Goal: Task Accomplishment & Management: Manage account settings

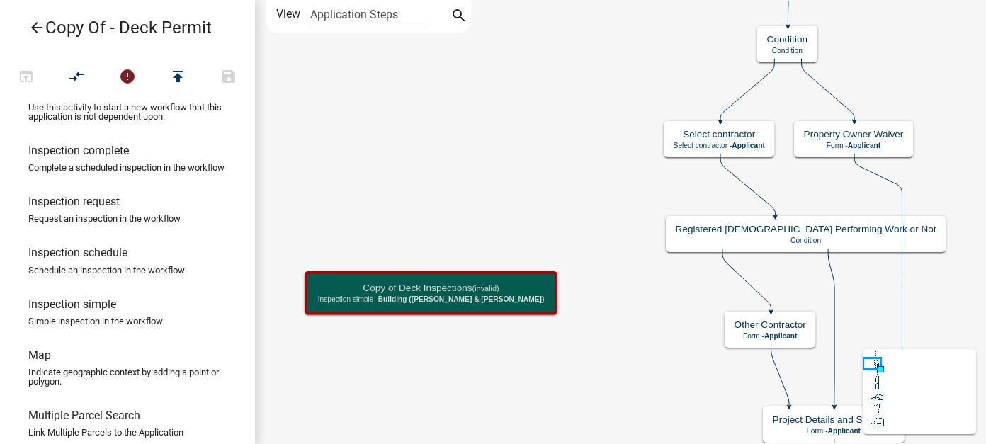
scroll to position [638, 0]
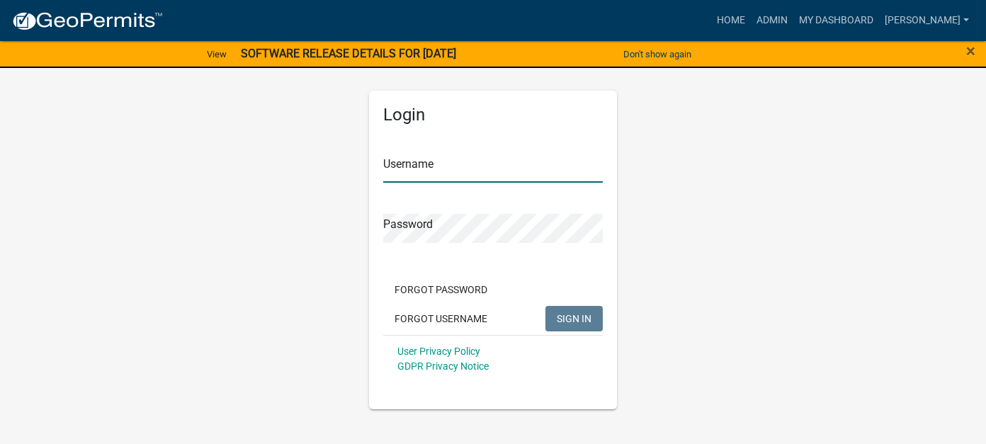
type input "[PERSON_NAME]"
click at [580, 311] on button "SIGN IN" at bounding box center [573, 319] width 57 height 26
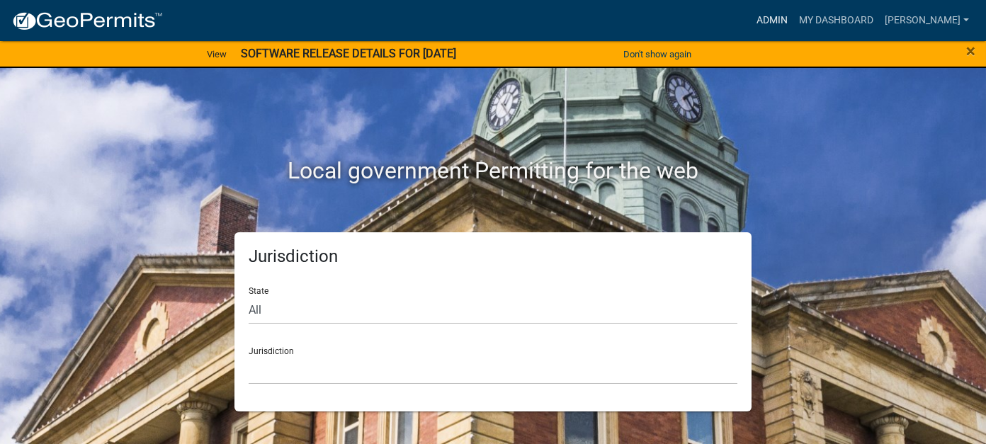
click at [793, 26] on link "Admin" at bounding box center [772, 20] width 43 height 27
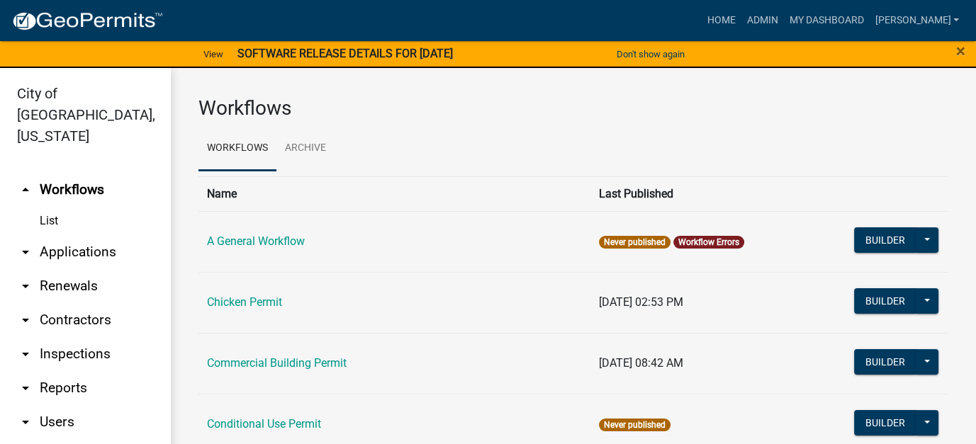
click at [45, 235] on link "arrow_drop_down Applications" at bounding box center [85, 252] width 170 height 34
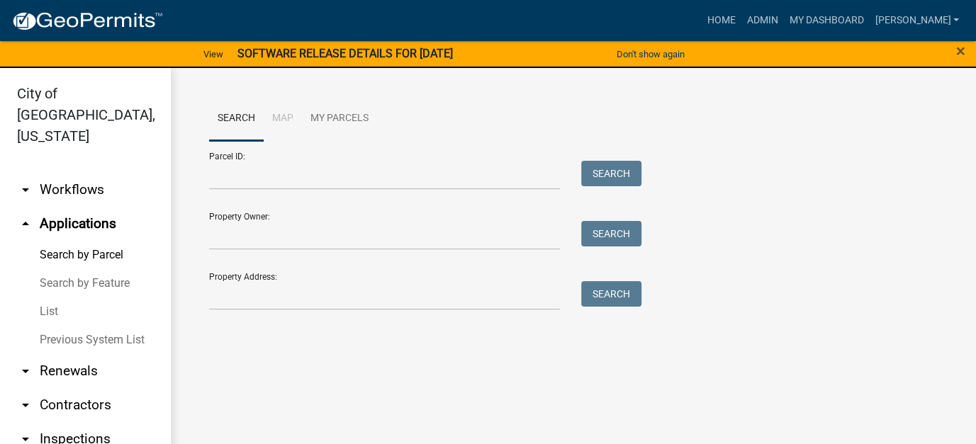
click at [50, 298] on link "List" at bounding box center [85, 312] width 170 height 28
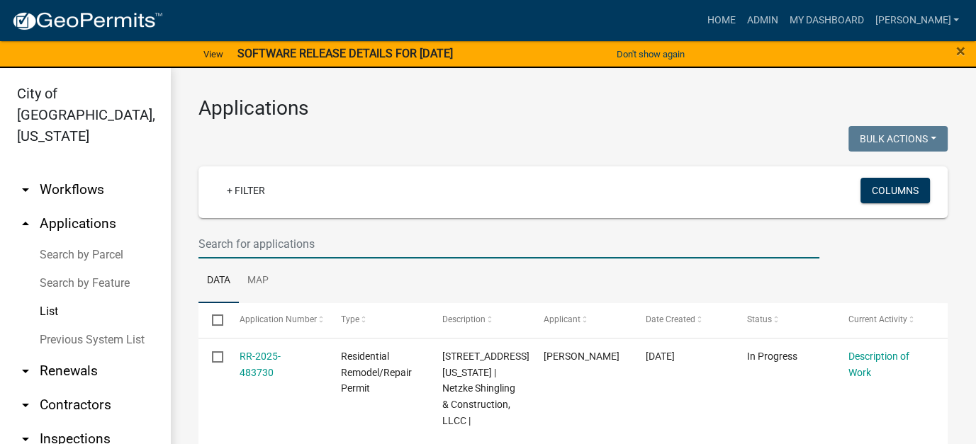
click at [281, 245] on input "text" at bounding box center [508, 244] width 621 height 29
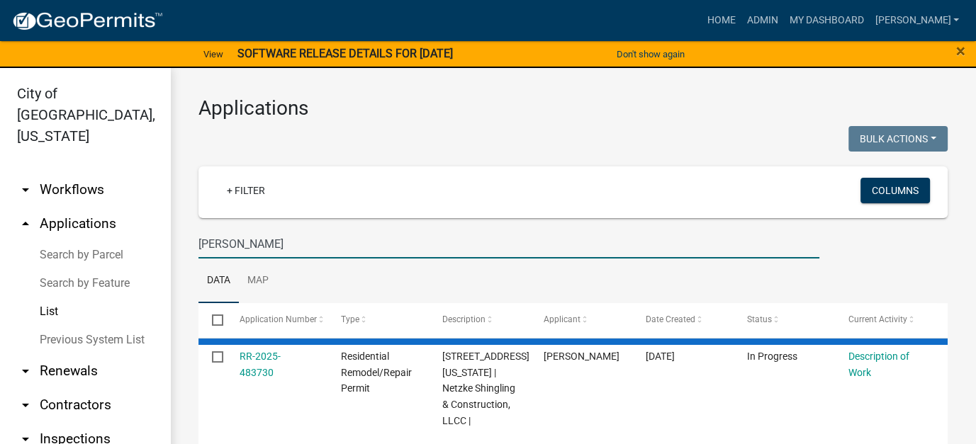
type input "schwab"
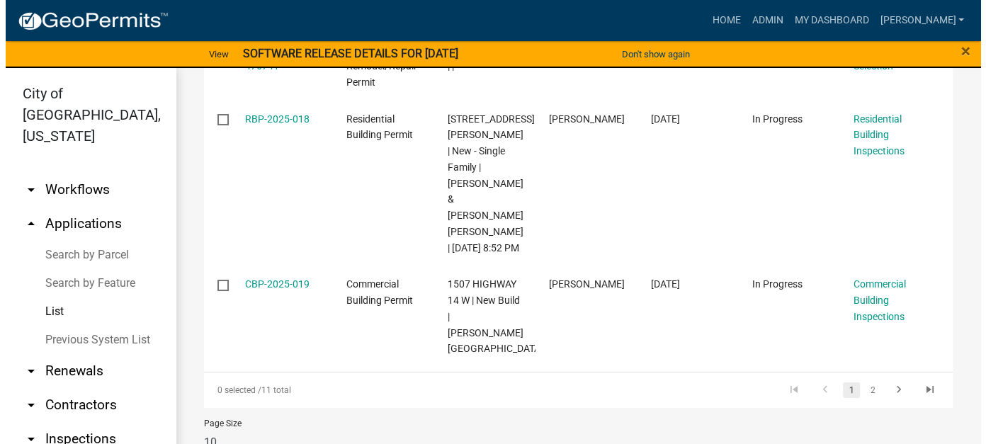
scroll to position [982, 0]
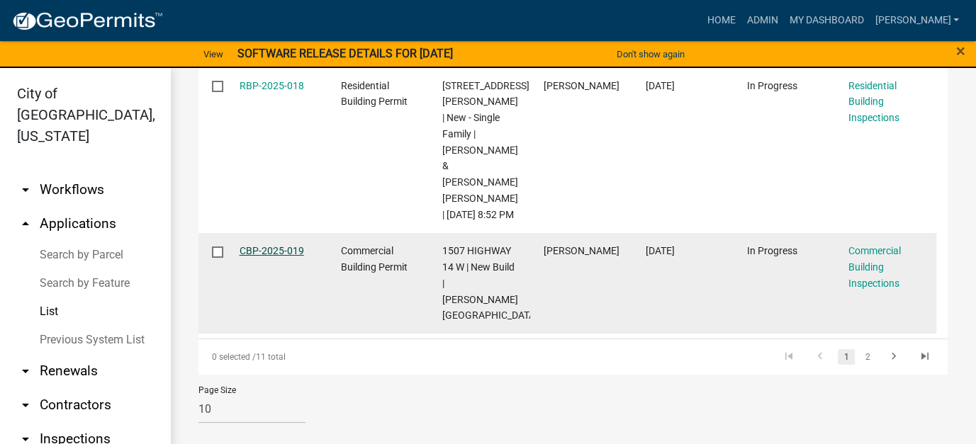
click at [295, 256] on link "CBP-2025-019" at bounding box center [271, 250] width 64 height 11
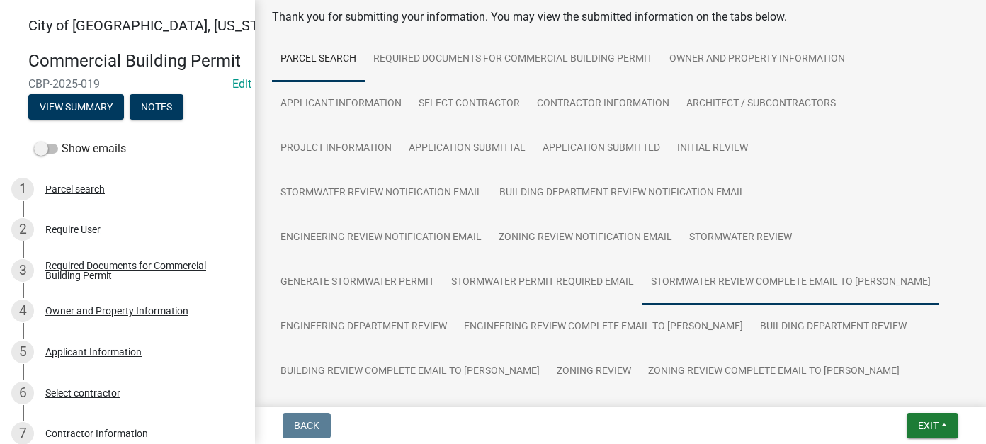
scroll to position [71, 0]
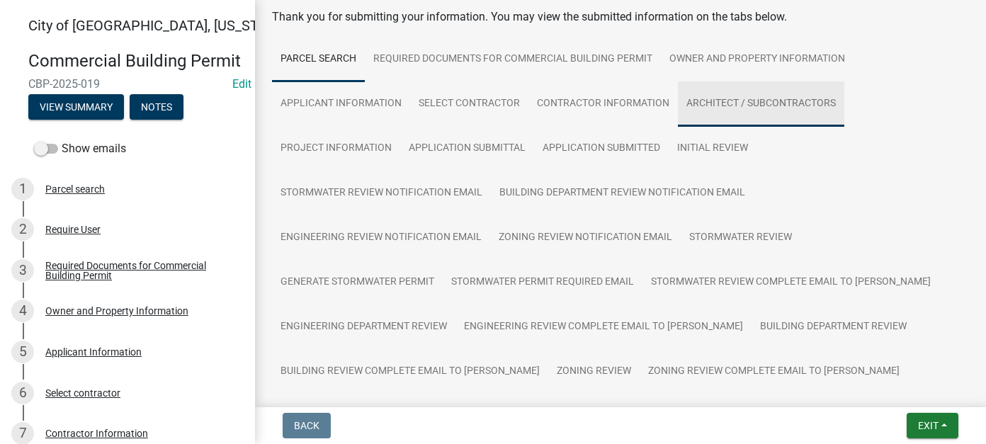
click at [747, 98] on link "Architect / Subcontractors" at bounding box center [761, 103] width 166 height 45
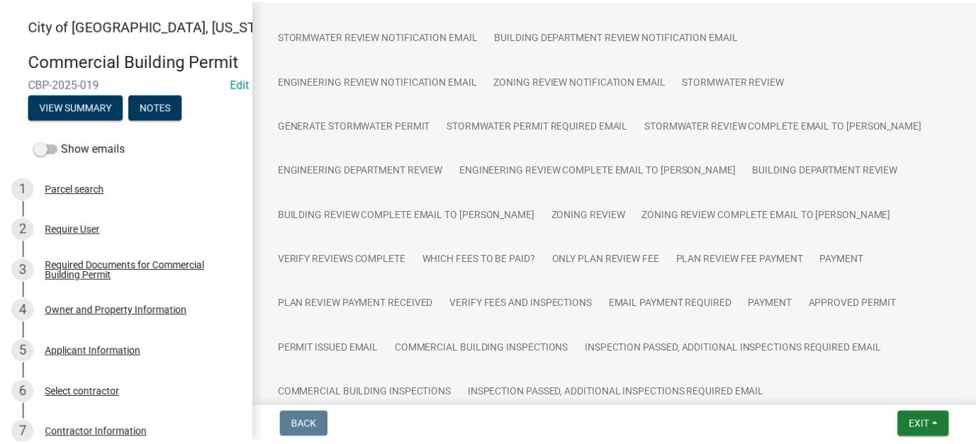
scroll to position [425, 0]
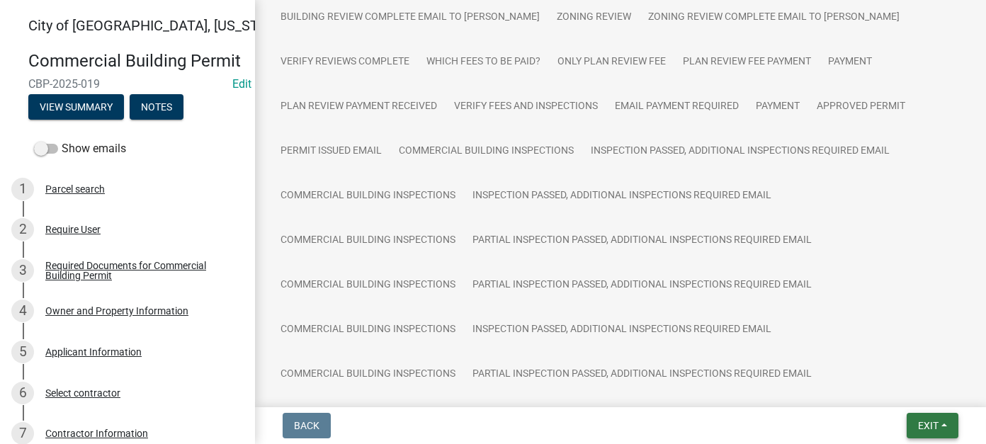
drag, startPoint x: 917, startPoint y: 421, endPoint x: 922, endPoint y: 415, distance: 8.0
click at [918, 421] on span "Exit" at bounding box center [928, 425] width 21 height 11
click at [930, 393] on button "Save & Exit" at bounding box center [901, 389] width 113 height 34
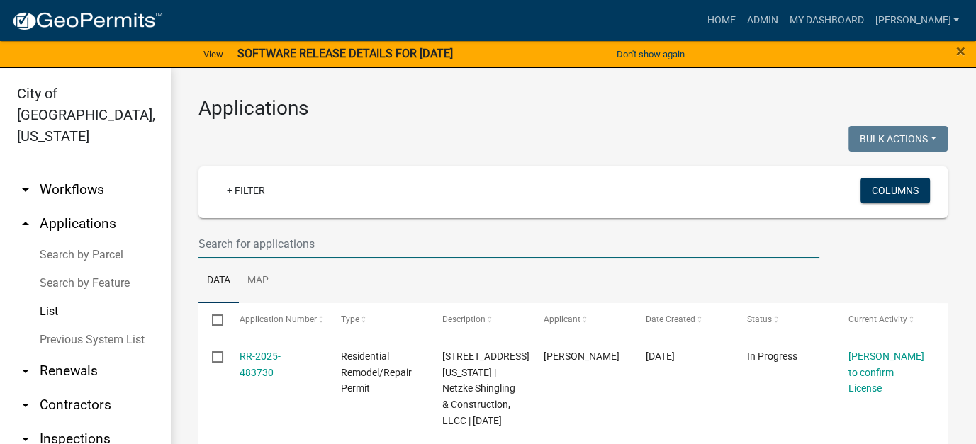
click at [322, 239] on input "text" at bounding box center [508, 244] width 621 height 29
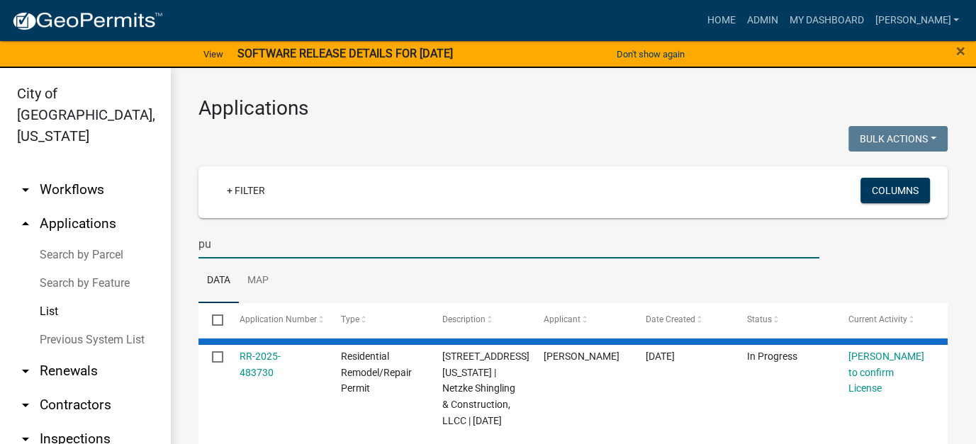
type input "p"
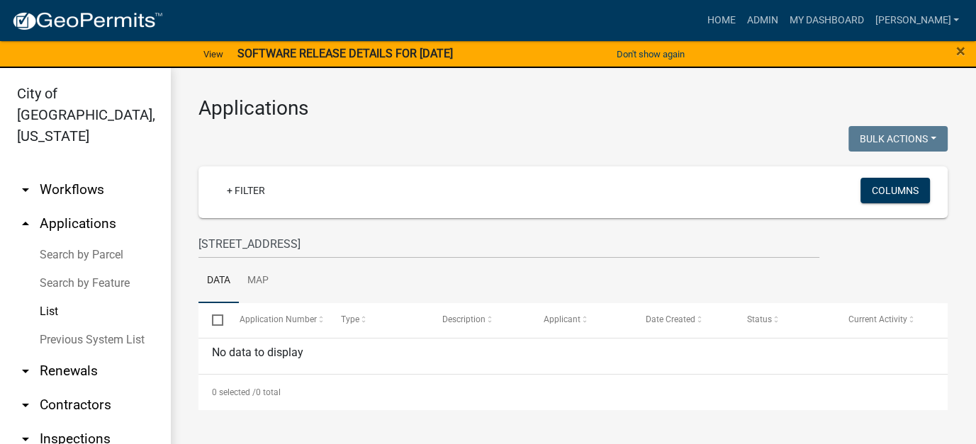
drag, startPoint x: 324, startPoint y: 227, endPoint x: 266, endPoint y: 242, distance: 60.0
click at [266, 242] on wm-filter-builder "+ Filter Columns 301 1st Street South" at bounding box center [572, 212] width 749 height 92
drag, startPoint x: 362, startPoint y: 244, endPoint x: 220, endPoint y: 246, distance: 141.7
click at [220, 246] on input "301 1st Street South" at bounding box center [508, 244] width 621 height 29
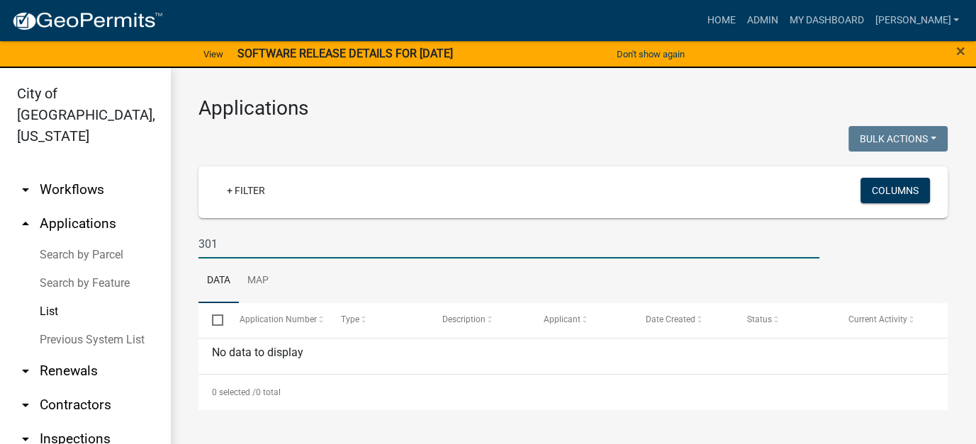
type input "301"
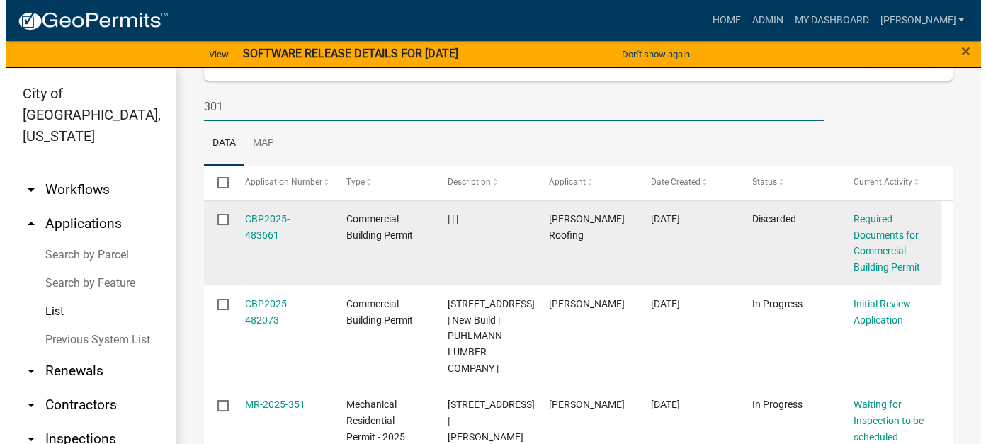
scroll to position [142, 0]
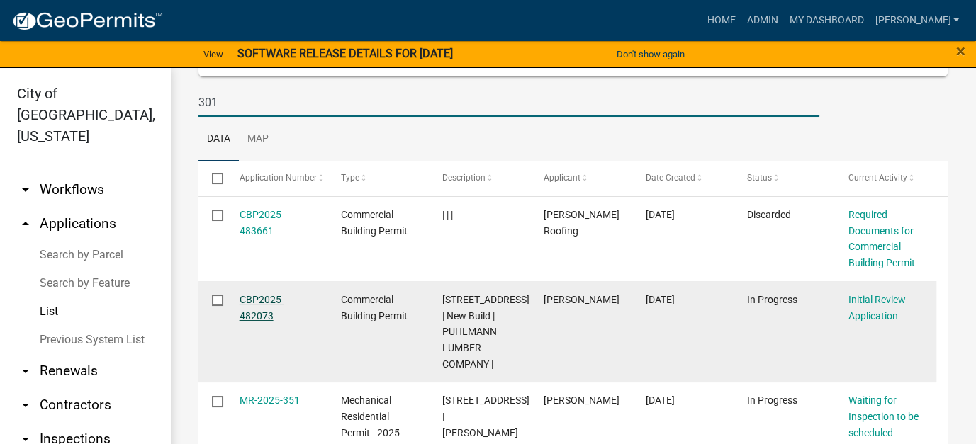
click at [259, 304] on link "CBP2025-482073" at bounding box center [261, 308] width 45 height 28
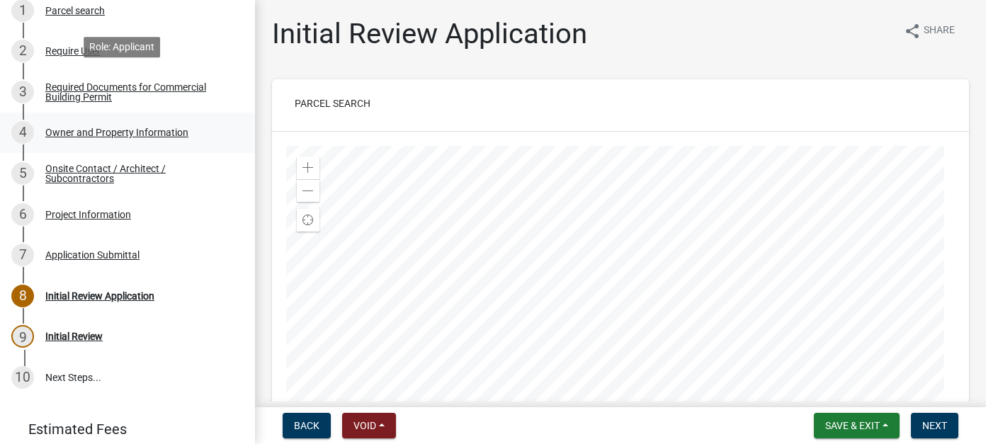
scroll to position [251, 0]
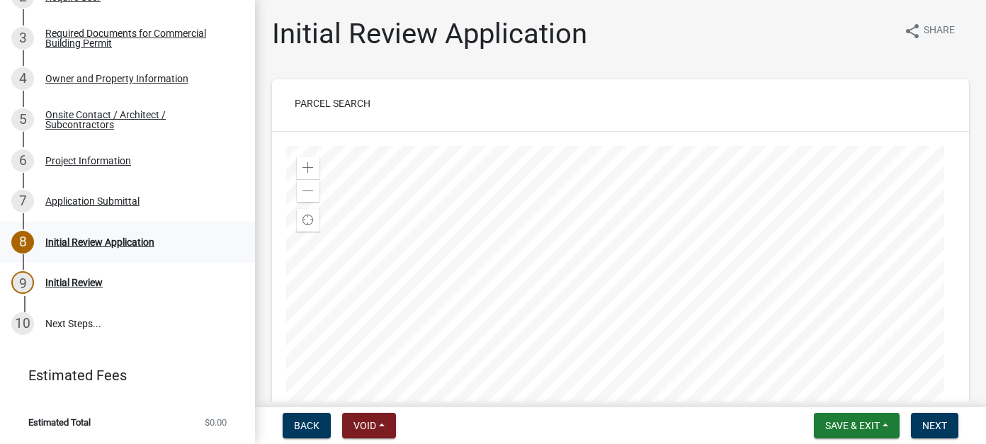
click at [125, 243] on div "Initial Review Application" at bounding box center [99, 242] width 109 height 10
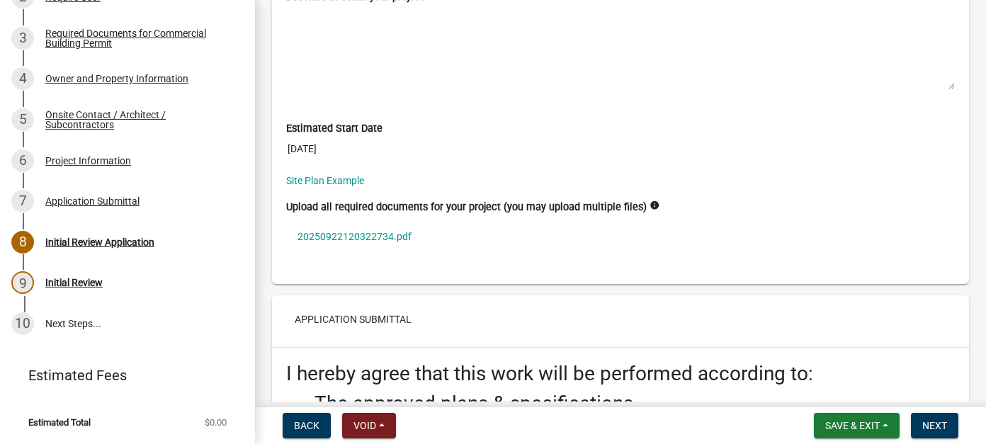
scroll to position [4109, 0]
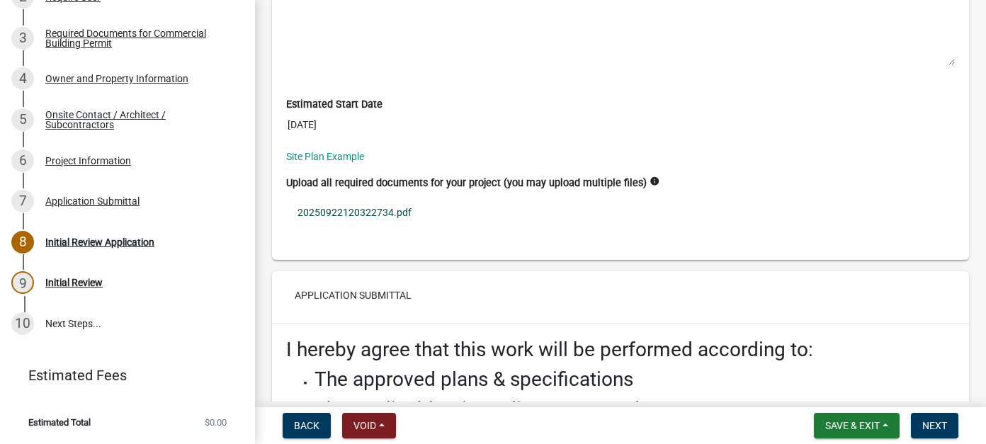
click at [380, 196] on link "20250922120322734.pdf" at bounding box center [620, 212] width 669 height 33
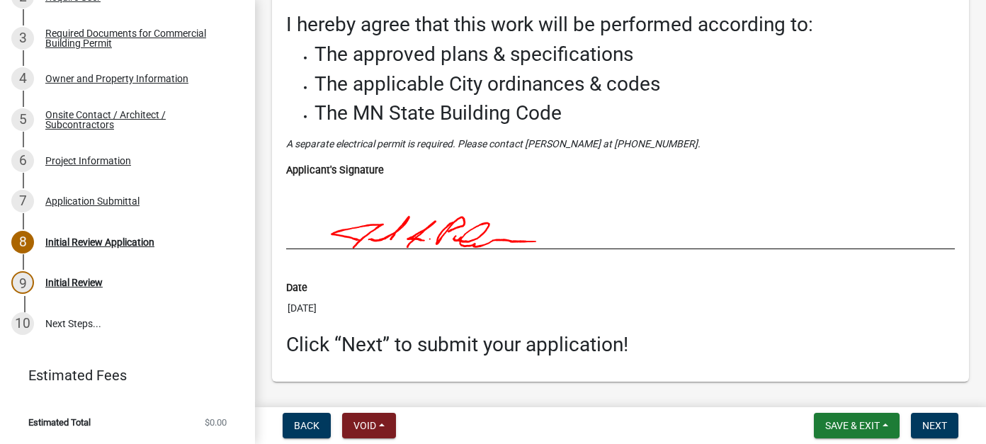
scroll to position [4451, 0]
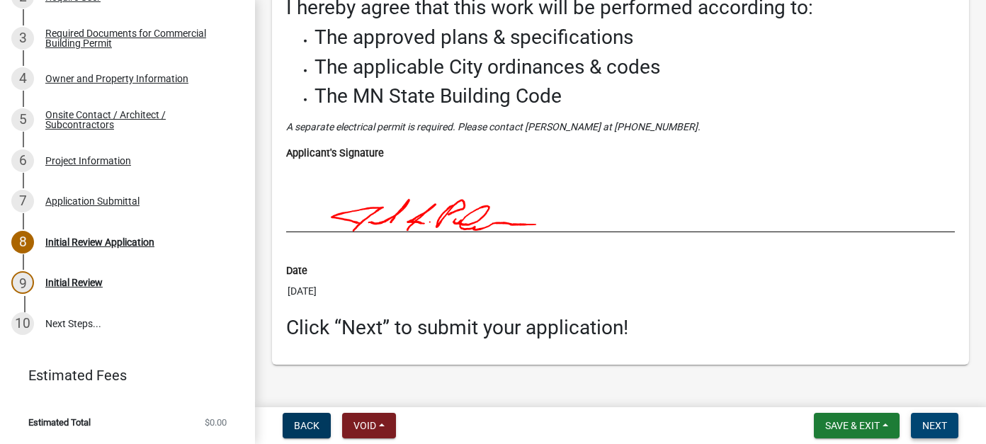
drag, startPoint x: 936, startPoint y: 419, endPoint x: 804, endPoint y: 415, distance: 131.8
click at [936, 420] on span "Next" at bounding box center [934, 425] width 25 height 11
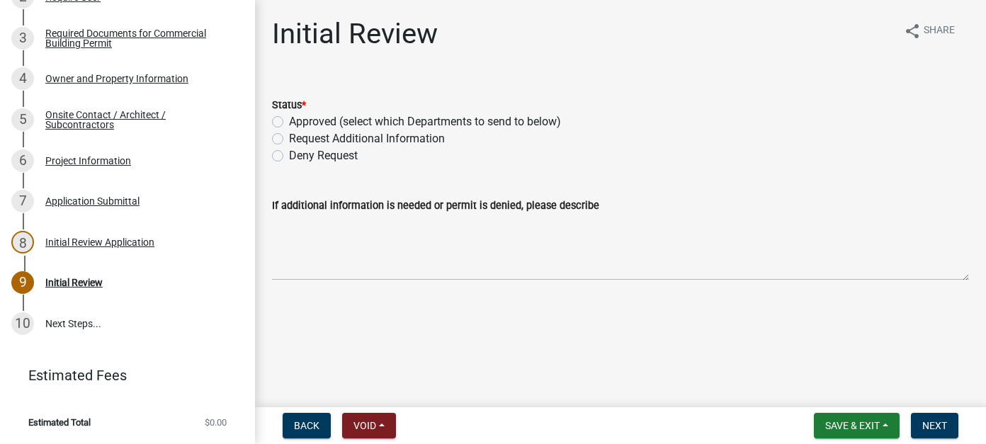
click at [289, 142] on label "Request Additional Information" at bounding box center [367, 138] width 156 height 17
click at [289, 140] on input "Request Additional Information" at bounding box center [293, 134] width 9 height 9
radio input "true"
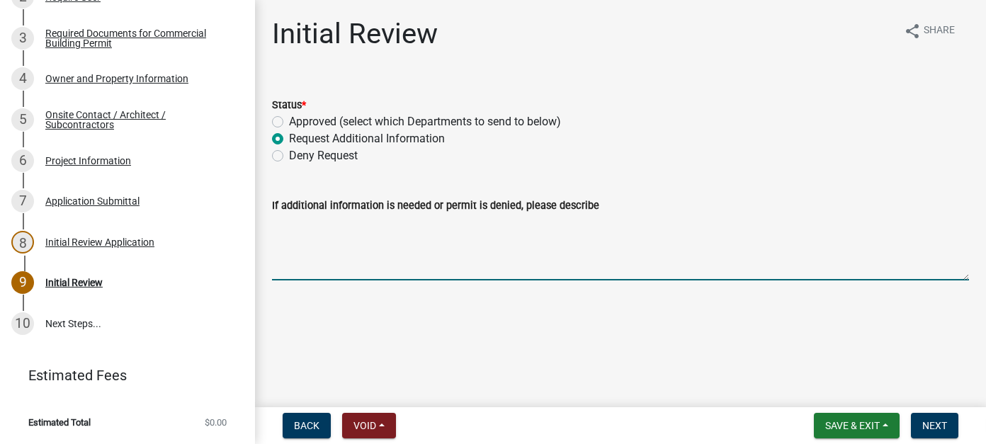
click at [303, 242] on textarea "If additional information is needed or permit is denied, please describe" at bounding box center [620, 247] width 697 height 67
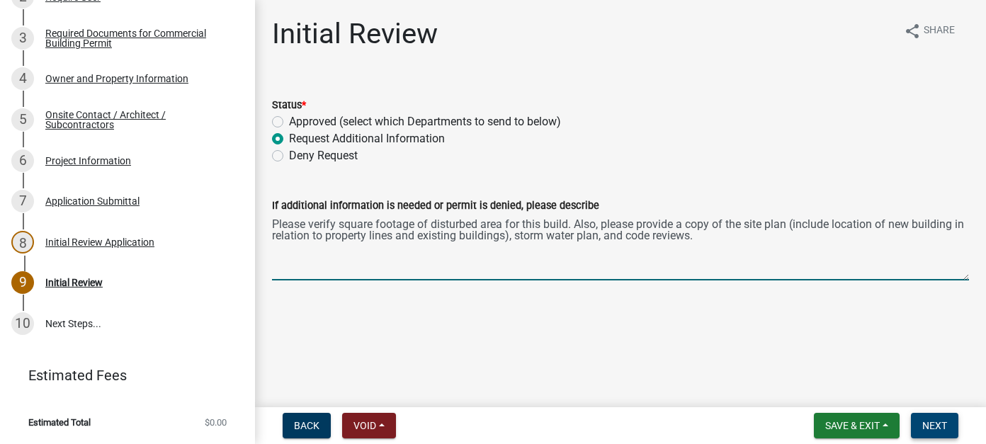
type textarea "Please verify square footage of disturbed area for this build. Also, please pro…"
click at [952, 428] on button "Next" at bounding box center [934, 426] width 47 height 26
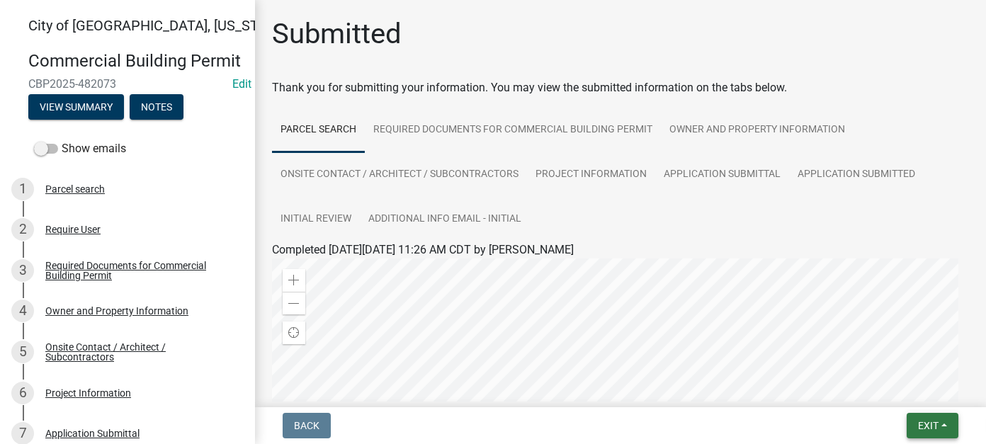
click at [930, 424] on span "Exit" at bounding box center [928, 425] width 21 height 11
click at [905, 390] on button "Save & Exit" at bounding box center [901, 389] width 113 height 34
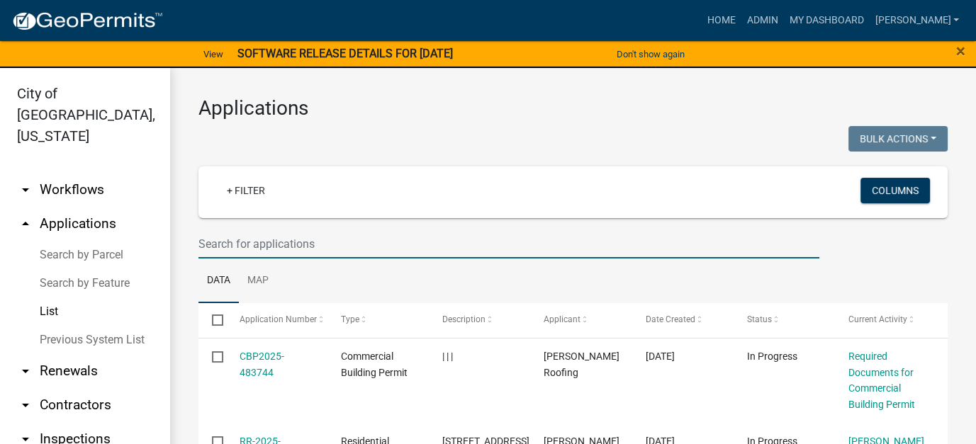
click at [255, 244] on input "text" at bounding box center [508, 244] width 621 height 29
type input "schwab"
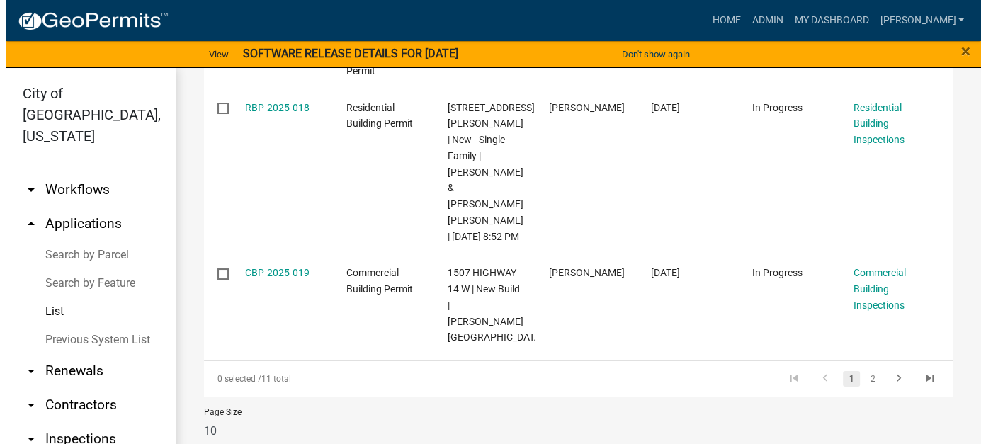
scroll to position [982, 0]
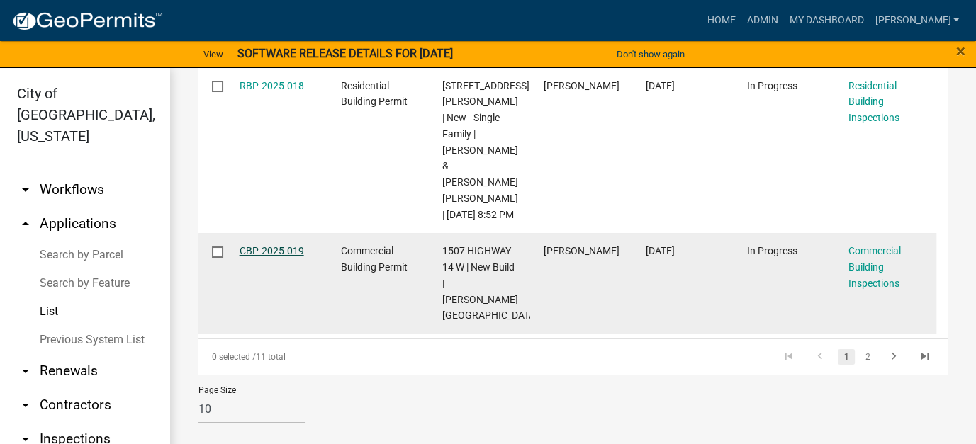
click at [263, 256] on link "CBP-2025-019" at bounding box center [271, 250] width 64 height 11
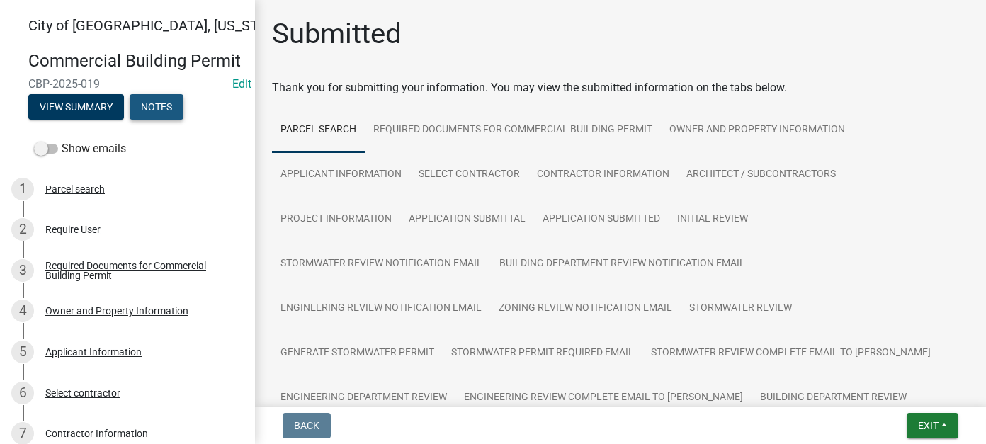
click at [158, 120] on button "Notes" at bounding box center [157, 107] width 54 height 26
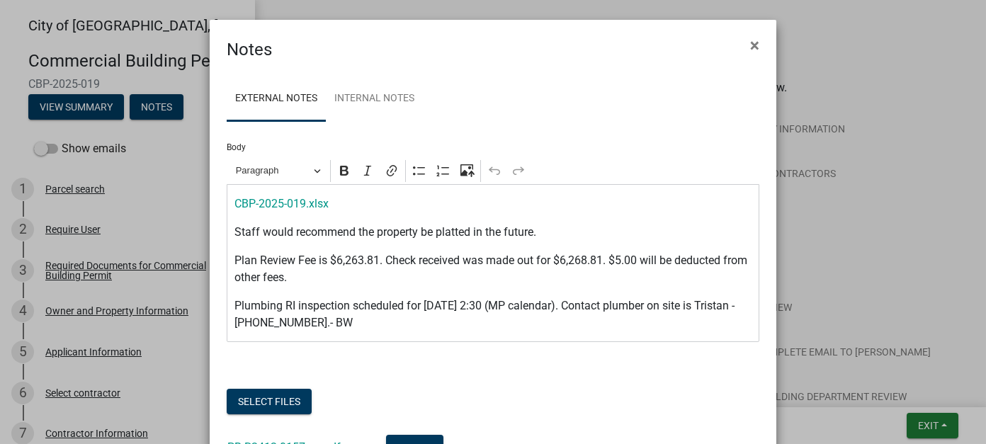
click at [405, 320] on p "Plumbing RI inspection scheduled for 8/29/25 at 2:30 (MP calendar). Contact plu…" at bounding box center [493, 315] width 518 height 34
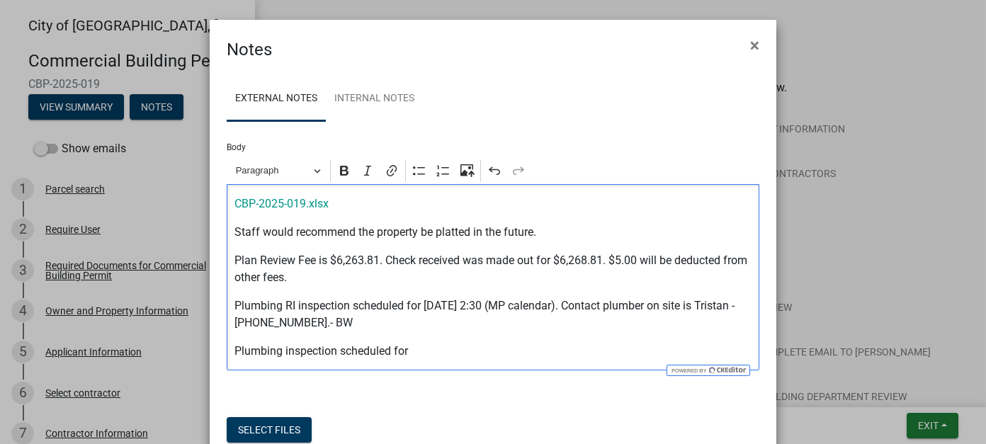
click at [227, 351] on div "CBP-2025-019.xlsx Staff would recommend the property be platted in the future. …" at bounding box center [493, 277] width 533 height 186
click at [511, 350] on p "9/24/2025- Plumbing inspection scheduled for" at bounding box center [493, 351] width 518 height 17
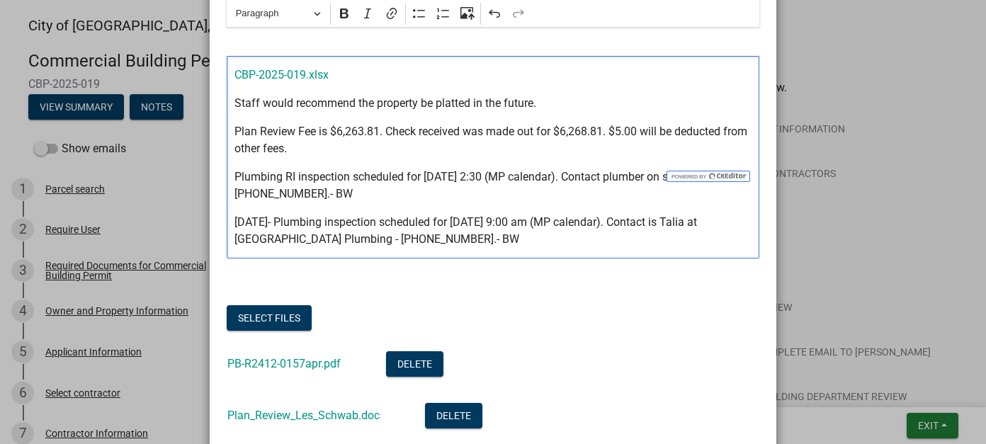
scroll to position [213, 0]
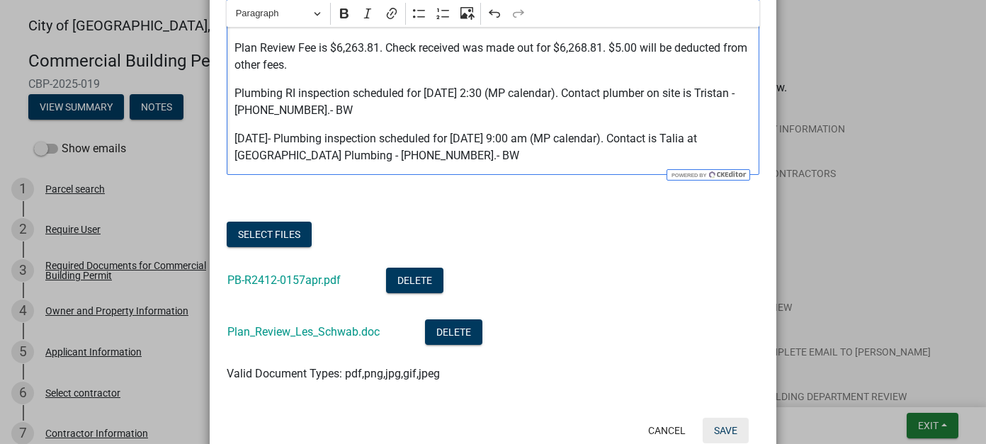
click at [737, 428] on button "Save" at bounding box center [726, 431] width 46 height 26
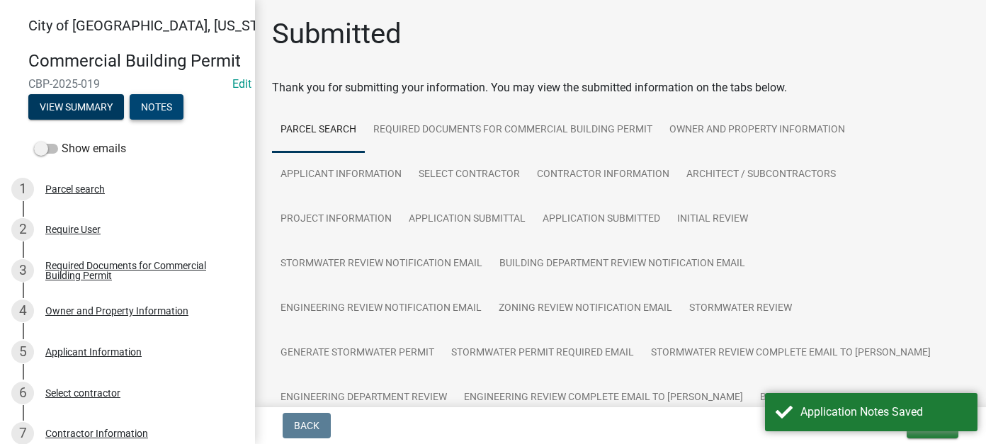
click at [169, 120] on button "Notes" at bounding box center [157, 107] width 54 height 26
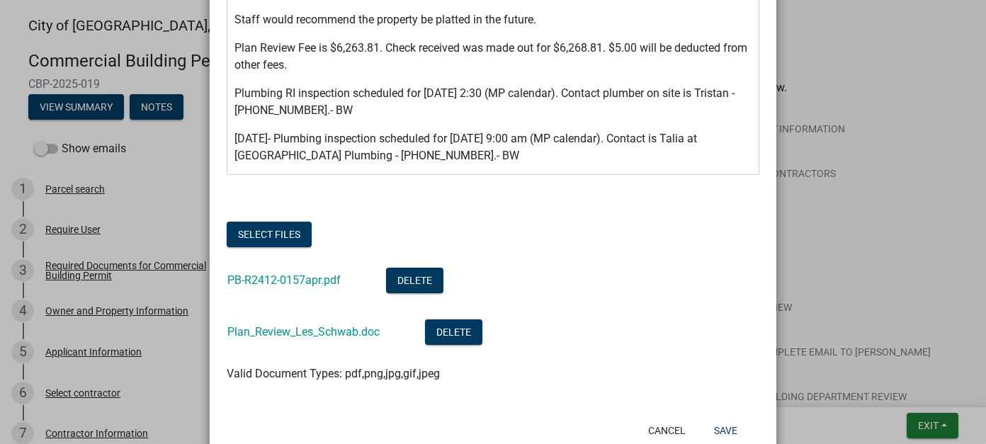
scroll to position [252, 0]
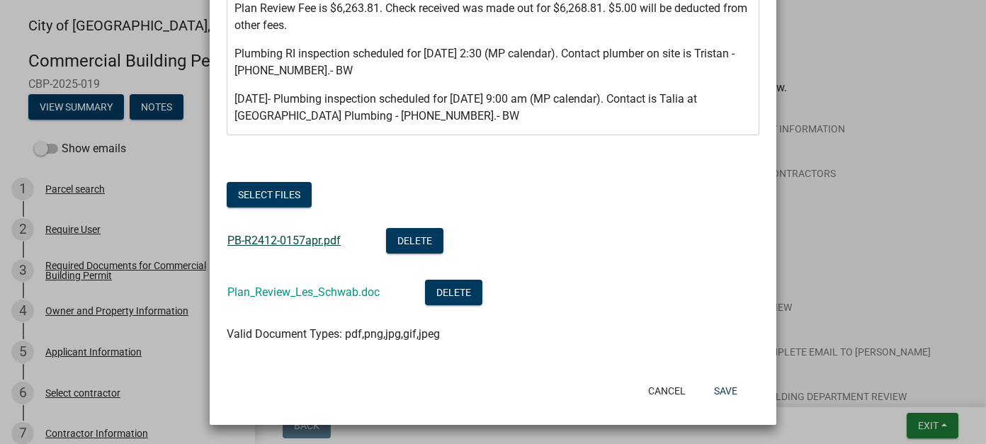
click at [281, 244] on link "PB-R2412-0157apr.pdf" at bounding box center [283, 240] width 113 height 13
click at [729, 392] on button "Save" at bounding box center [726, 391] width 46 height 26
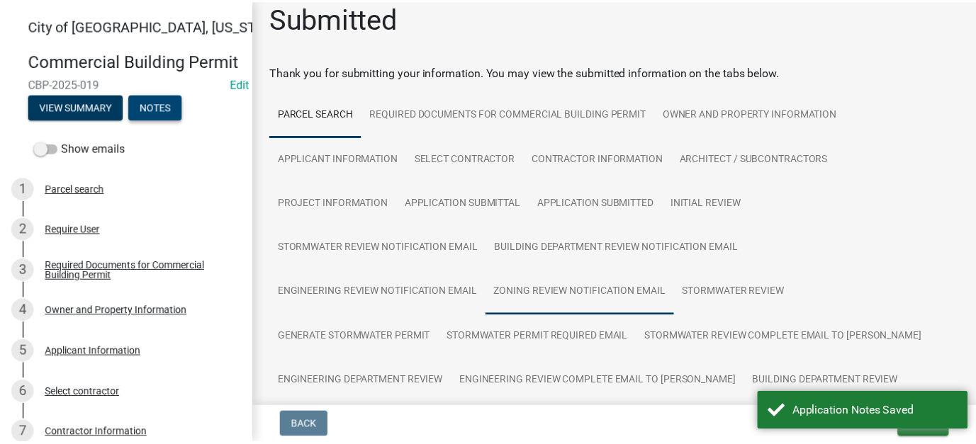
scroll to position [0, 0]
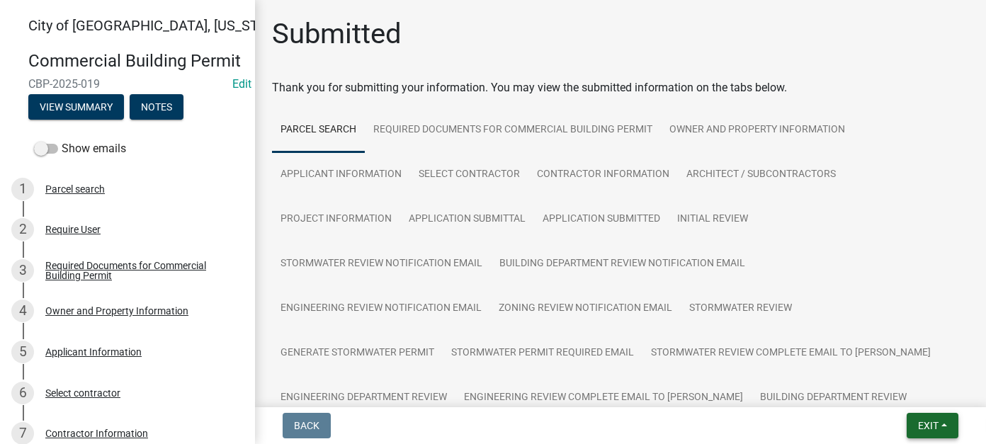
click at [929, 427] on span "Exit" at bounding box center [928, 425] width 21 height 11
click at [891, 385] on button "Save & Exit" at bounding box center [901, 389] width 113 height 34
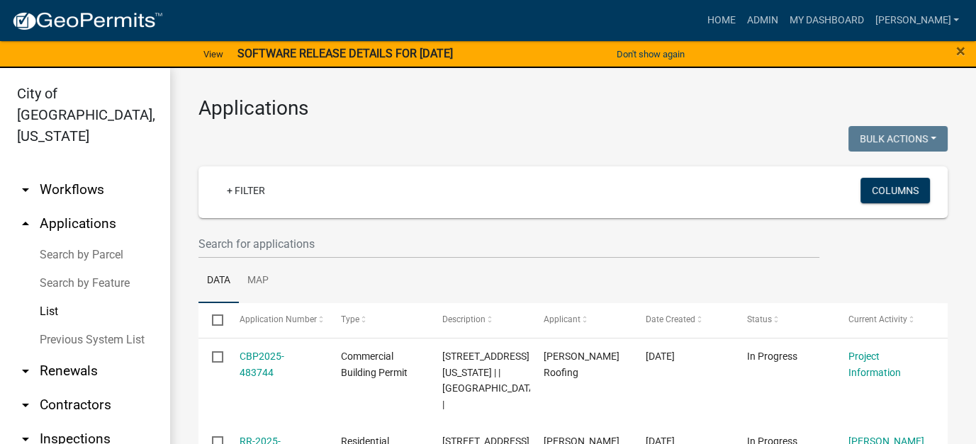
scroll to position [71, 0]
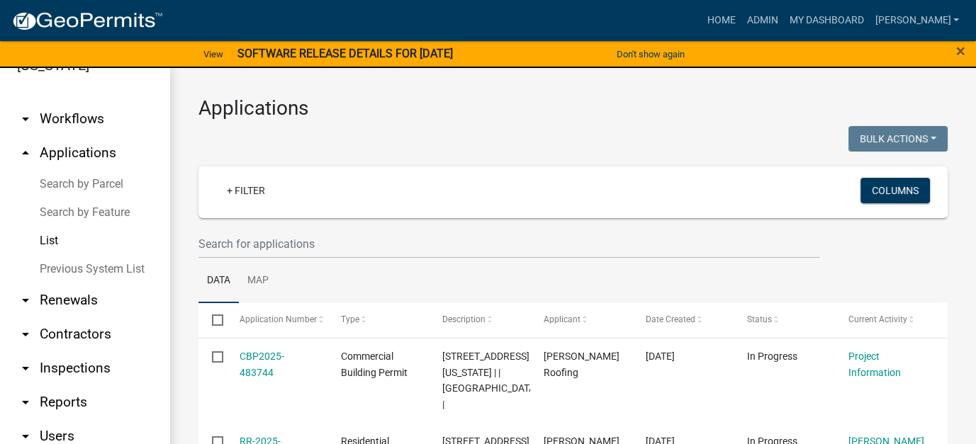
click at [55, 388] on link "arrow_drop_down Reports" at bounding box center [85, 402] width 170 height 34
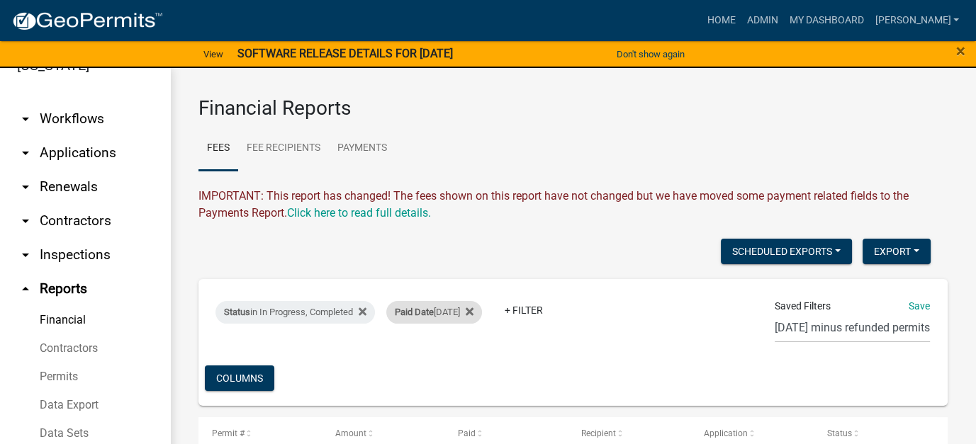
click at [455, 315] on div "Paid Date Today" at bounding box center [434, 312] width 96 height 23
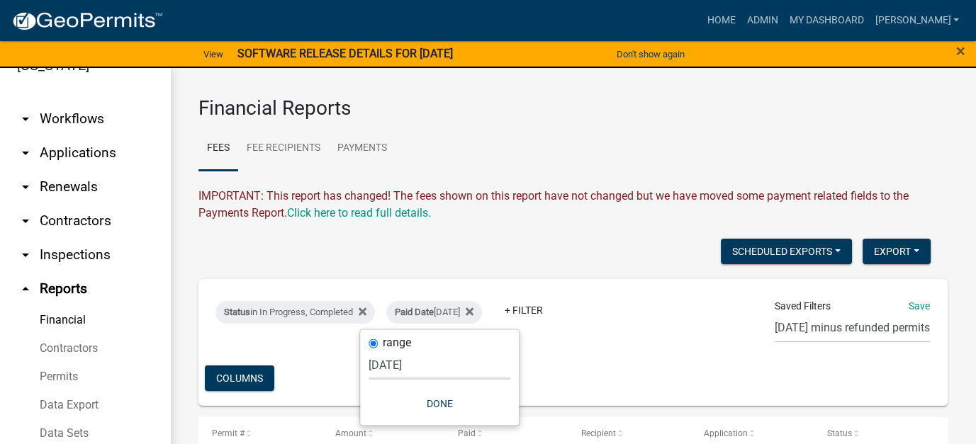
click at [405, 363] on select "Today Yesterday Current Week Previous Week Current Month Last Month Current Cal…" at bounding box center [439, 364] width 142 height 29
select select "previous_1_day"
click at [375, 350] on select "Today Yesterday Current Week Previous Week Current Month Last Month Current Cal…" at bounding box center [439, 364] width 142 height 29
click at [440, 407] on button "Done" at bounding box center [447, 403] width 142 height 26
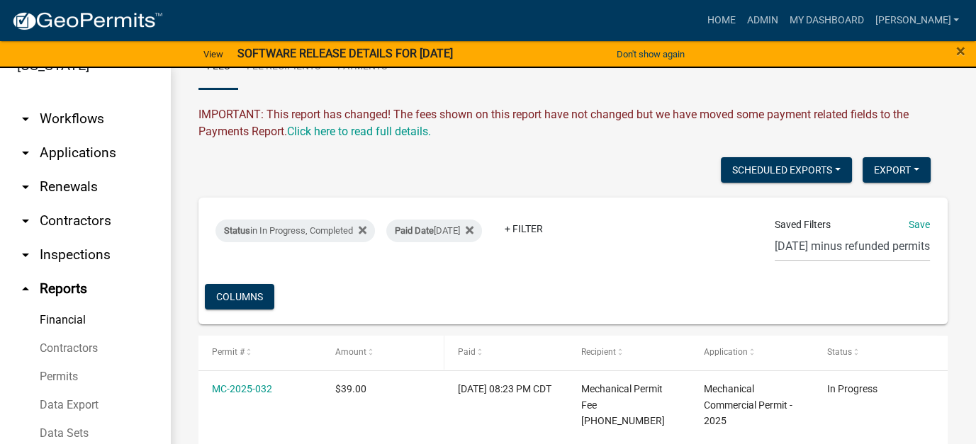
scroll to position [40, 0]
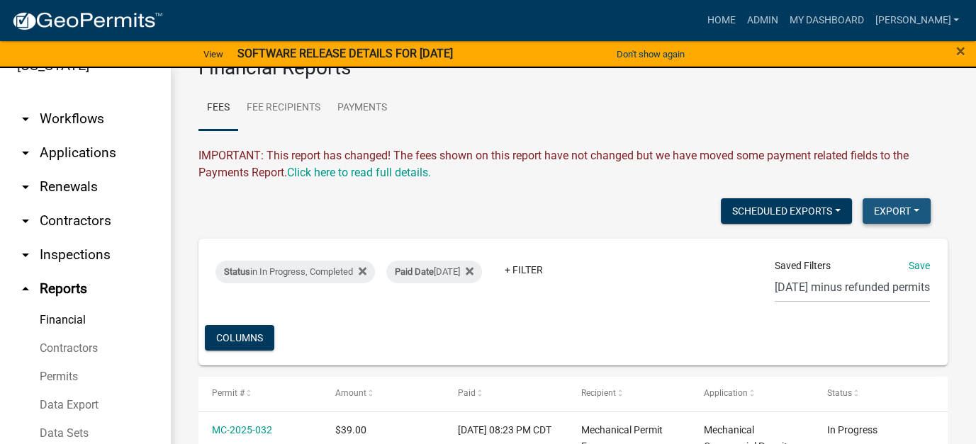
click at [867, 209] on button "Export" at bounding box center [896, 211] width 68 height 26
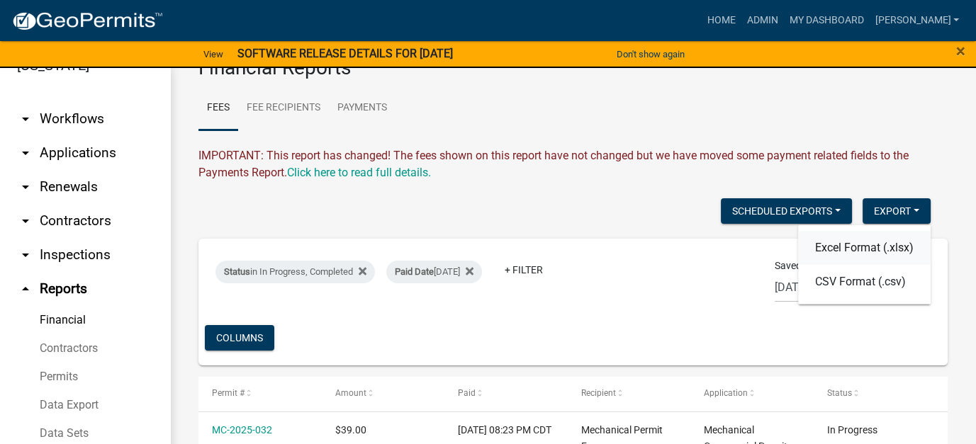
click at [852, 249] on button "Excel Format (.xlsx)" at bounding box center [864, 247] width 132 height 34
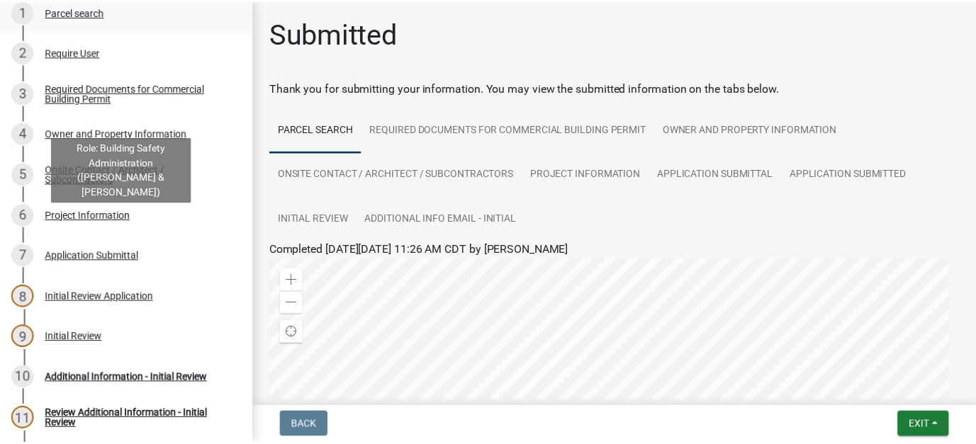
scroll to position [334, 0]
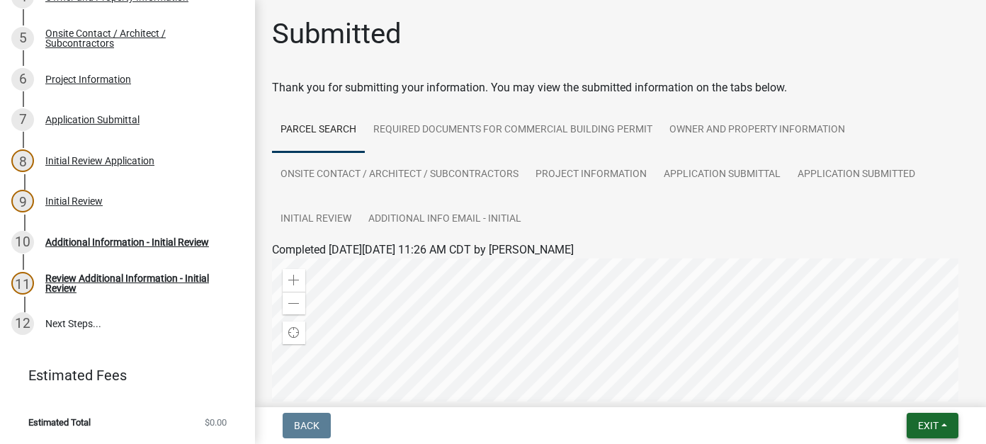
click at [937, 426] on span "Exit" at bounding box center [928, 425] width 21 height 11
click at [922, 395] on button "Save & Exit" at bounding box center [901, 389] width 113 height 34
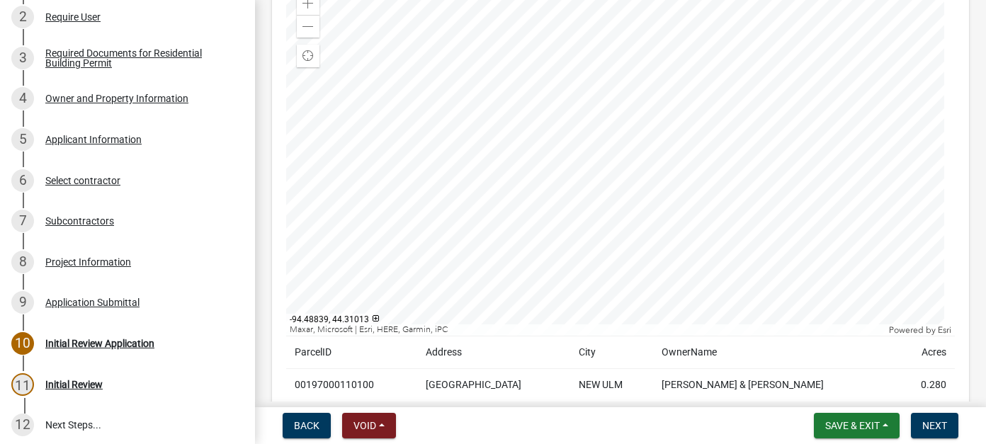
scroll to position [213, 0]
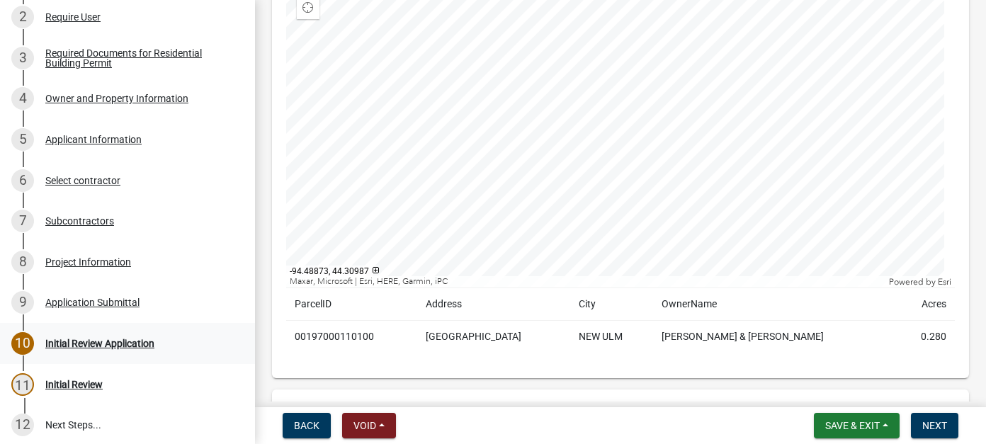
click at [112, 343] on div "Initial Review Application" at bounding box center [99, 344] width 109 height 10
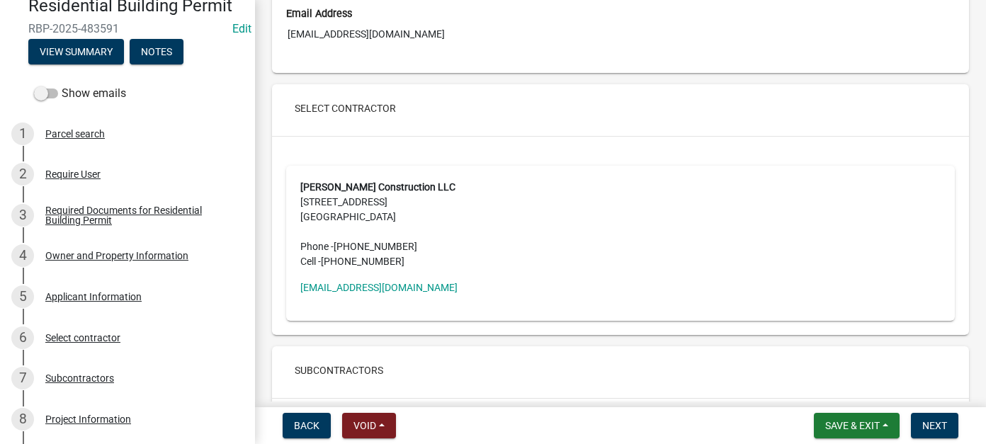
scroll to position [0, 0]
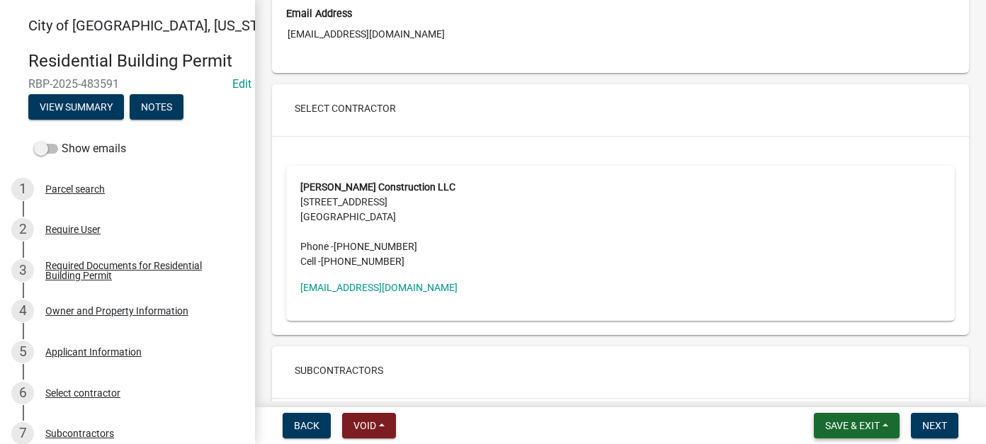
click at [837, 424] on span "Save & Exit" at bounding box center [852, 425] width 55 height 11
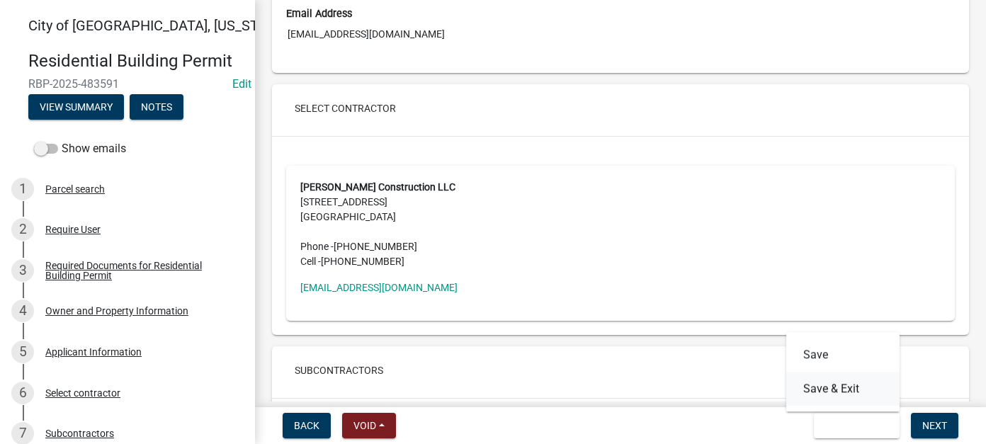
click at [836, 396] on button "Save & Exit" at bounding box center [842, 389] width 113 height 34
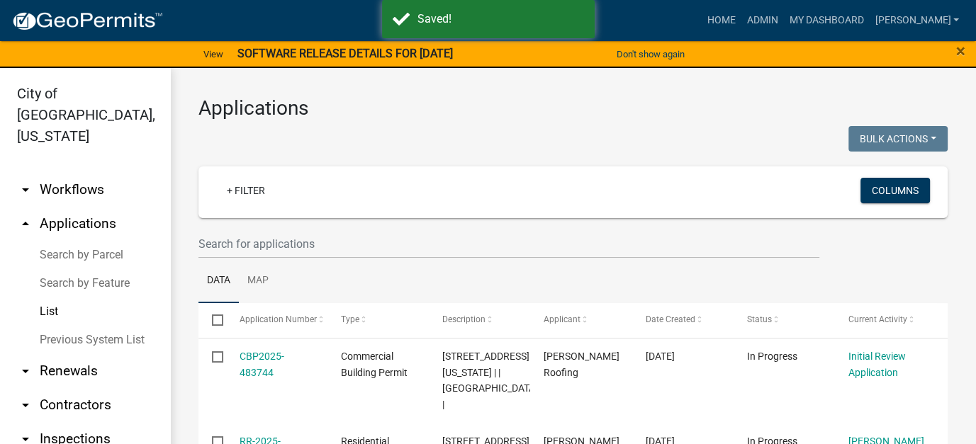
click at [63, 173] on link "arrow_drop_down Workflows" at bounding box center [85, 190] width 170 height 34
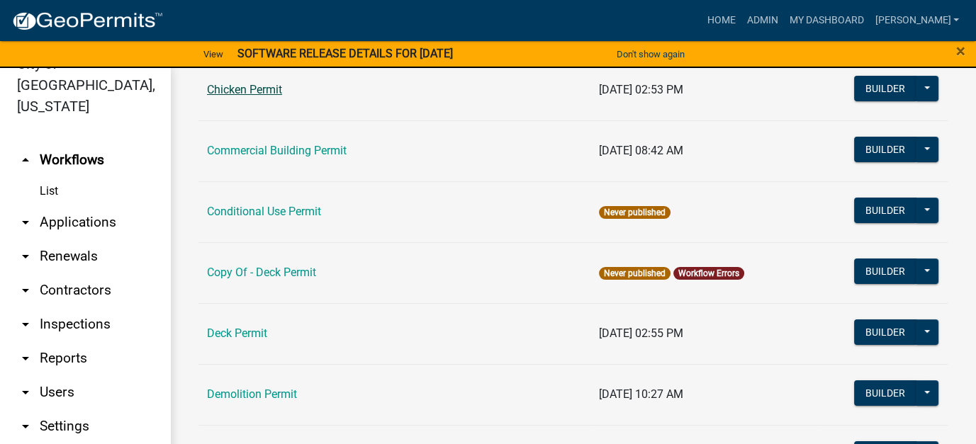
scroll to position [283, 0]
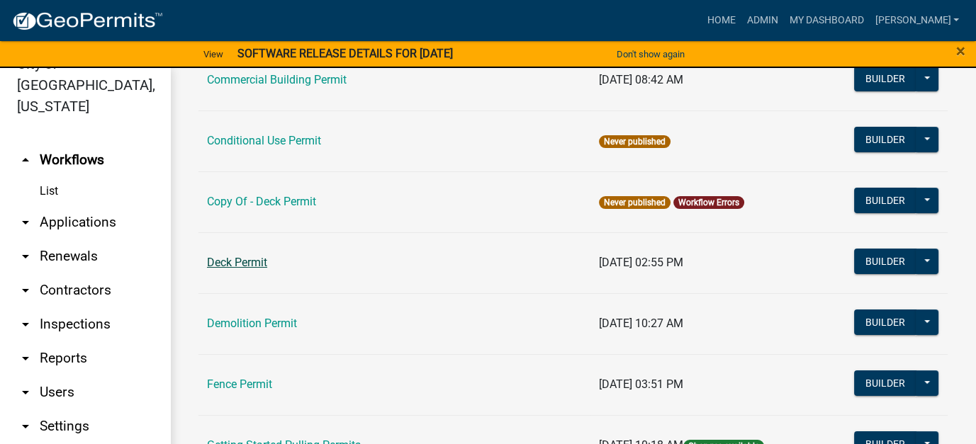
click at [238, 264] on link "Deck Permit" at bounding box center [237, 262] width 60 height 13
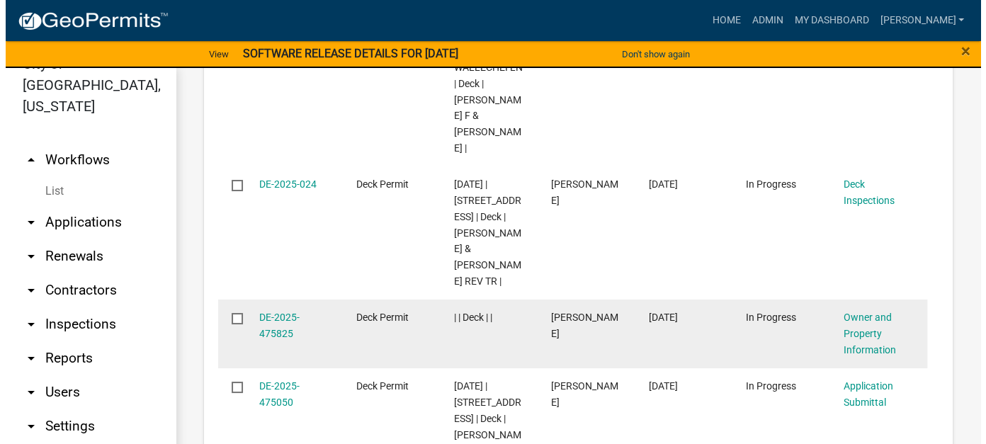
scroll to position [1417, 0]
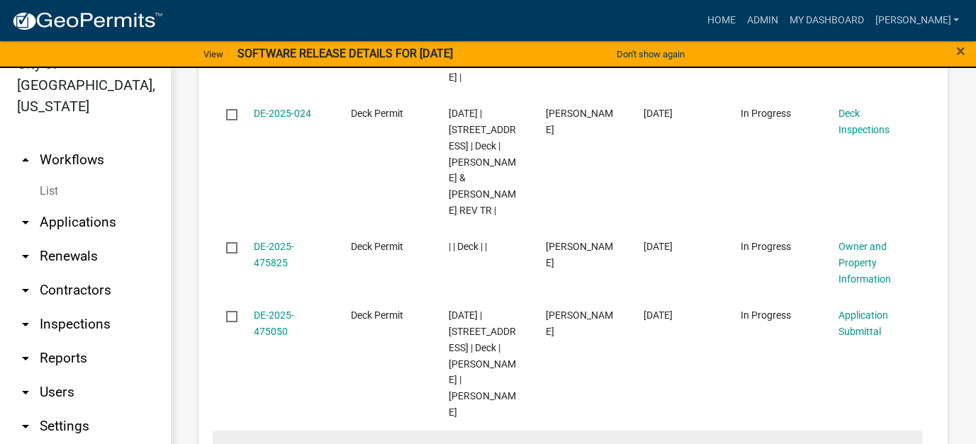
click at [285, 443] on link "DE-2025-023" at bounding box center [282, 448] width 57 height 11
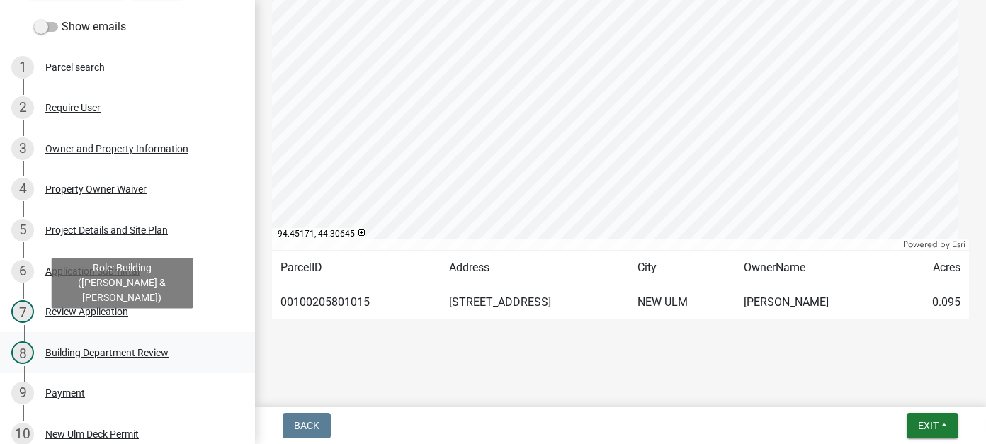
scroll to position [142, 0]
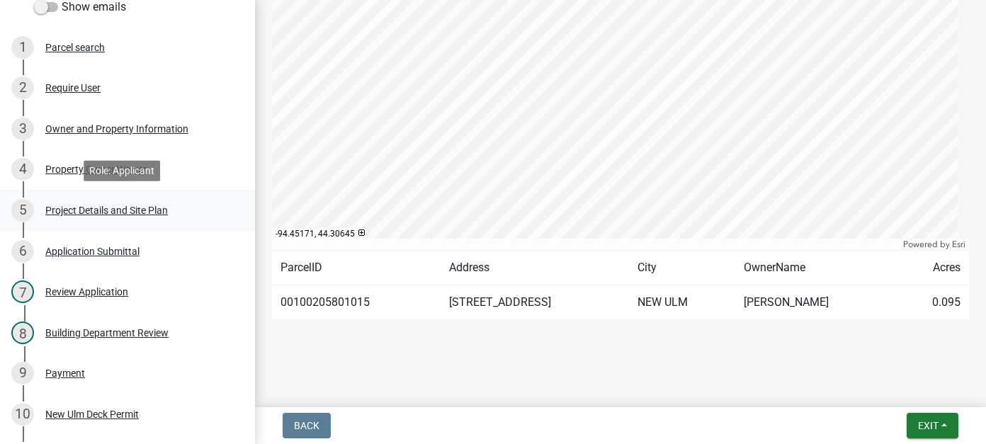
click at [102, 210] on div "Project Details and Site Plan" at bounding box center [106, 210] width 123 height 10
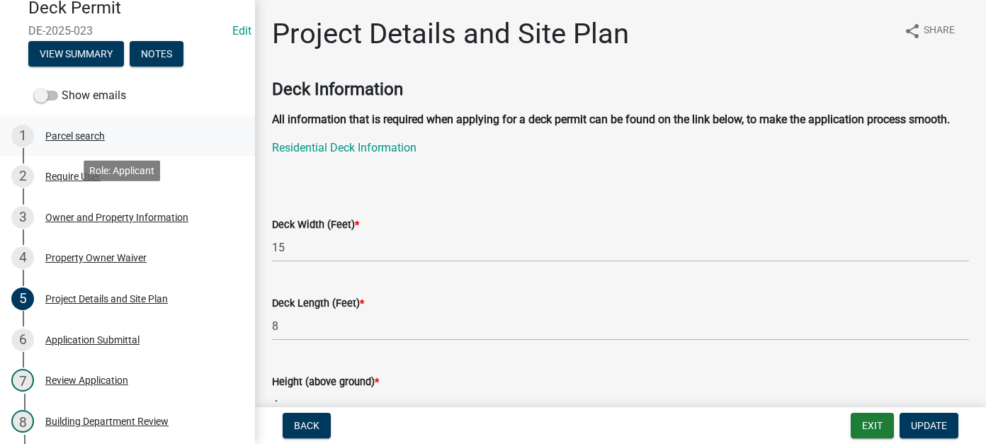
scroll to position [0, 0]
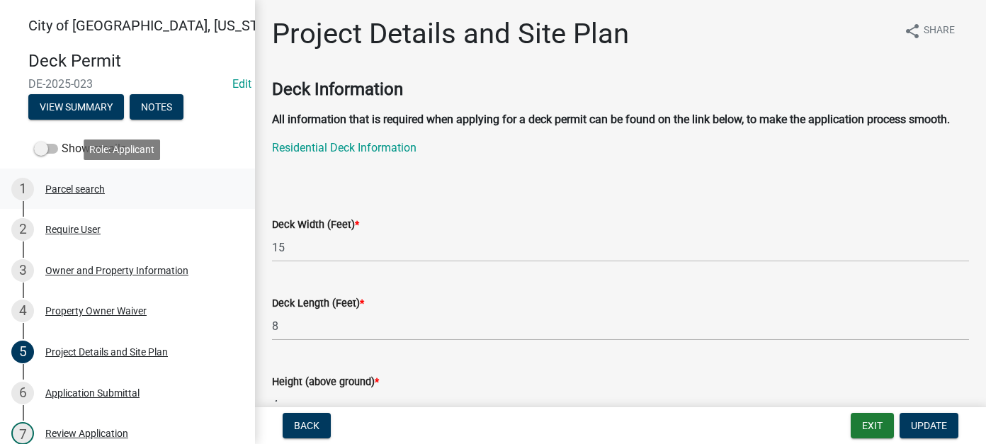
click at [89, 196] on div "1 Parcel search" at bounding box center [121, 189] width 221 height 23
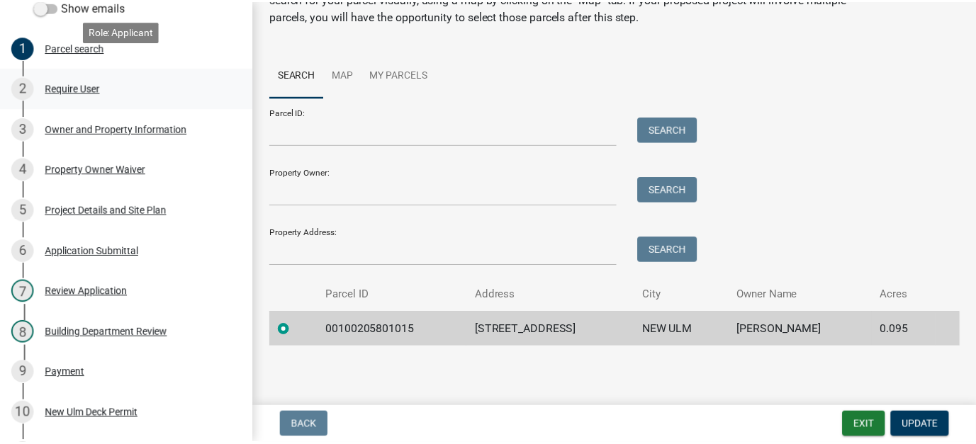
scroll to position [283, 0]
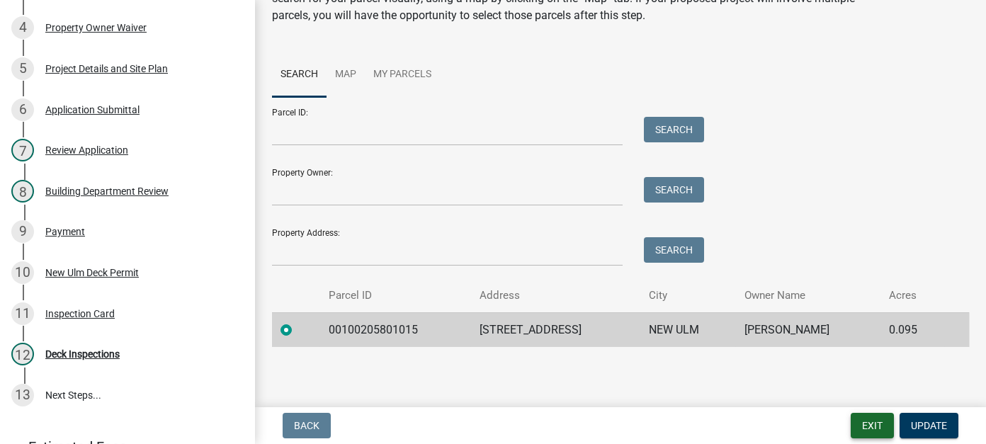
click at [889, 430] on button "Exit" at bounding box center [872, 426] width 43 height 26
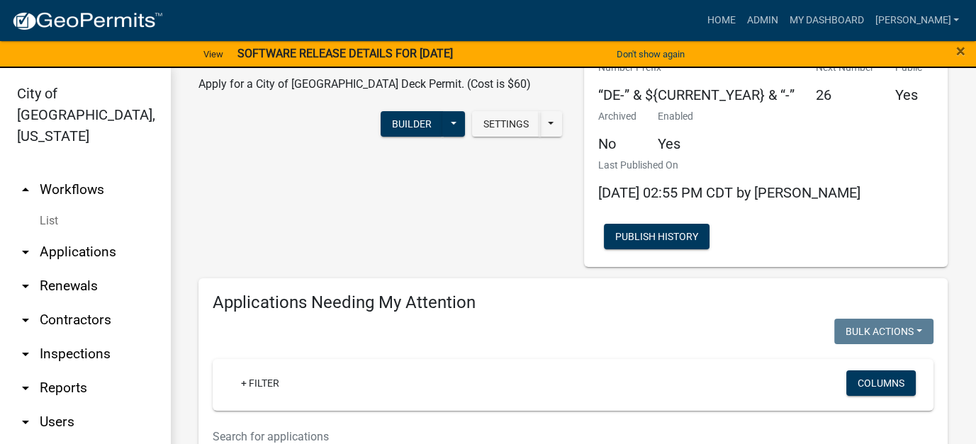
scroll to position [71, 0]
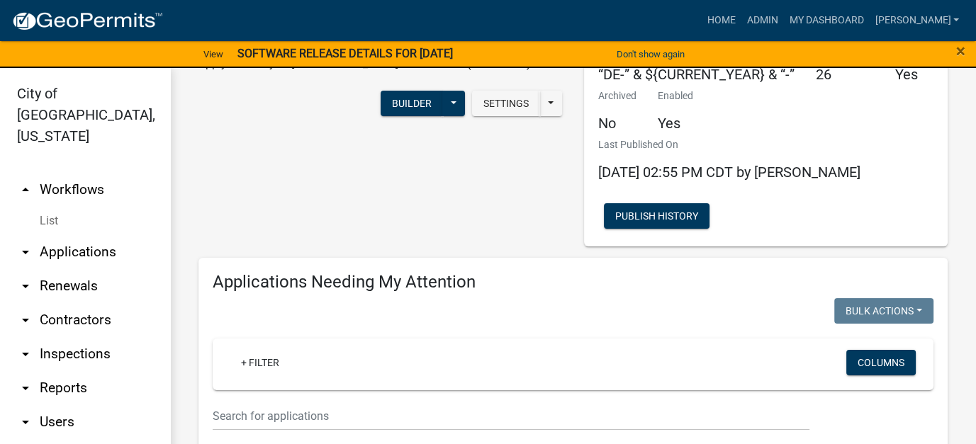
click at [48, 235] on link "arrow_drop_down Applications" at bounding box center [85, 252] width 170 height 34
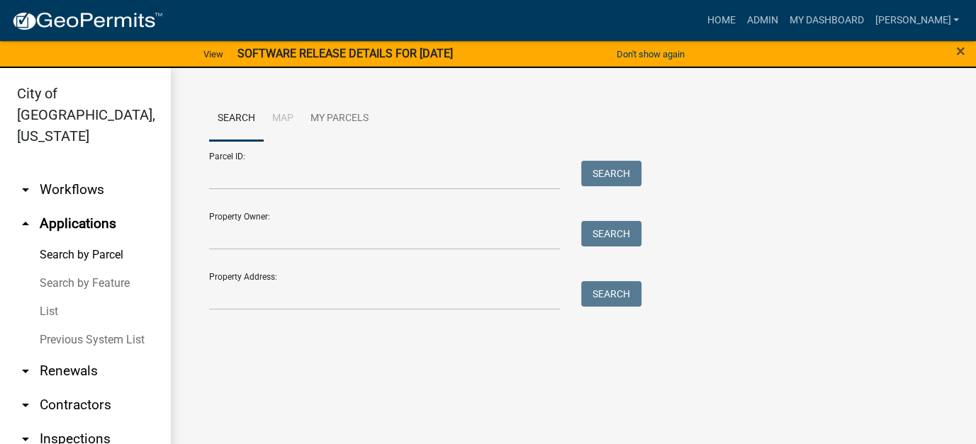
click at [39, 298] on link "List" at bounding box center [85, 312] width 170 height 28
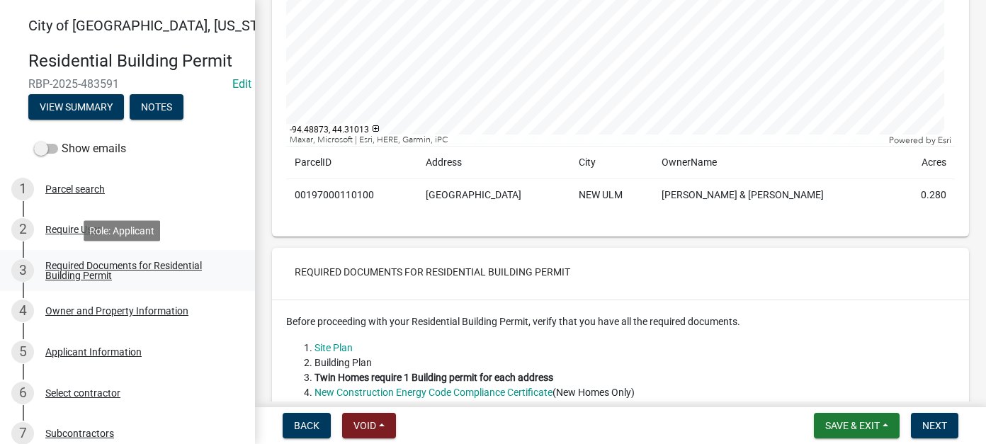
scroll to position [283, 0]
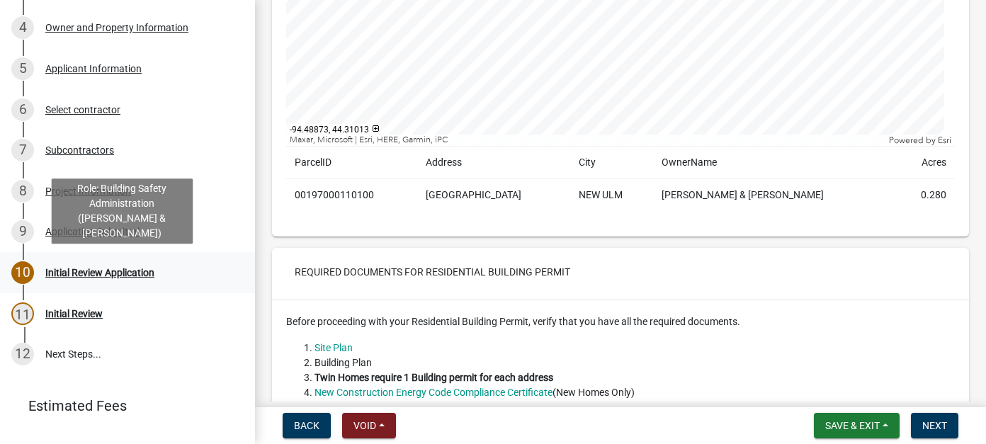
click at [123, 273] on div "Initial Review Application" at bounding box center [99, 273] width 109 height 10
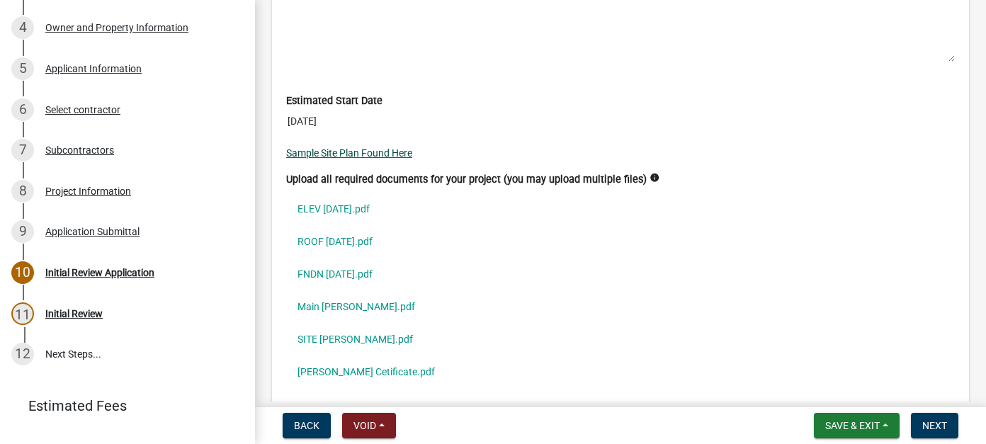
scroll to position [4180, 0]
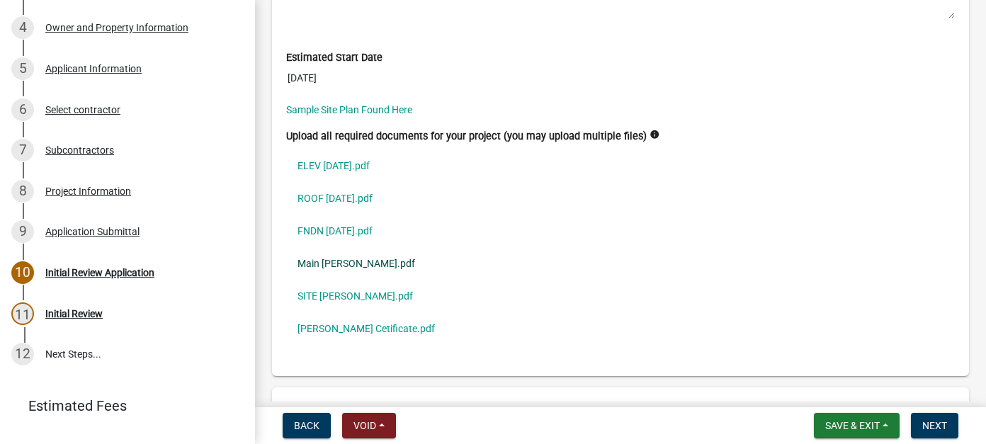
click at [335, 247] on link "Main Sellner.pdf" at bounding box center [620, 263] width 669 height 33
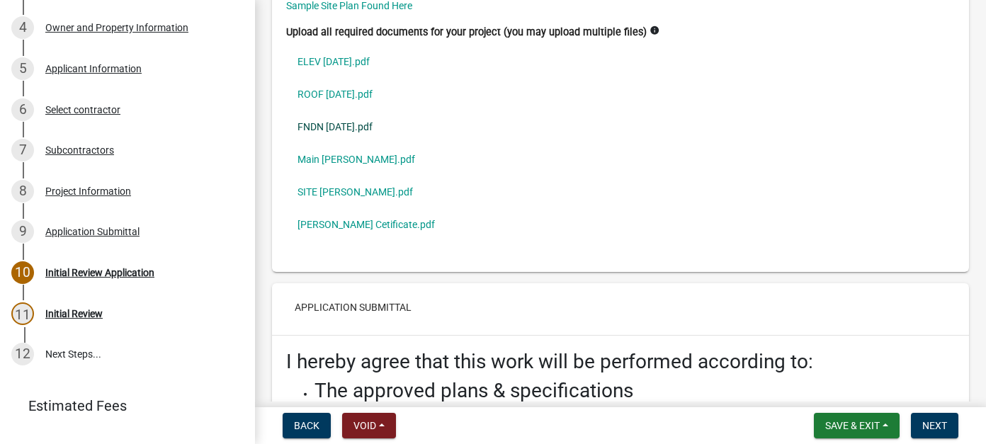
scroll to position [4213, 0]
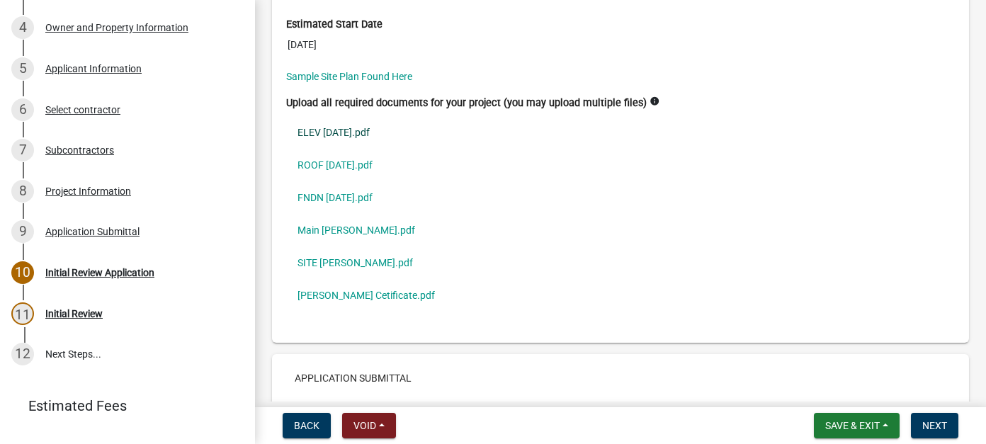
click at [322, 116] on link "ELEV 9.8.25.pdf" at bounding box center [620, 132] width 669 height 33
click at [351, 149] on link "ROOF 6.20.25.pdf" at bounding box center [620, 165] width 669 height 33
click at [349, 181] on link "FNDN 9.8.25.pdf" at bounding box center [620, 197] width 669 height 33
click at [322, 215] on link "Main Sellner.pdf" at bounding box center [620, 230] width 669 height 33
click at [310, 248] on link "SITE Sellner.pdf" at bounding box center [620, 263] width 669 height 33
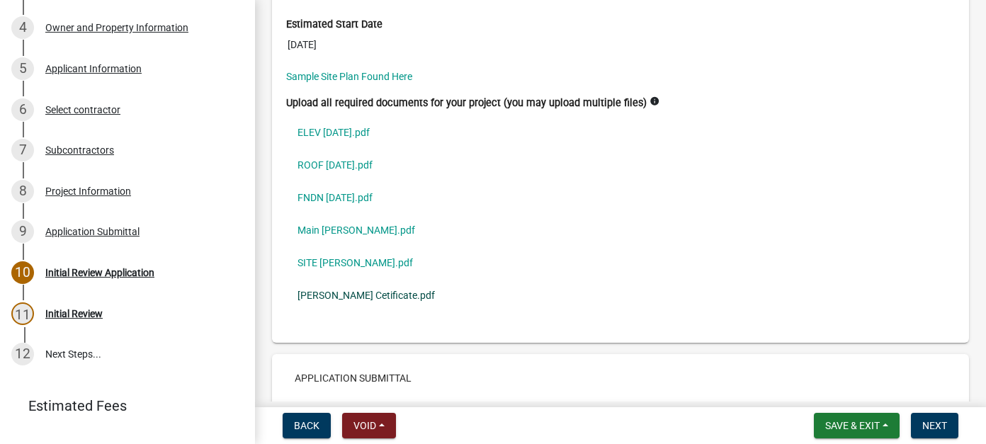
click at [355, 279] on link "Sellner Cetificate.pdf" at bounding box center [620, 295] width 669 height 33
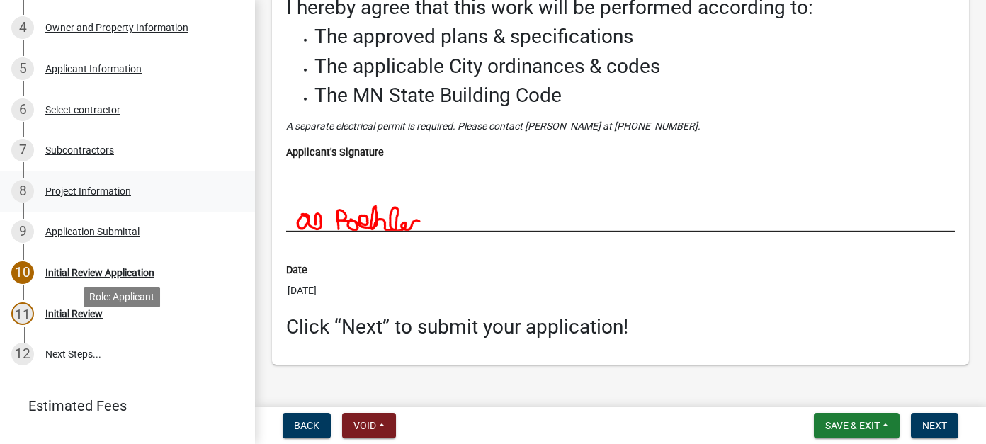
scroll to position [0, 0]
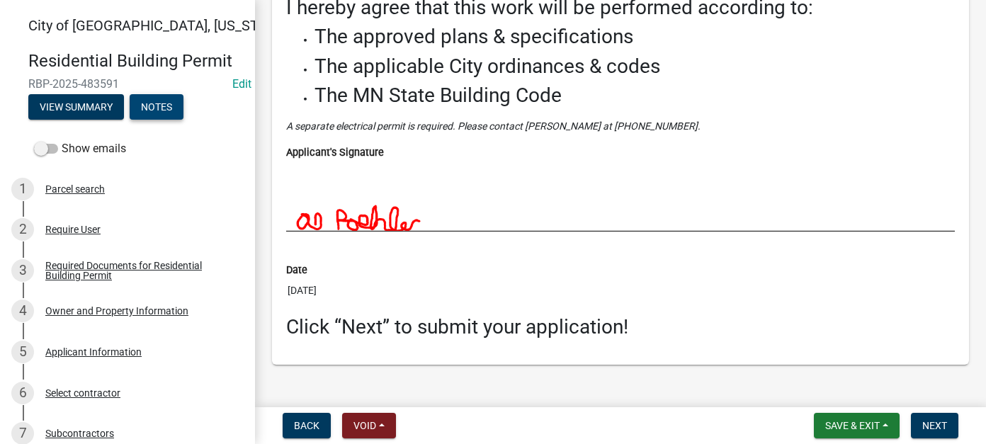
click at [171, 103] on button "Notes" at bounding box center [157, 107] width 54 height 26
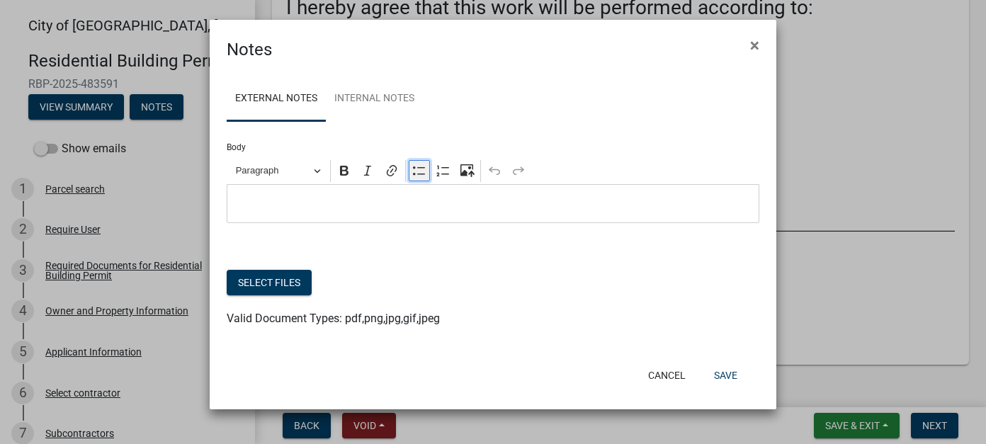
click at [409, 177] on button "Bulleted List" at bounding box center [419, 170] width 21 height 21
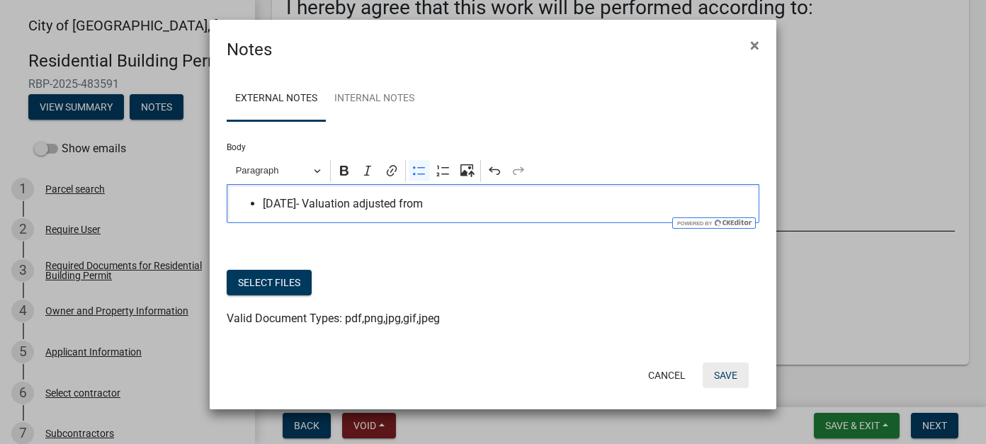
click at [723, 375] on button "Save" at bounding box center [726, 376] width 46 height 26
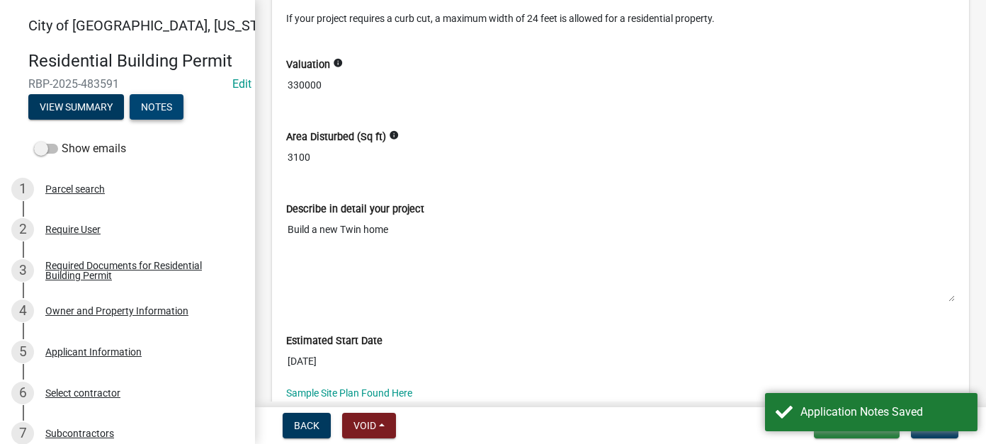
scroll to position [3788, 0]
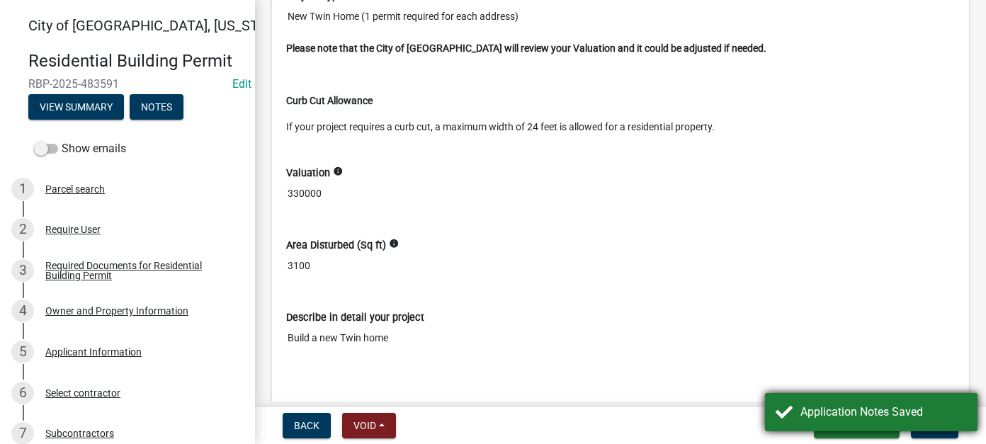
click at [824, 415] on div "Application Notes Saved" at bounding box center [884, 412] width 166 height 17
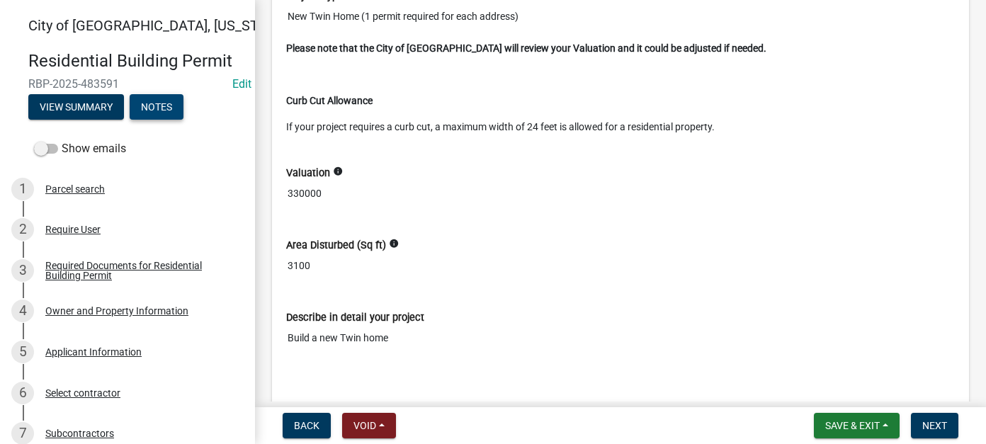
click at [162, 110] on button "Notes" at bounding box center [157, 107] width 54 height 26
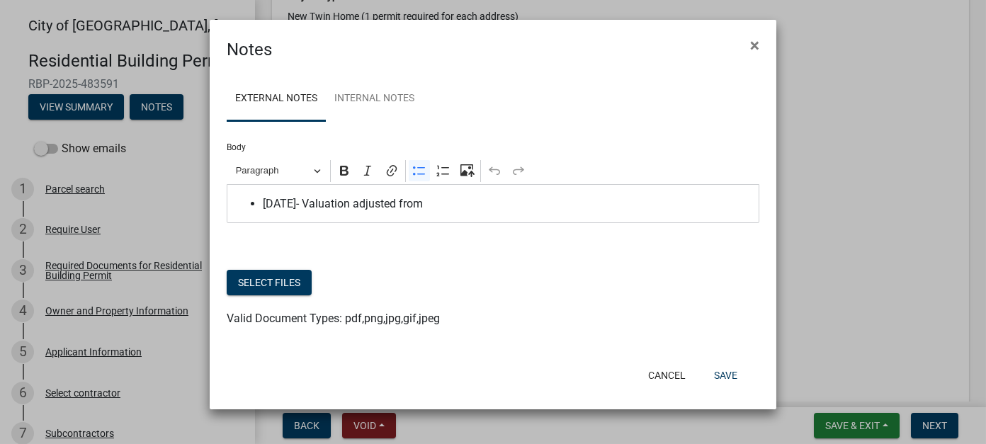
click at [440, 213] on div "9/25/25- Valuation adjusted from" at bounding box center [493, 203] width 533 height 39
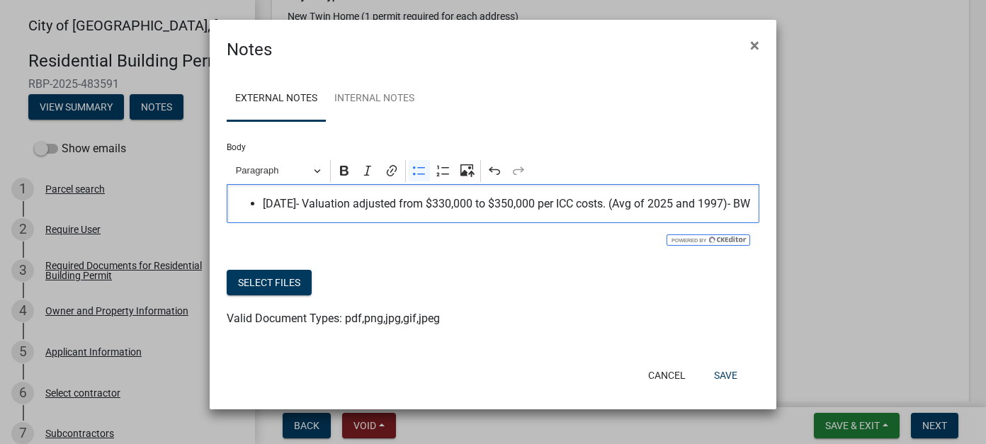
drag, startPoint x: 281, startPoint y: 224, endPoint x: 239, endPoint y: 199, distance: 48.6
click at [239, 199] on ul "9/25/25- Valuation adjusted from $330,000 to $350,000 per ICC costs. (Avg of 20…" at bounding box center [493, 204] width 518 height 17
copy span "9/25/25- Valuation adjusted from $330,000 to $350,000 per ICC costs. (Avg of 20…"
click at [708, 386] on button "Save" at bounding box center [726, 376] width 46 height 26
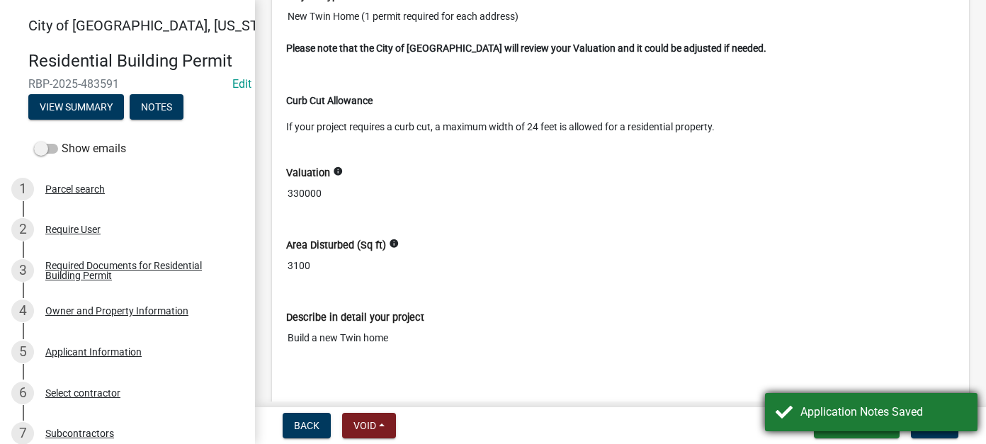
click at [852, 419] on div "Application Notes Saved" at bounding box center [884, 412] width 166 height 17
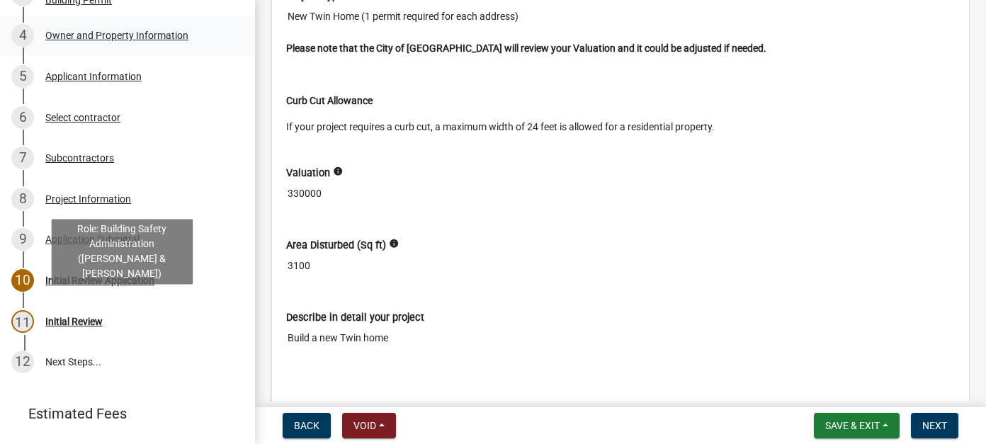
scroll to position [283, 0]
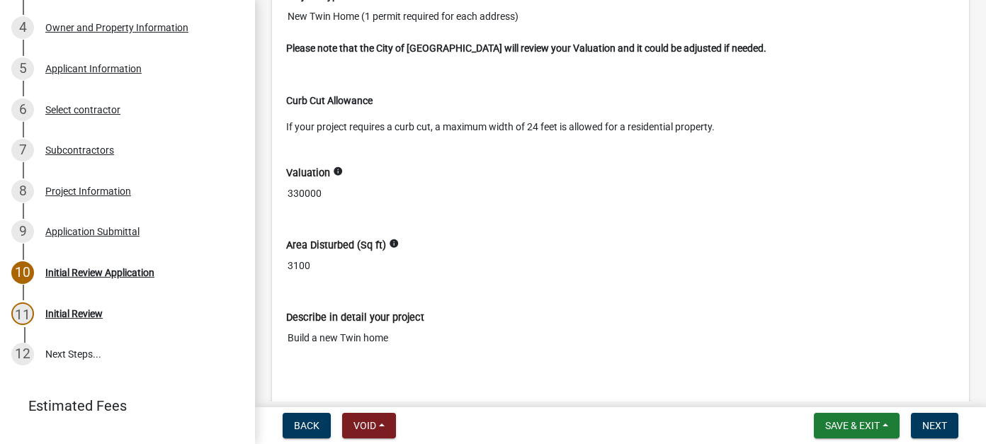
click at [302, 181] on input "330000" at bounding box center [620, 194] width 669 height 26
click at [300, 181] on input "330000" at bounding box center [620, 194] width 669 height 26
click at [937, 427] on span "Next" at bounding box center [934, 425] width 25 height 11
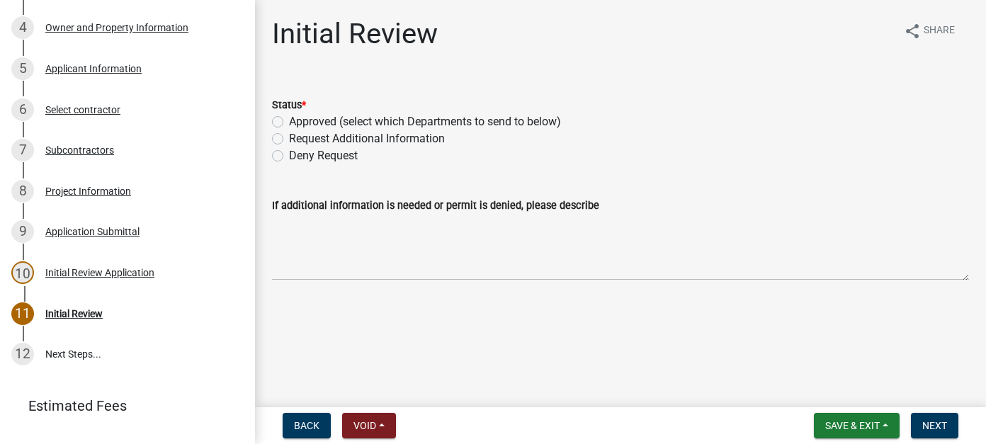
click at [289, 123] on label "Approved (select which Departments to send to below)" at bounding box center [425, 121] width 272 height 17
click at [289, 123] on input "Approved (select which Departments to send to below)" at bounding box center [293, 117] width 9 height 9
radio input "true"
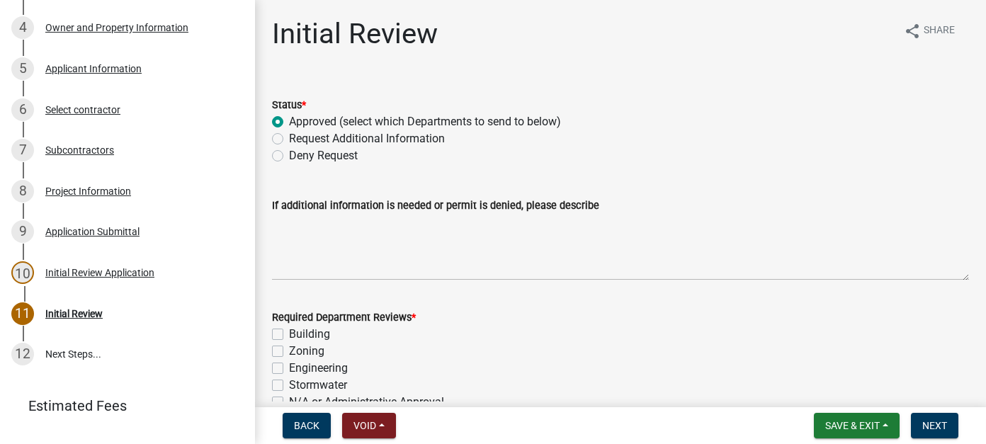
click at [289, 335] on label "Building" at bounding box center [309, 334] width 41 height 17
click at [289, 335] on input "Building" at bounding box center [293, 330] width 9 height 9
checkbox input "true"
checkbox input "false"
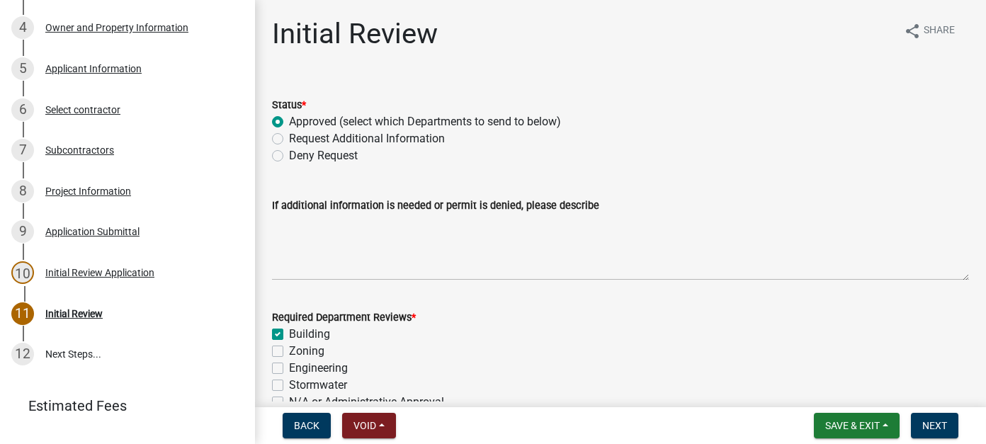
checkbox input "false"
click at [289, 347] on label "Zoning" at bounding box center [306, 351] width 35 height 17
click at [289, 347] on input "Zoning" at bounding box center [293, 347] width 9 height 9
checkbox input "true"
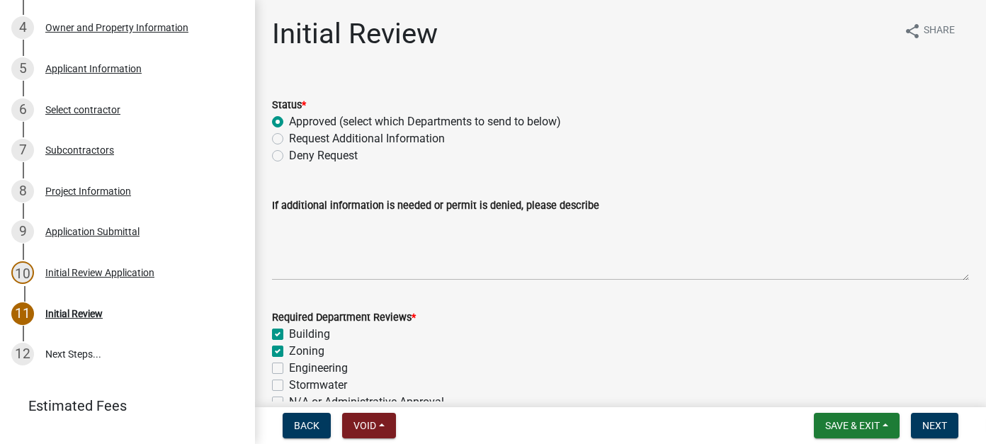
checkbox input "true"
checkbox input "false"
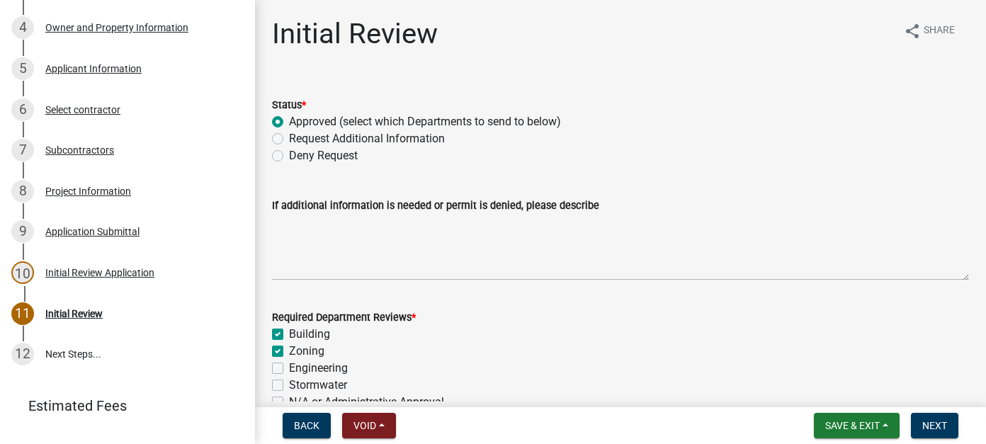
click at [289, 369] on label "Engineering" at bounding box center [318, 368] width 59 height 17
click at [289, 369] on input "Engineering" at bounding box center [293, 364] width 9 height 9
checkbox input "true"
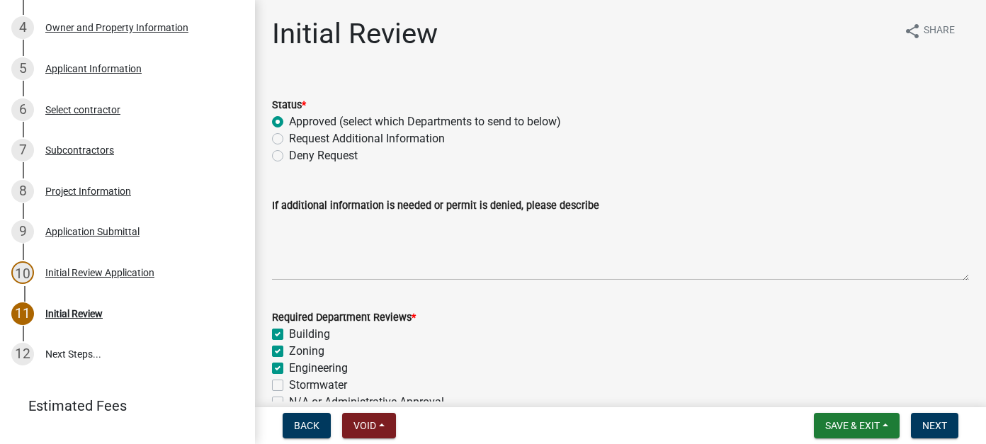
checkbox input "true"
checkbox input "false"
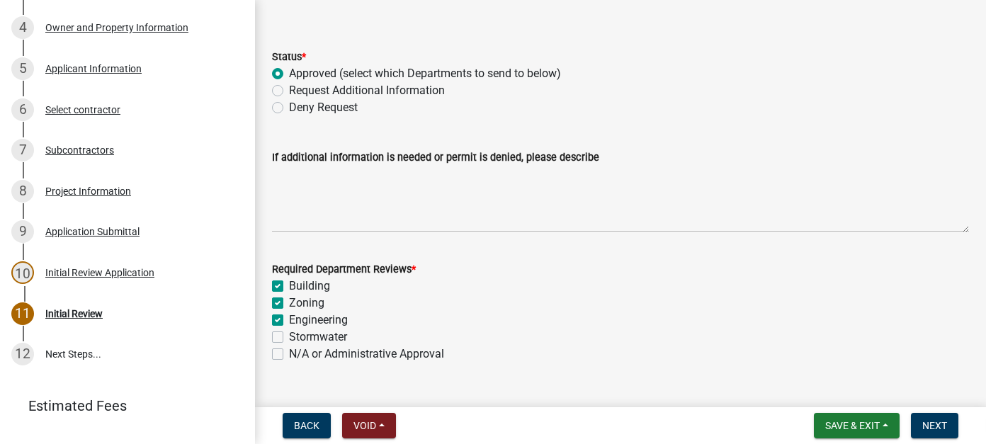
scroll to position [71, 0]
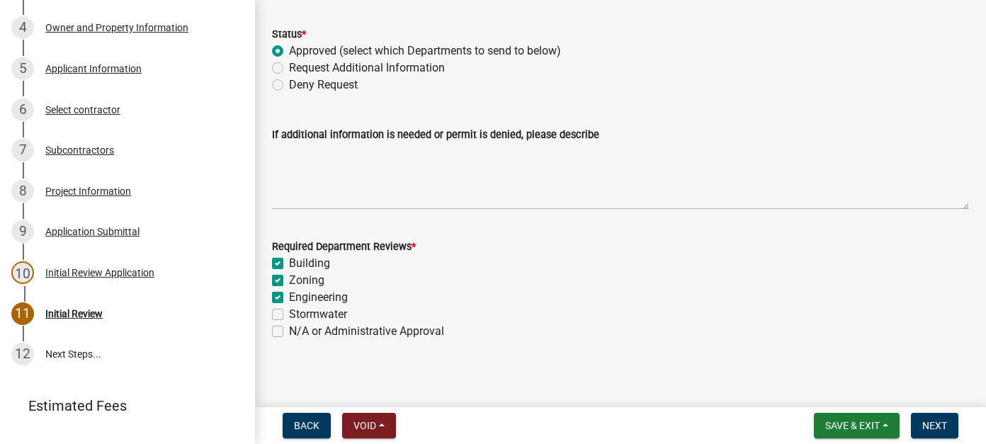
click at [289, 316] on label "Stormwater" at bounding box center [318, 314] width 58 height 17
click at [289, 315] on input "Stormwater" at bounding box center [293, 310] width 9 height 9
checkbox input "true"
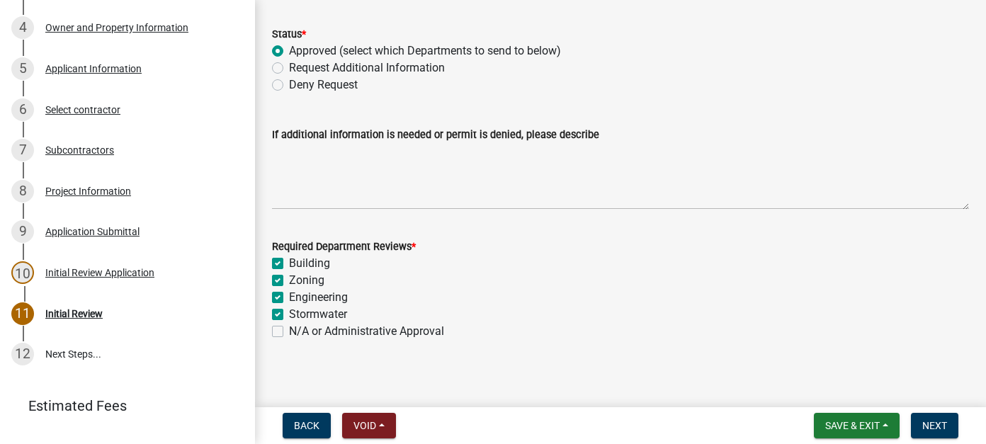
checkbox input "true"
checkbox input "false"
click at [935, 425] on span "Next" at bounding box center [934, 425] width 25 height 11
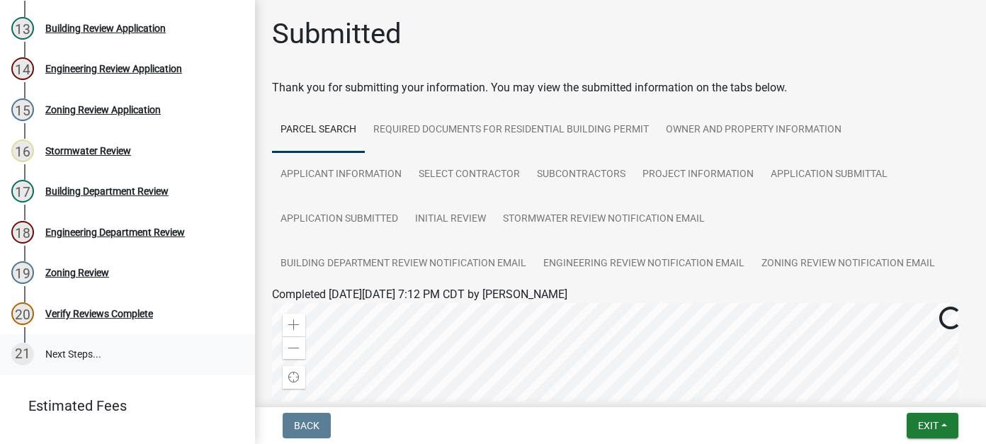
scroll to position [367, 0]
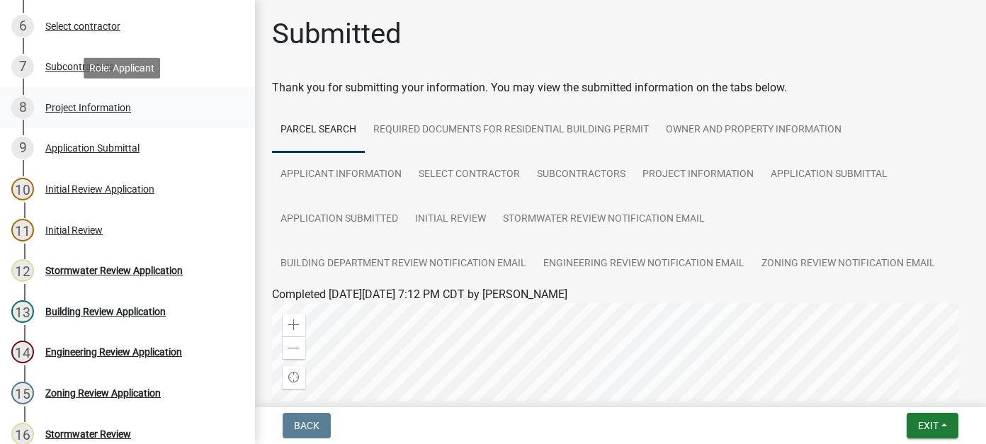
click at [119, 110] on div "Project Information" at bounding box center [88, 108] width 86 height 10
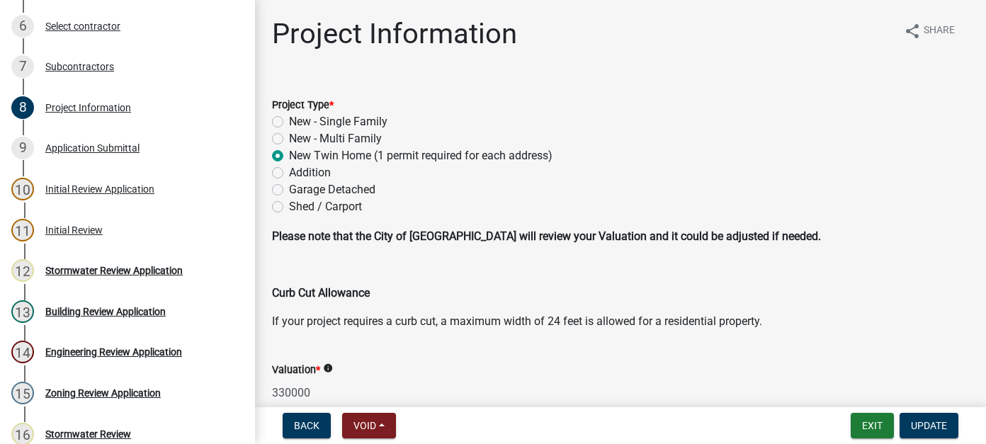
scroll to position [71, 0]
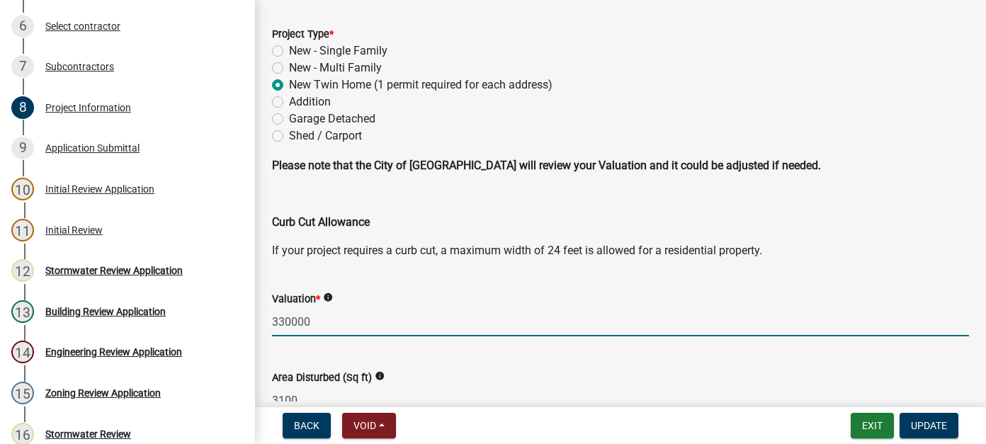
click at [282, 320] on input "330000" at bounding box center [620, 321] width 697 height 29
type input "350000"
click at [922, 426] on span "Update" at bounding box center [929, 425] width 36 height 11
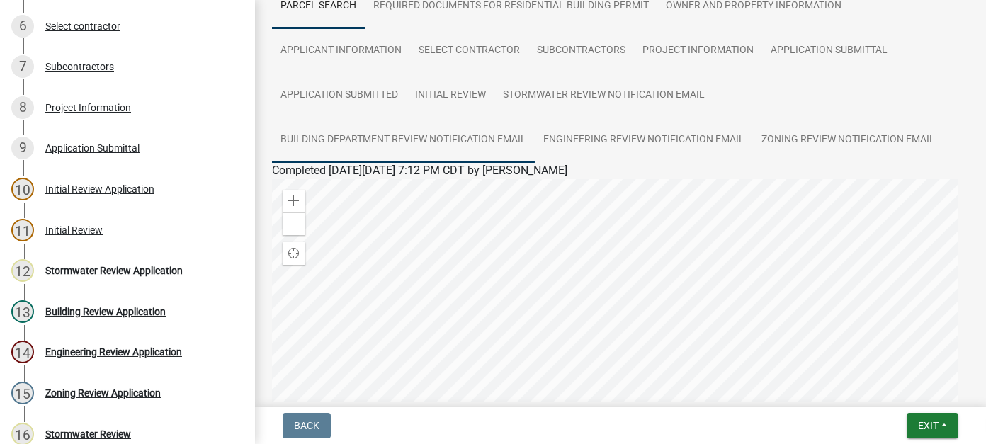
scroll to position [0, 0]
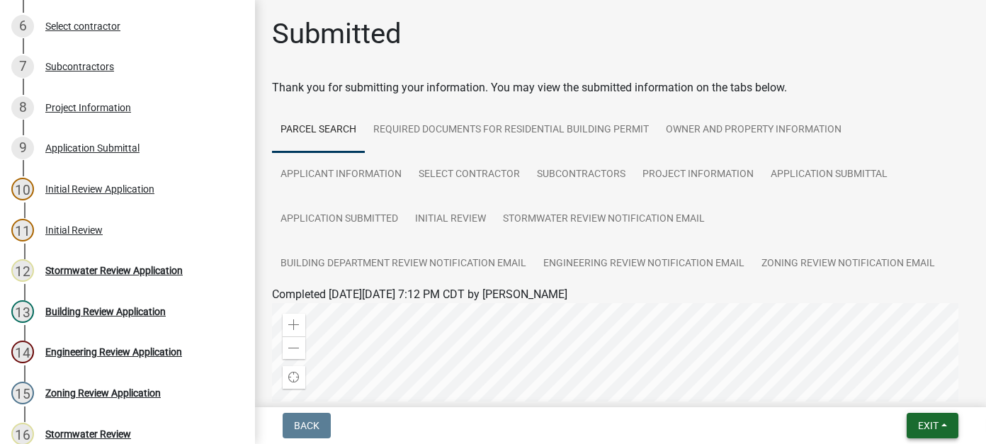
click at [925, 429] on span "Exit" at bounding box center [928, 425] width 21 height 11
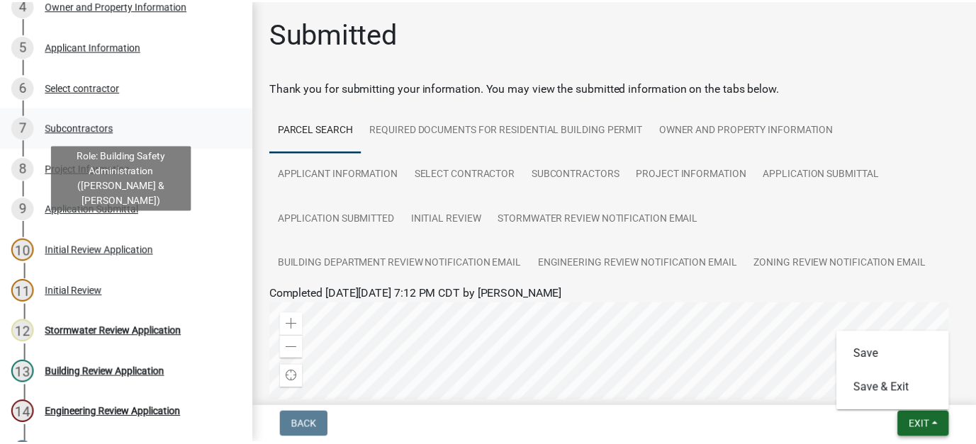
scroll to position [13, 0]
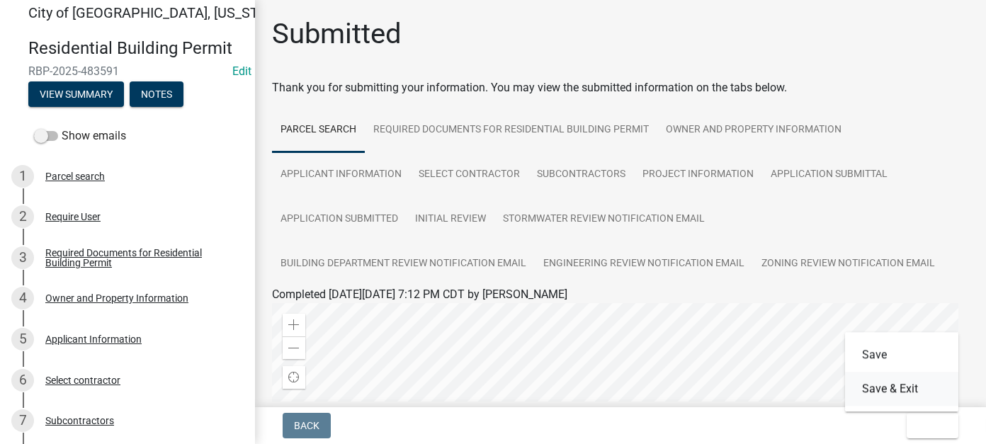
click at [898, 388] on button "Save & Exit" at bounding box center [901, 389] width 113 height 34
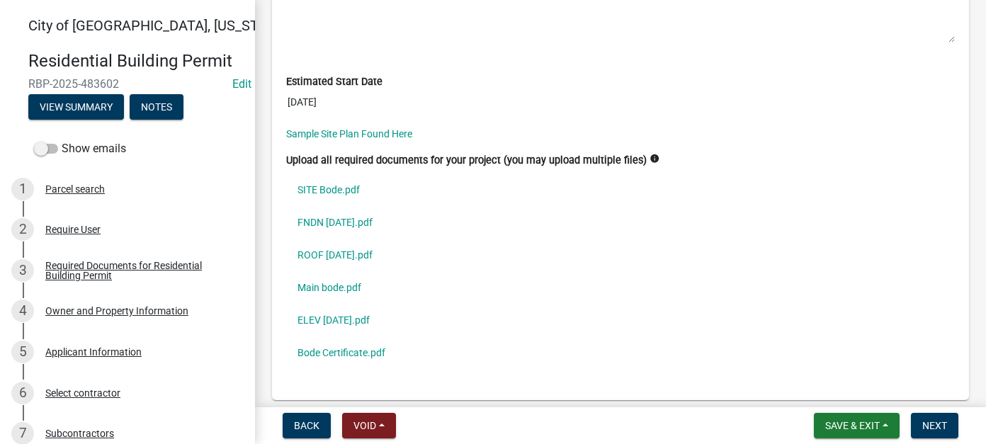
scroll to position [4180, 0]
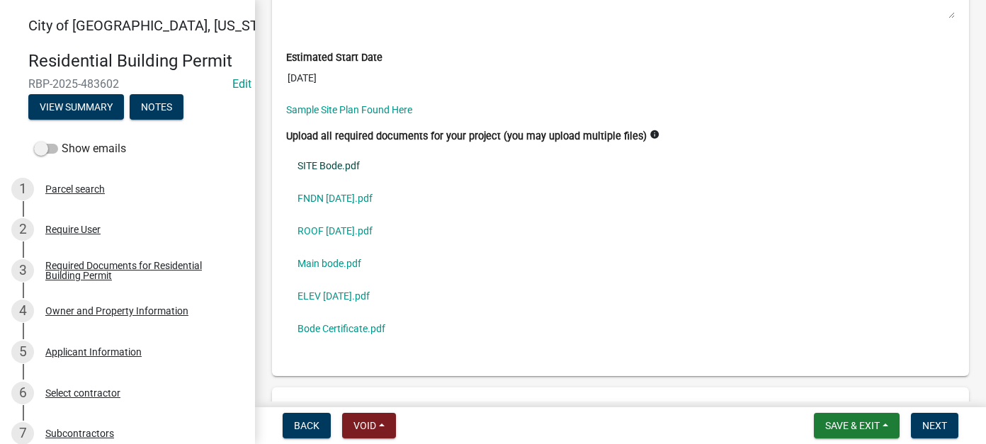
click at [339, 150] on link "SITE Bode.pdf" at bounding box center [620, 165] width 669 height 33
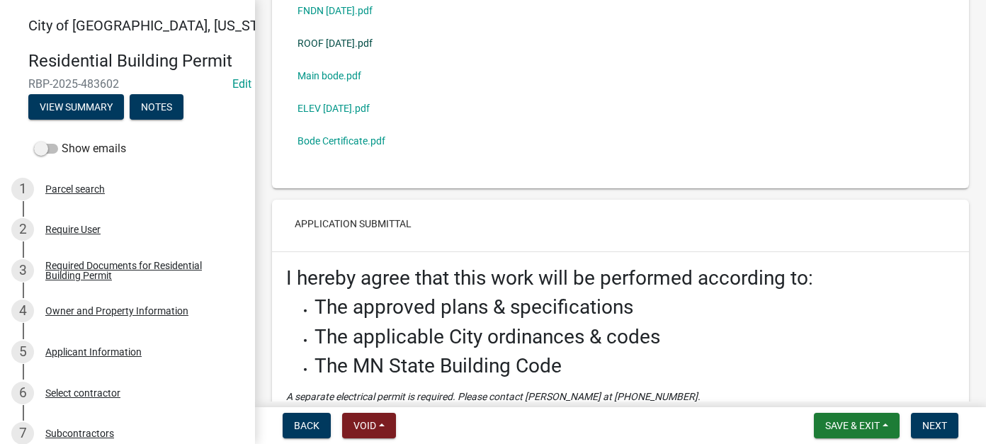
scroll to position [4284, 0]
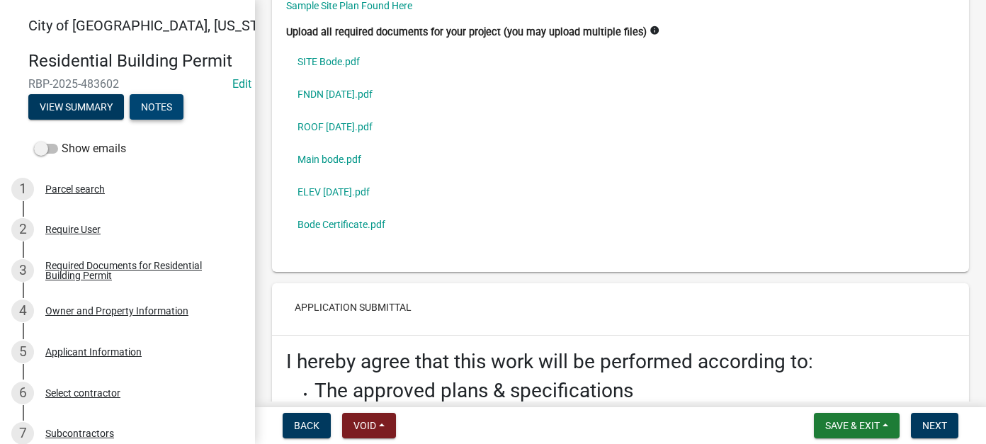
click at [158, 102] on button "Notes" at bounding box center [157, 107] width 54 height 26
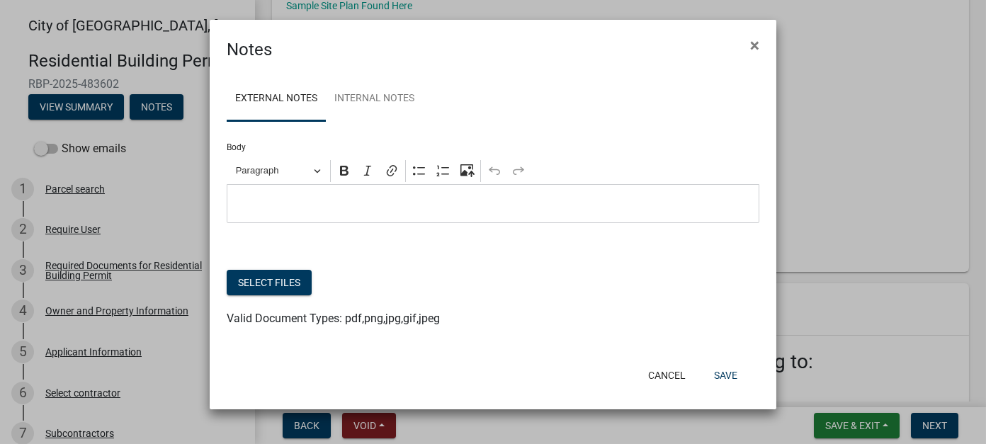
click at [395, 199] on p "Editor editing area: main. Press Alt+0 for help." at bounding box center [493, 204] width 518 height 17
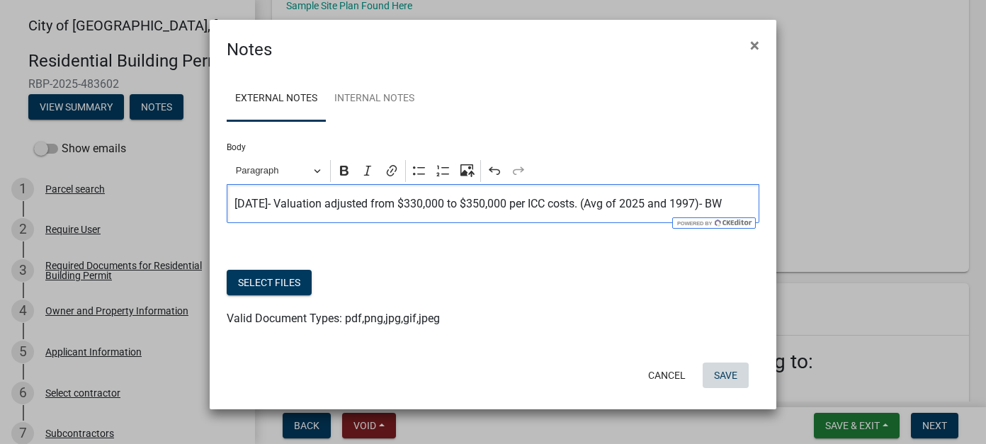
click at [736, 376] on button "Save" at bounding box center [726, 376] width 46 height 26
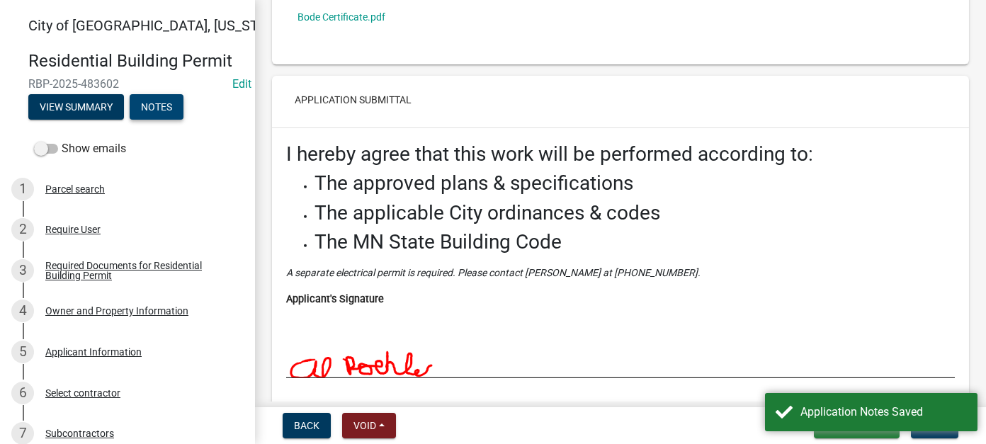
scroll to position [4496, 0]
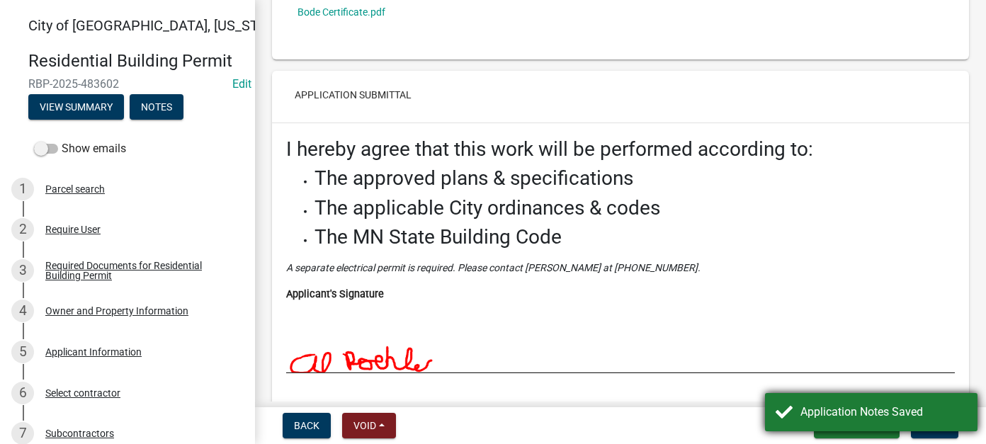
click at [866, 414] on div "Application Notes Saved" at bounding box center [884, 412] width 166 height 17
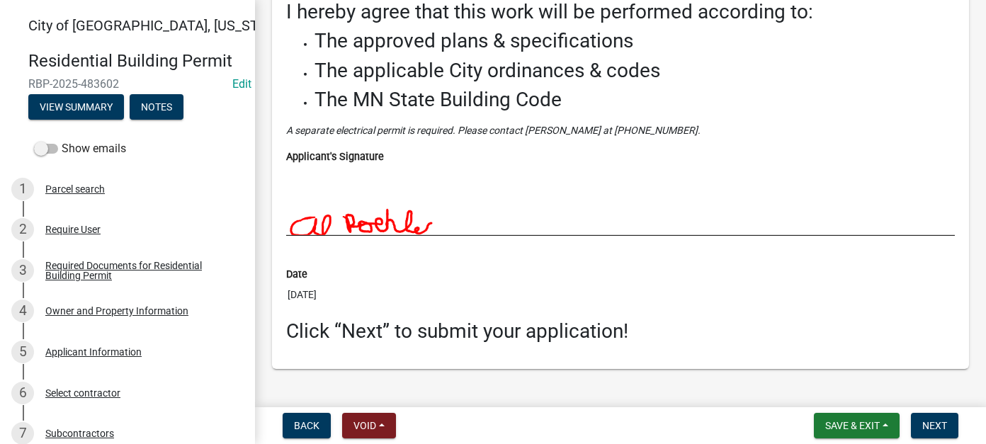
scroll to position [4638, 0]
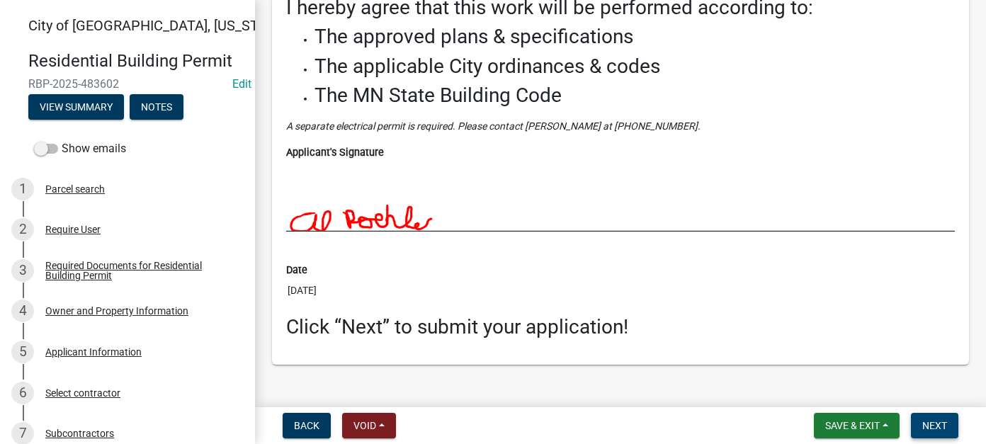
click at [934, 429] on span "Next" at bounding box center [934, 425] width 25 height 11
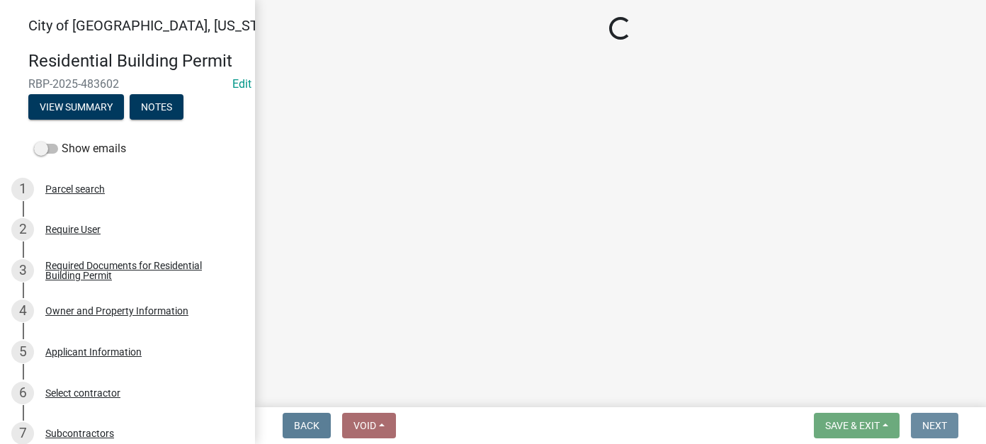
scroll to position [0, 0]
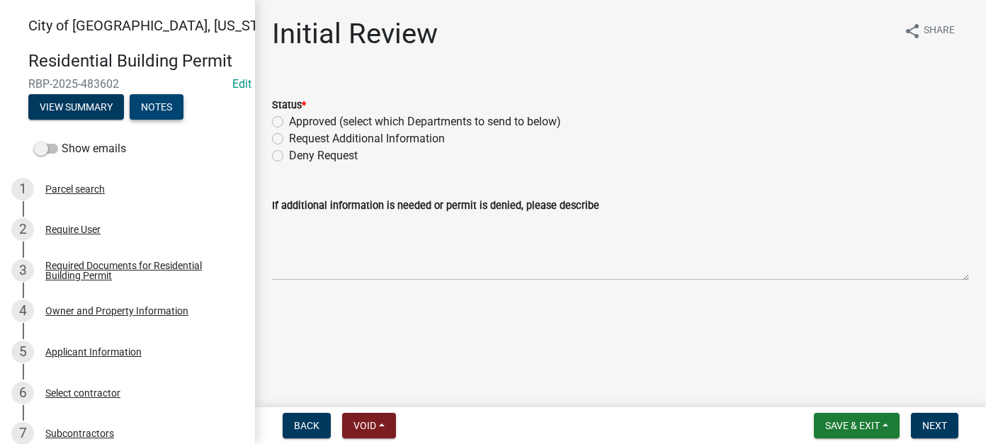
click at [147, 108] on button "Notes" at bounding box center [157, 107] width 54 height 26
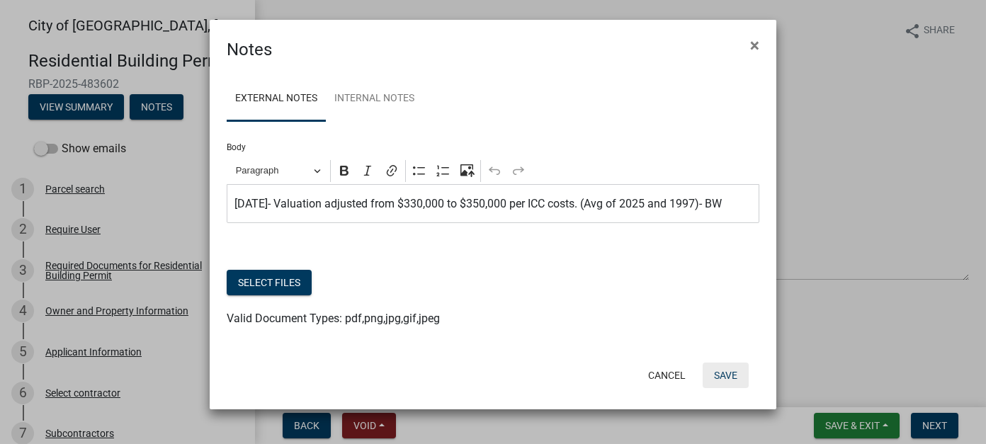
click at [728, 372] on button "Save" at bounding box center [726, 376] width 46 height 26
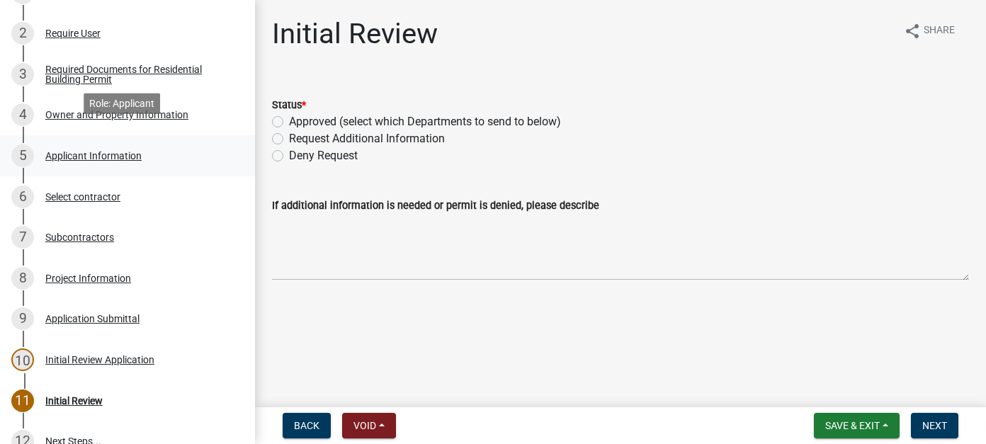
scroll to position [213, 0]
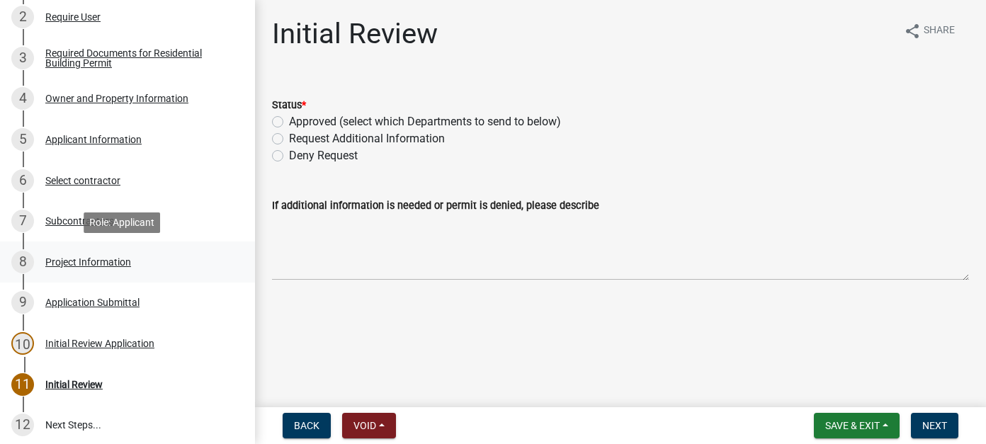
click at [106, 266] on div "Project Information" at bounding box center [88, 262] width 86 height 10
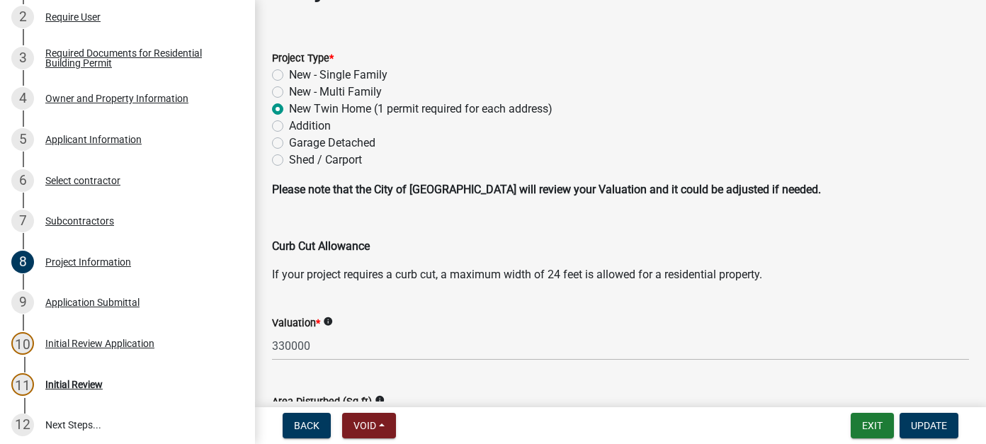
scroll to position [71, 0]
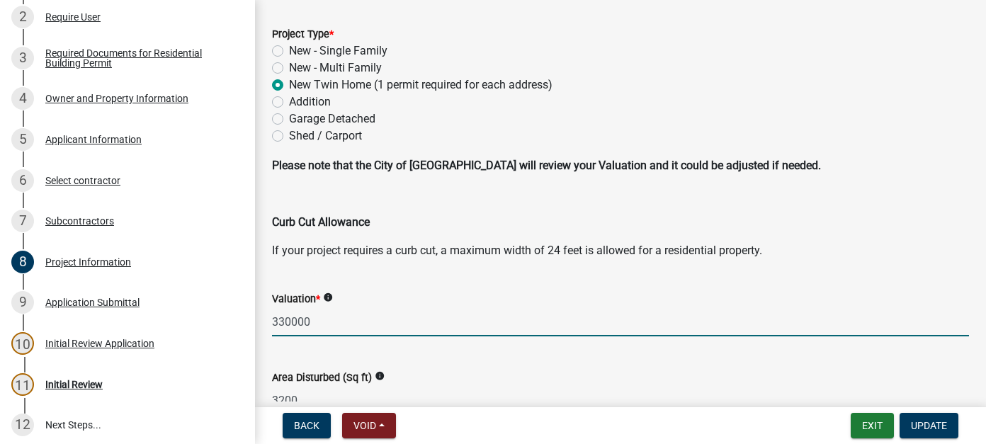
click at [282, 320] on input "330000" at bounding box center [620, 321] width 697 height 29
type input "350000"
click at [926, 420] on span "Update" at bounding box center [929, 425] width 36 height 11
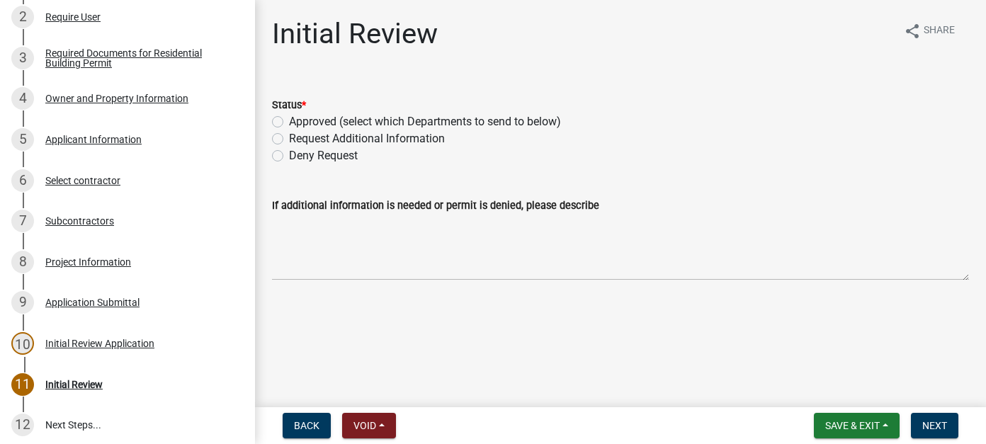
click at [289, 120] on label "Approved (select which Departments to send to below)" at bounding box center [425, 121] width 272 height 17
click at [289, 120] on input "Approved (select which Departments to send to below)" at bounding box center [293, 117] width 9 height 9
radio input "true"
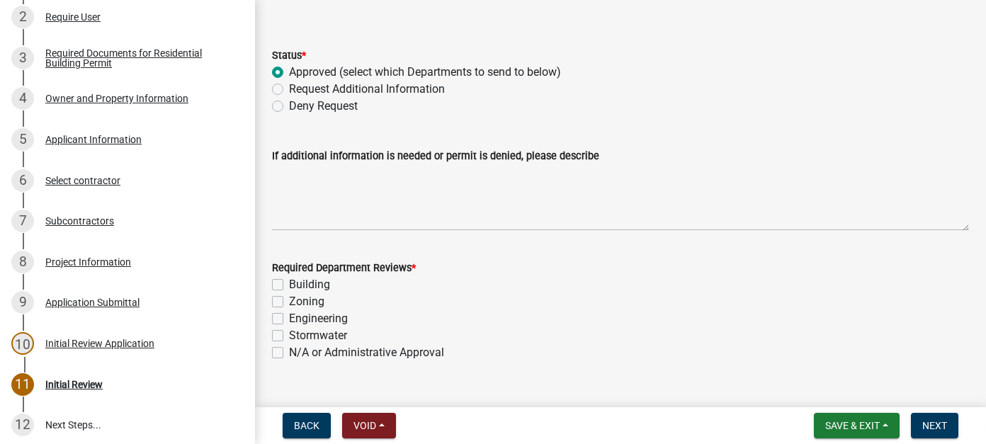
scroll to position [71, 0]
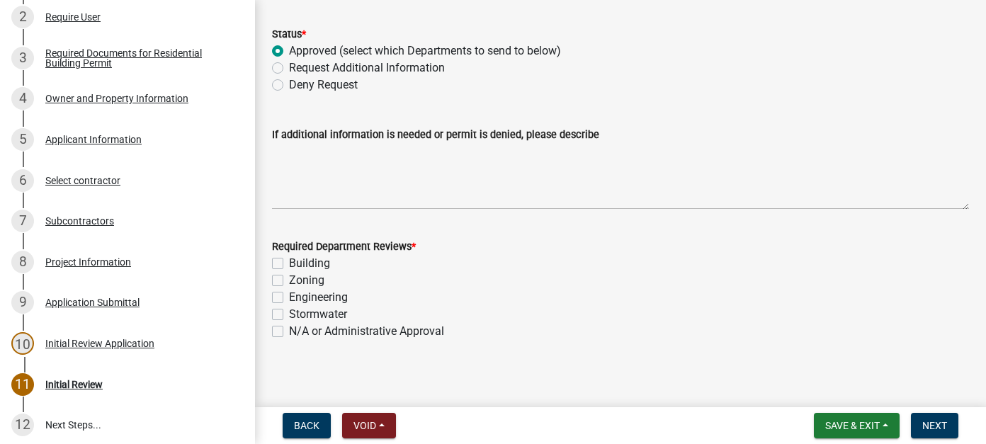
click at [289, 264] on label "Building" at bounding box center [309, 263] width 41 height 17
click at [289, 264] on input "Building" at bounding box center [293, 259] width 9 height 9
checkbox input "true"
checkbox input "false"
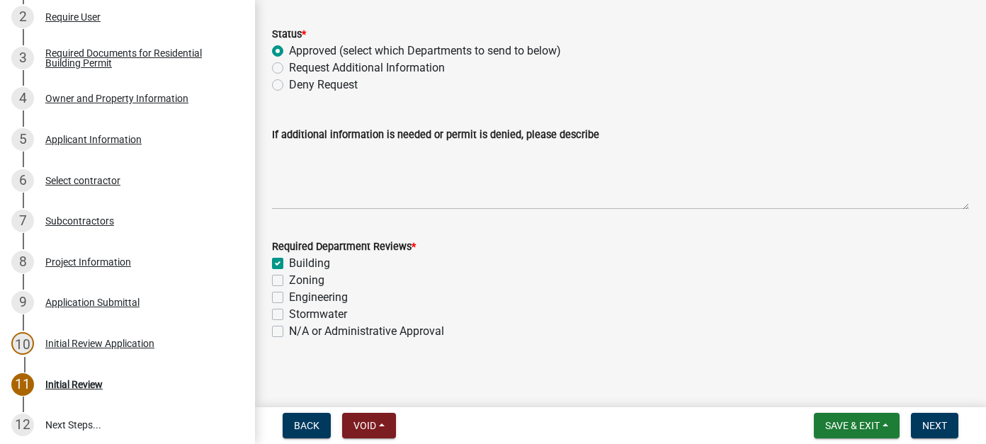
checkbox input "false"
click at [289, 280] on label "Zoning" at bounding box center [306, 280] width 35 height 17
click at [289, 280] on input "Zoning" at bounding box center [293, 276] width 9 height 9
checkbox input "true"
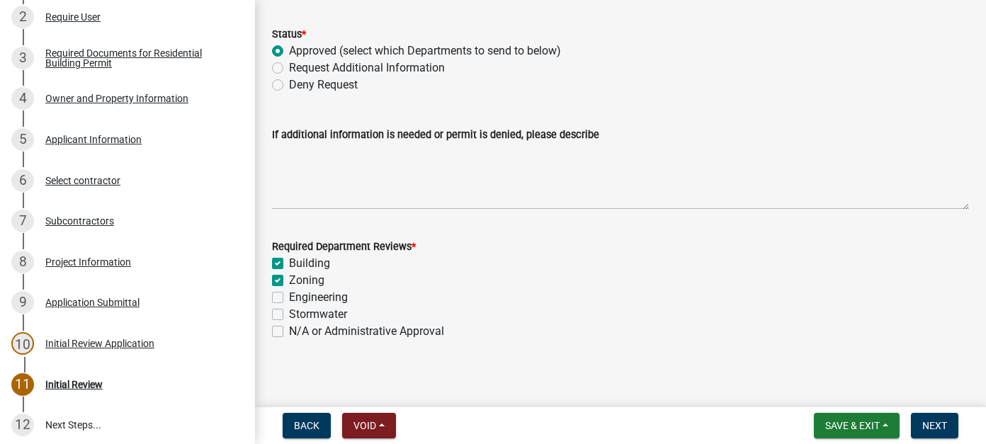
checkbox input "true"
checkbox input "false"
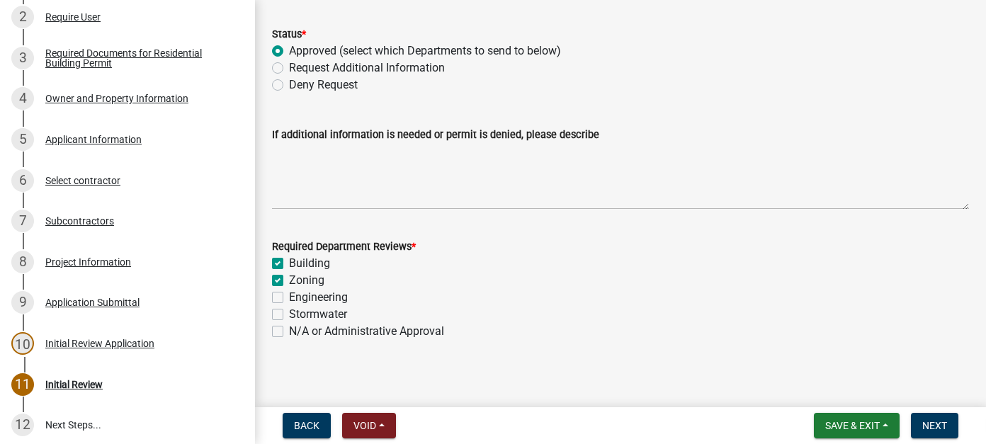
click at [289, 299] on label "Engineering" at bounding box center [318, 297] width 59 height 17
click at [289, 298] on input "Engineering" at bounding box center [293, 293] width 9 height 9
checkbox input "true"
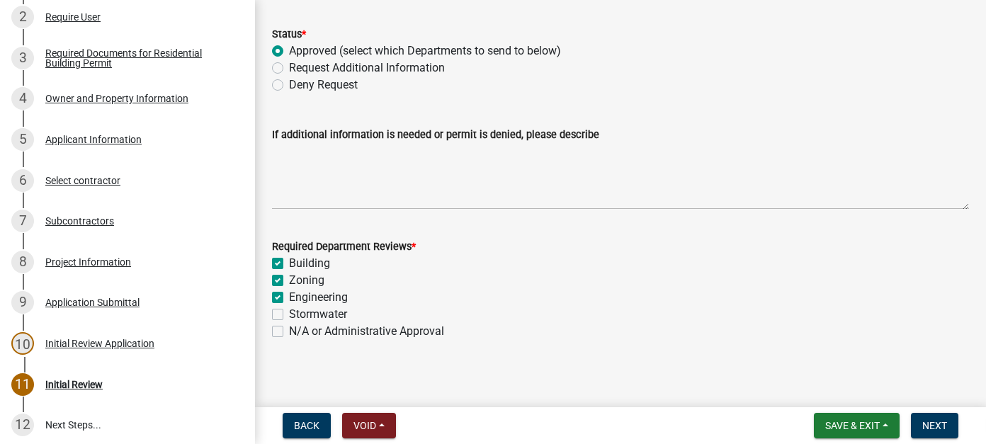
checkbox input "true"
checkbox input "false"
click at [289, 313] on label "Stormwater" at bounding box center [318, 314] width 58 height 17
click at [289, 313] on input "Stormwater" at bounding box center [293, 310] width 9 height 9
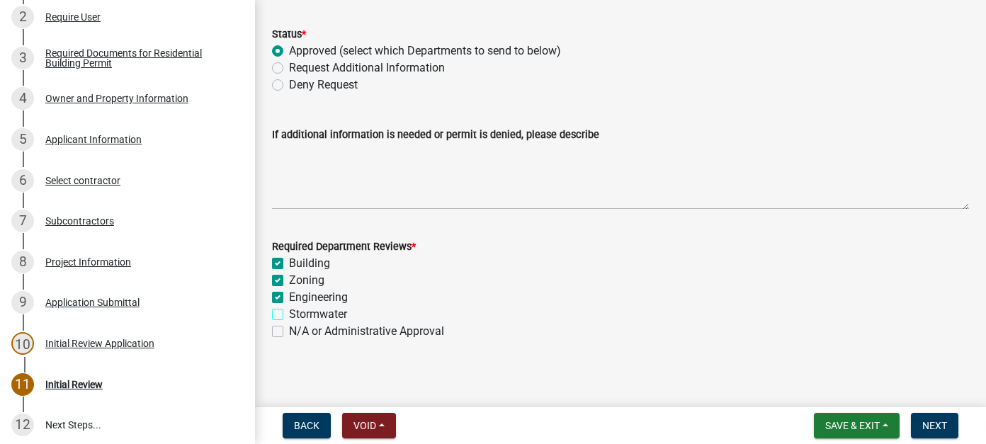
checkbox input "true"
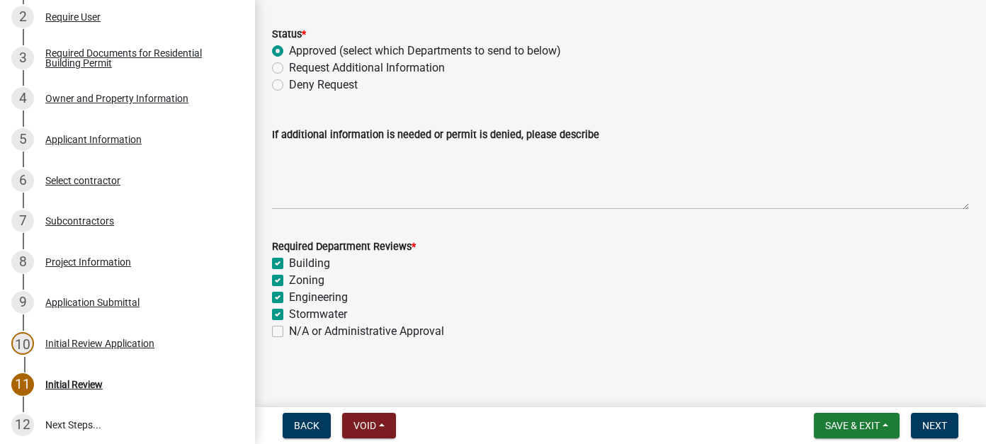
checkbox input "false"
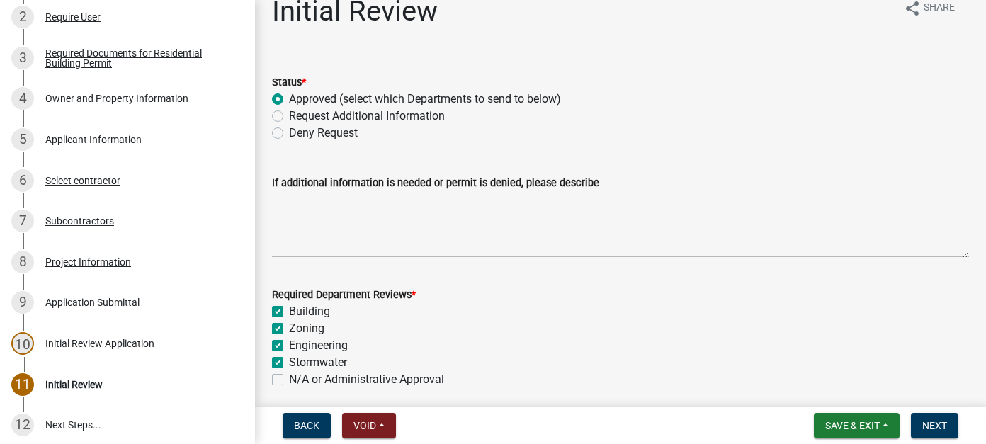
scroll to position [0, 0]
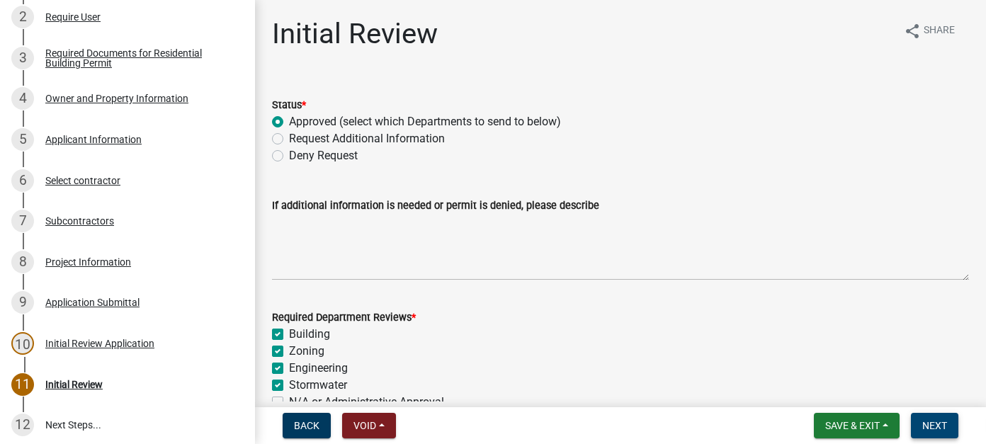
click at [935, 426] on span "Next" at bounding box center [934, 425] width 25 height 11
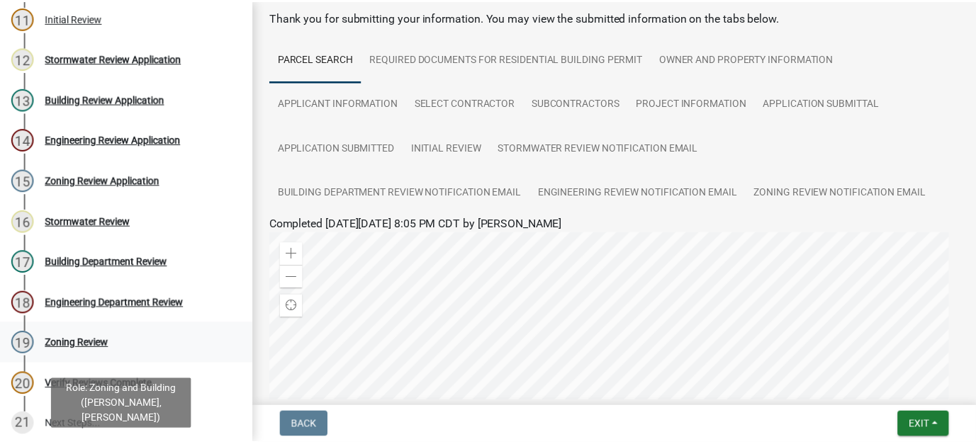
scroll to position [225, 0]
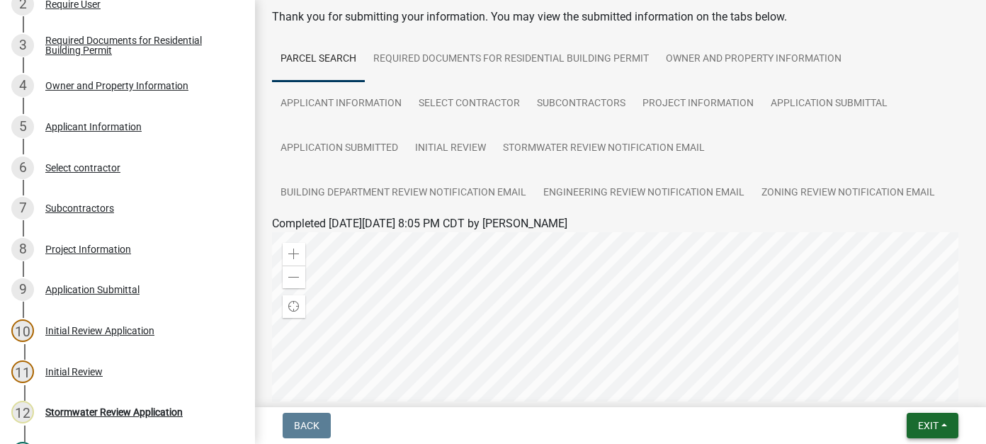
click at [937, 423] on span "Exit" at bounding box center [928, 425] width 21 height 11
click at [902, 389] on button "Save & Exit" at bounding box center [901, 389] width 113 height 34
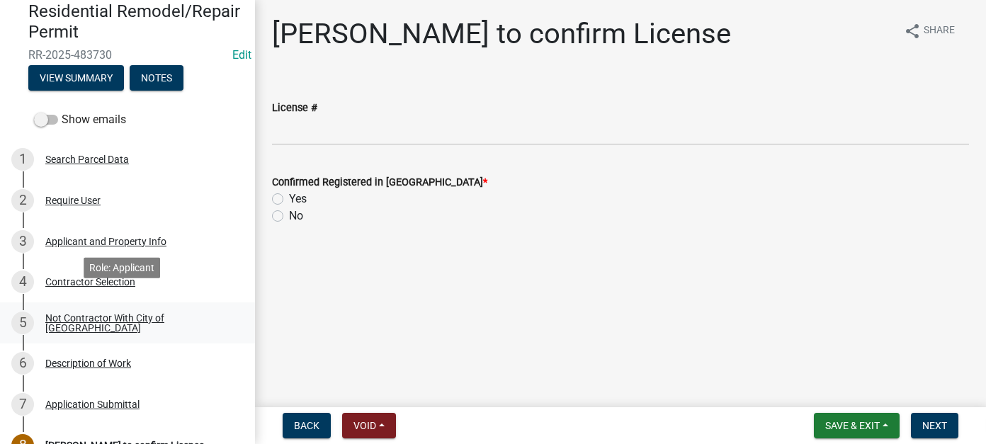
scroll to position [71, 0]
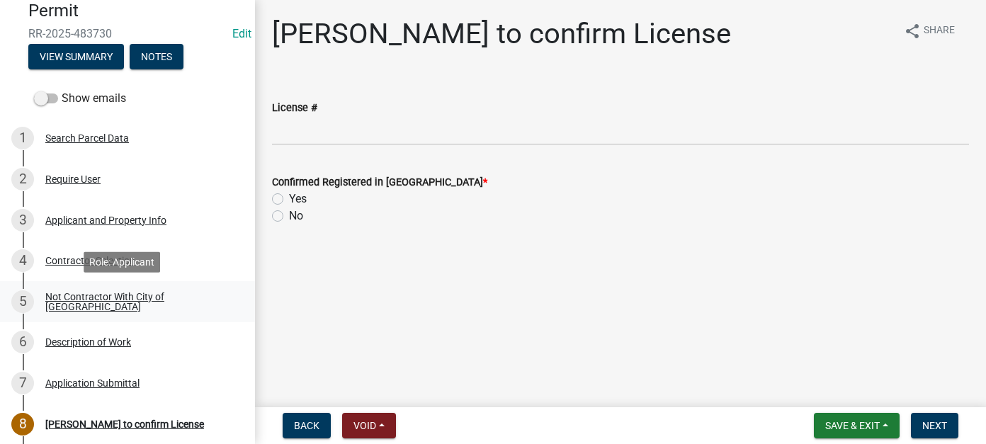
click at [111, 303] on div "Not Contractor With City of [GEOGRAPHIC_DATA]" at bounding box center [138, 302] width 187 height 20
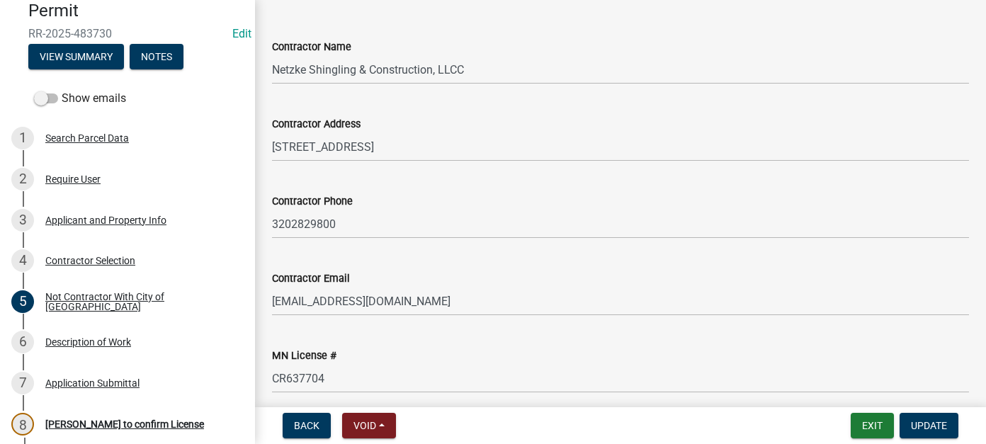
scroll to position [283, 0]
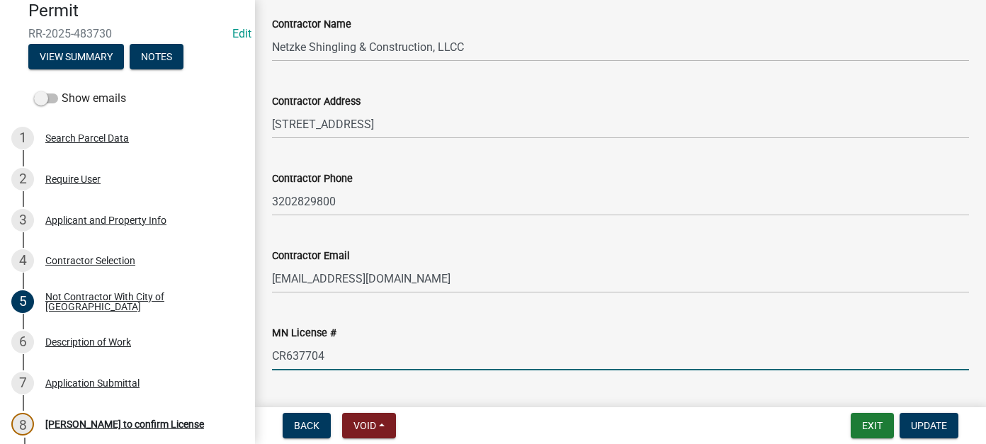
drag, startPoint x: 354, startPoint y: 319, endPoint x: 260, endPoint y: 317, distance: 93.5
click at [260, 317] on div "Not Contractor With City of [GEOGRAPHIC_DATA] share Share If you are not using …" at bounding box center [620, 64] width 731 height 661
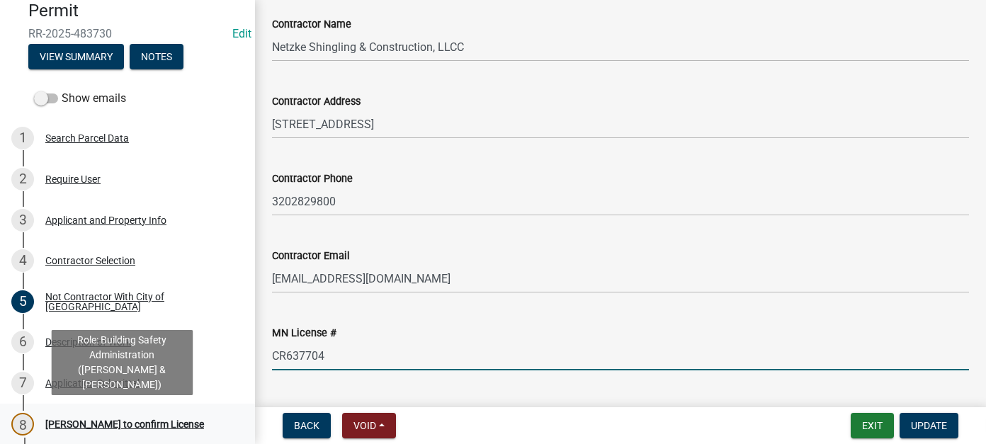
click at [119, 419] on div "[PERSON_NAME] to confirm License" at bounding box center [124, 424] width 159 height 10
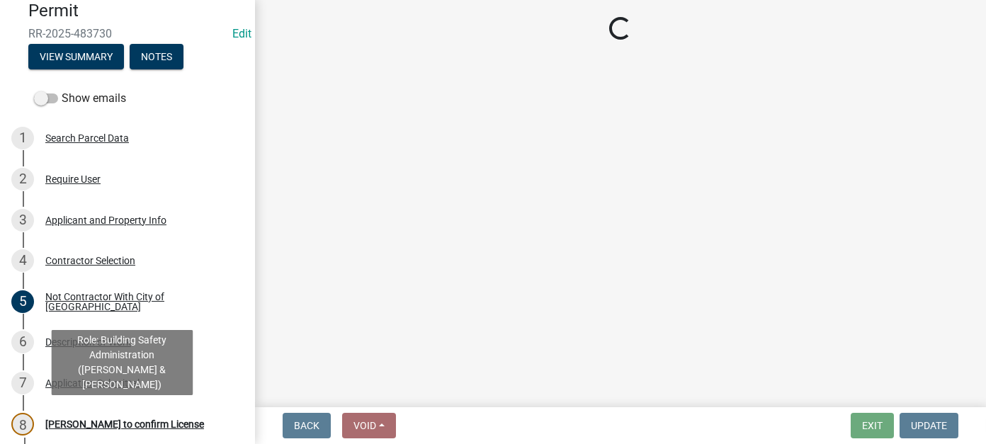
scroll to position [0, 0]
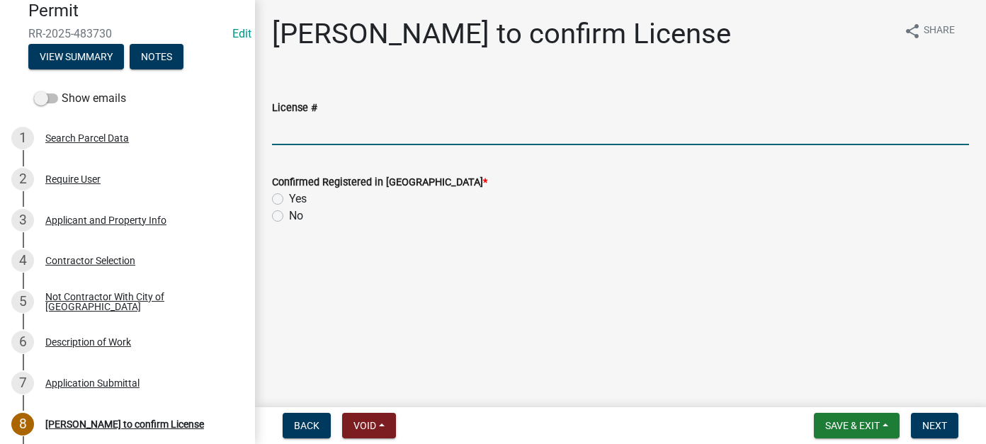
click at [305, 129] on input "License #" at bounding box center [620, 130] width 697 height 29
paste input "CR637704"
type input "CR637704"
drag, startPoint x: 272, startPoint y: 201, endPoint x: 295, endPoint y: 213, distance: 26.0
click at [289, 201] on label "Yes" at bounding box center [298, 199] width 18 height 17
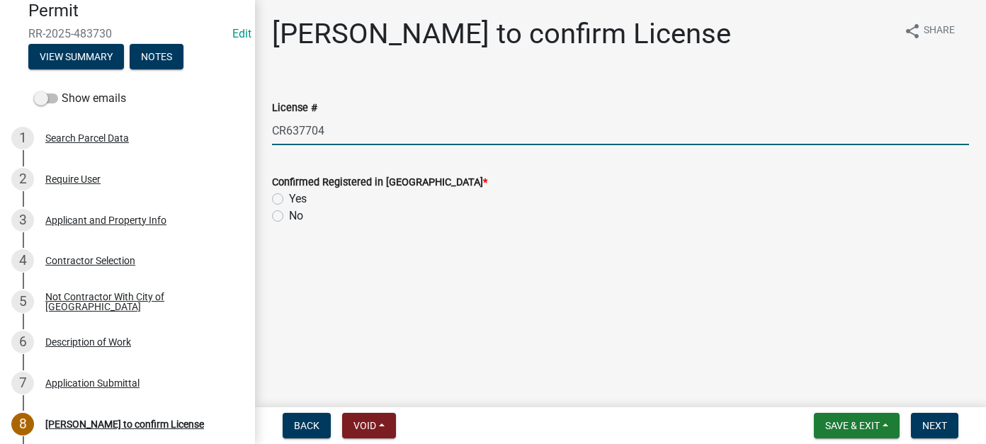
click at [289, 200] on input "Yes" at bounding box center [293, 195] width 9 height 9
radio input "true"
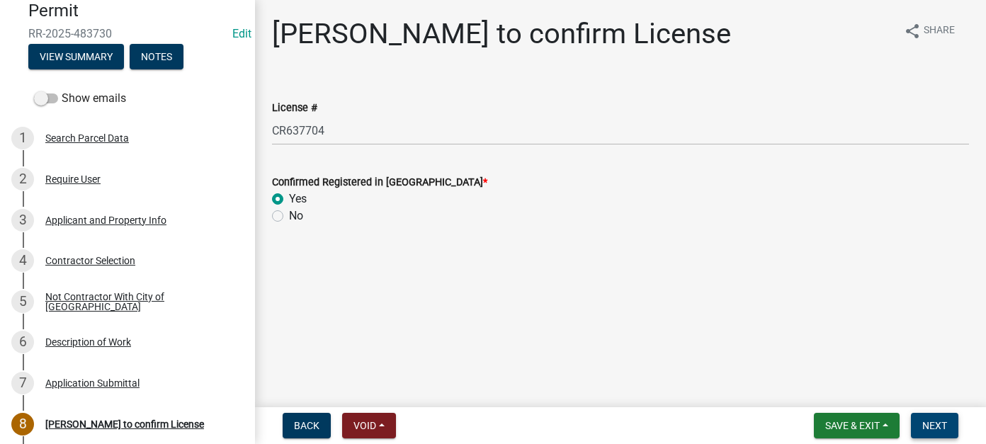
click at [943, 426] on span "Next" at bounding box center [934, 425] width 25 height 11
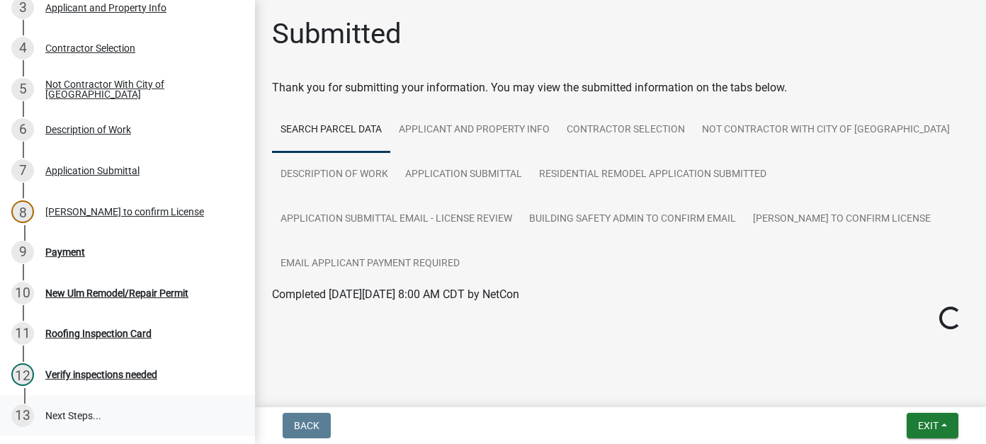
scroll to position [446, 0]
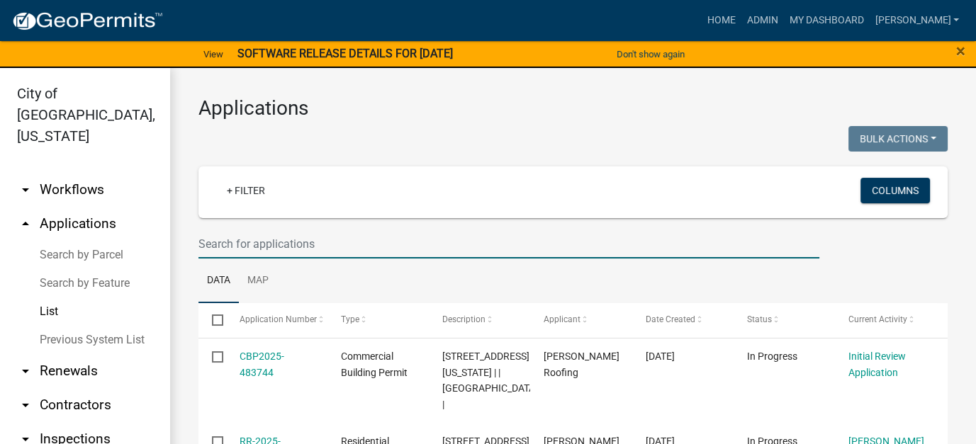
click at [267, 247] on input "text" at bounding box center [508, 244] width 621 height 29
type input "puhlmann"
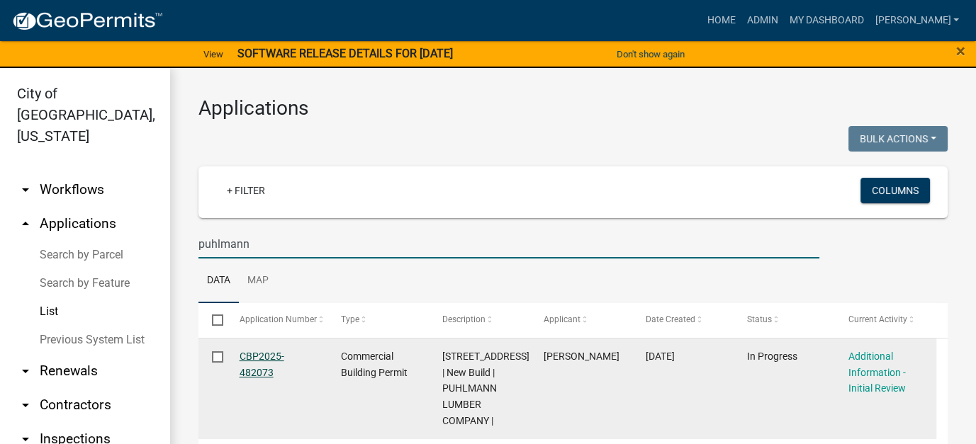
click at [267, 359] on link "CBP2025-482073" at bounding box center [261, 365] width 45 height 28
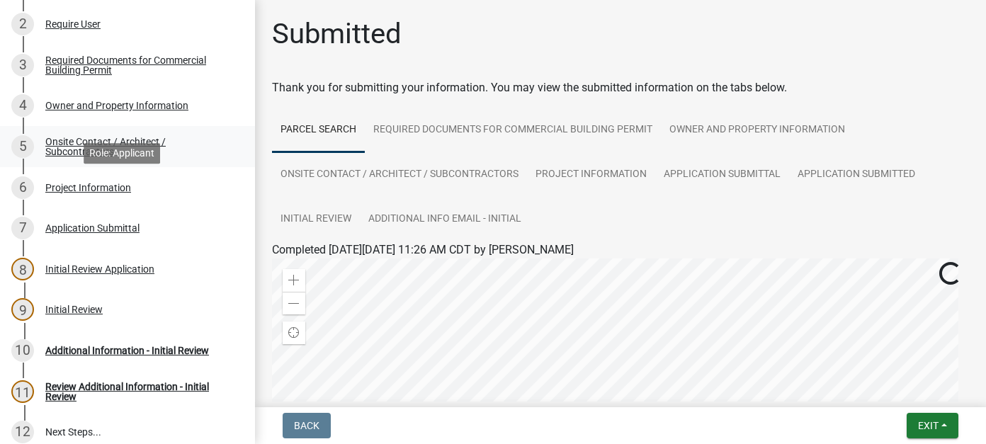
scroll to position [213, 0]
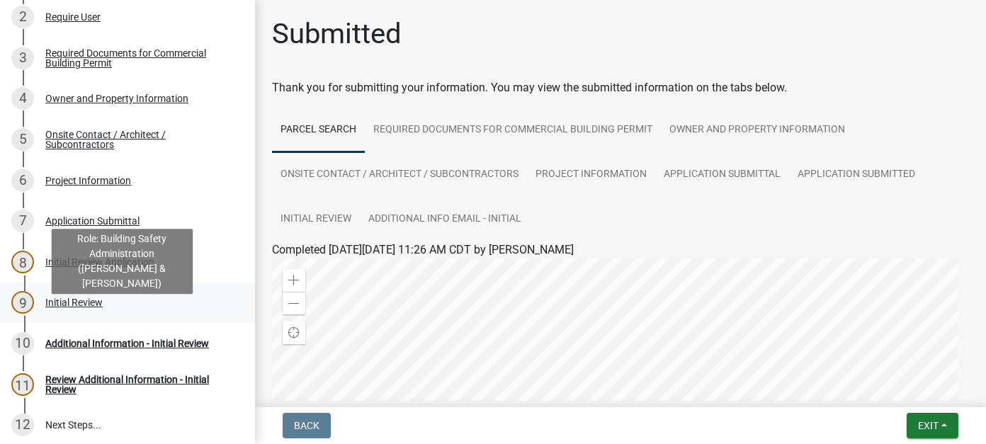
click at [77, 307] on div "Initial Review" at bounding box center [73, 303] width 57 height 10
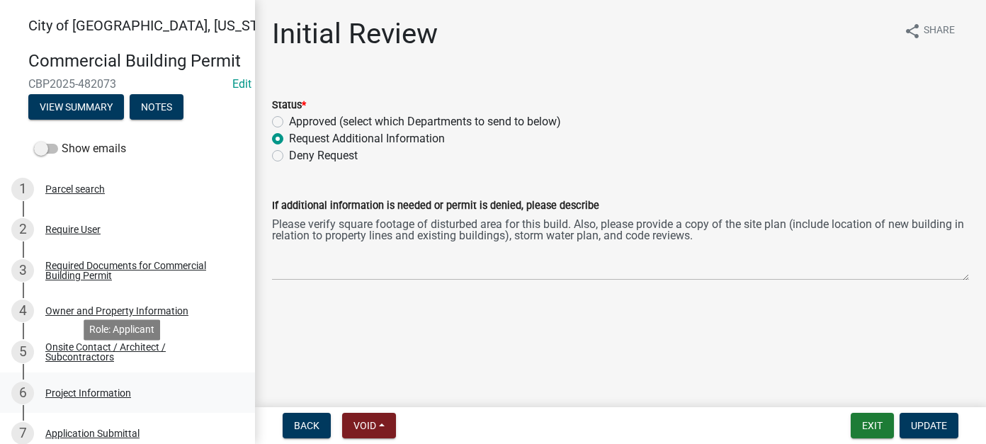
scroll to position [0, 0]
click at [102, 194] on div "Parcel search" at bounding box center [75, 189] width 60 height 10
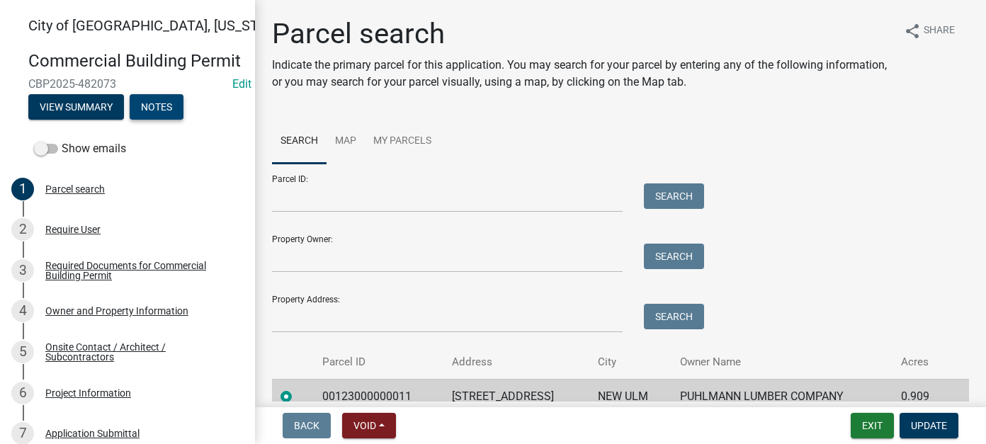
click at [160, 120] on button "Notes" at bounding box center [157, 107] width 54 height 26
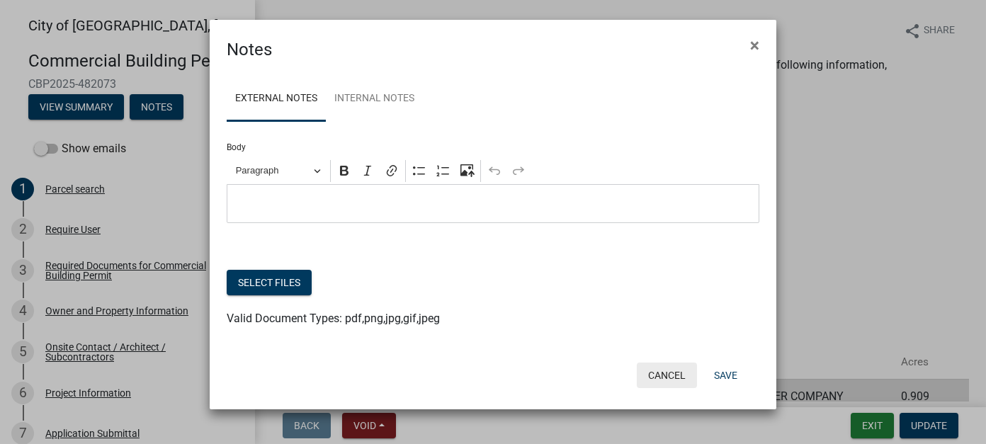
click at [682, 377] on button "Cancel" at bounding box center [667, 376] width 60 height 26
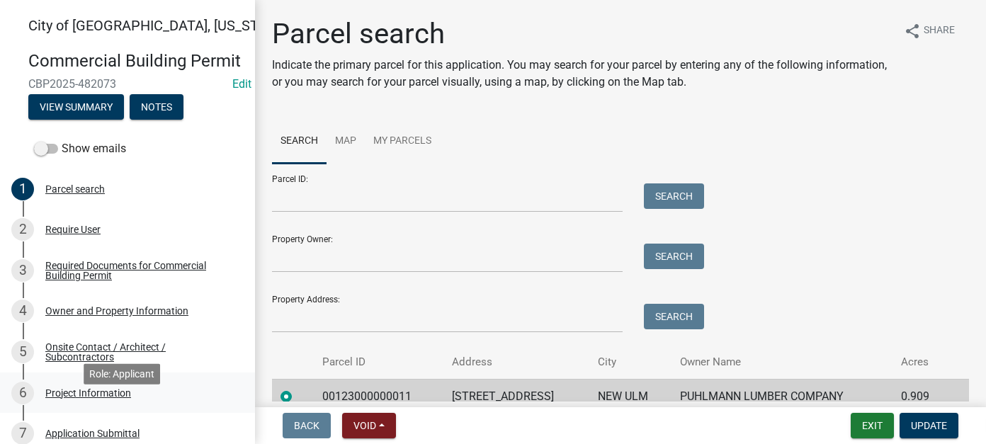
click at [133, 405] on div "6 Project Information" at bounding box center [121, 393] width 221 height 23
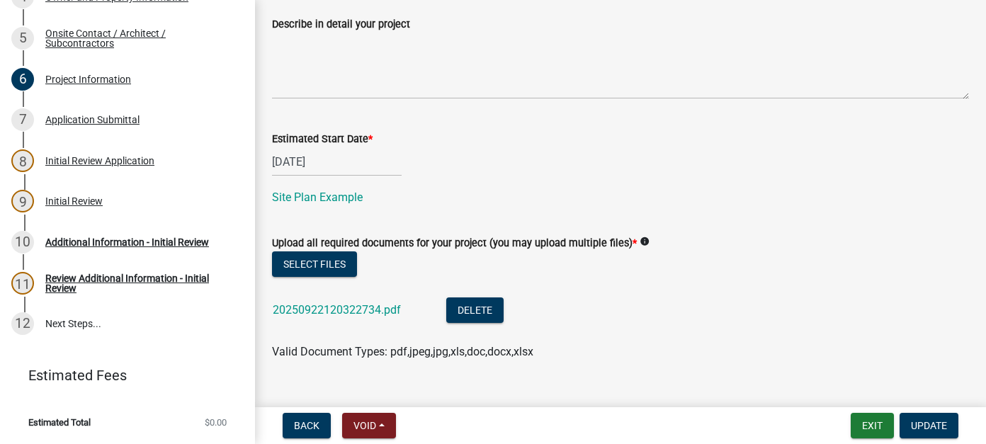
scroll to position [736, 0]
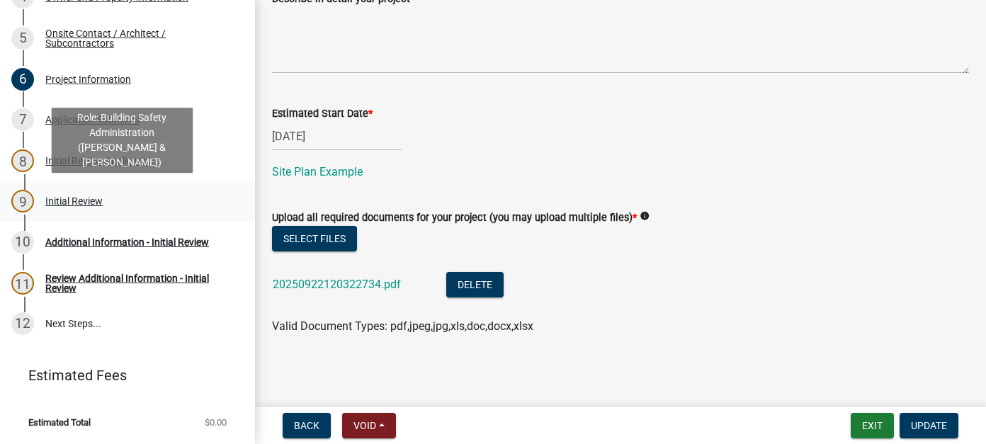
click at [95, 205] on div "Initial Review" at bounding box center [73, 201] width 57 height 10
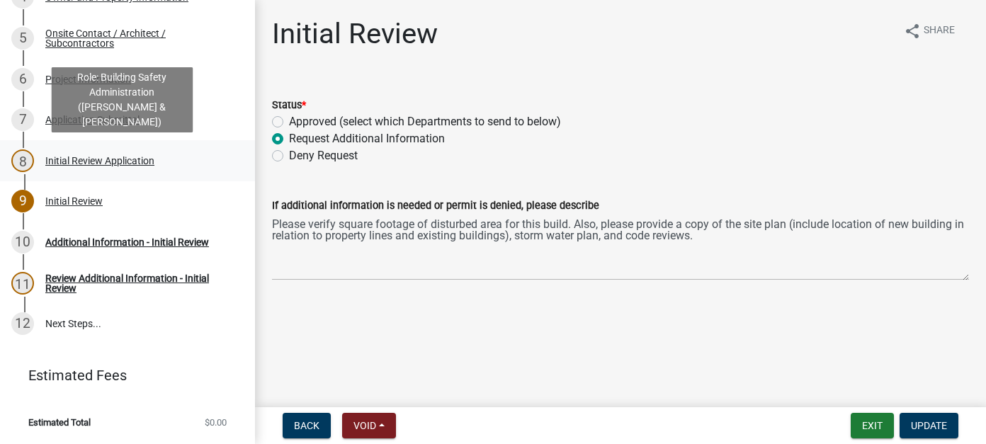
click at [84, 159] on div "Initial Review Application" at bounding box center [99, 161] width 109 height 10
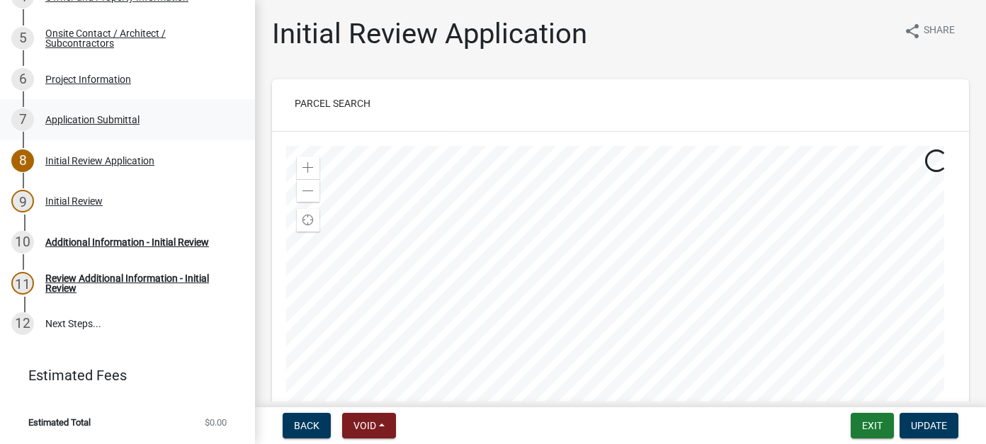
click at [69, 125] on div "Application Submittal" at bounding box center [92, 120] width 94 height 10
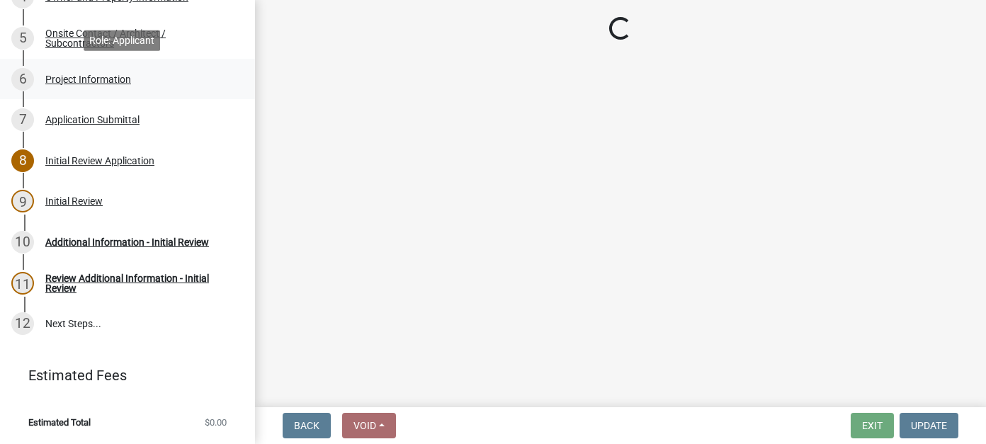
click at [91, 79] on div "Project Information" at bounding box center [88, 79] width 86 height 10
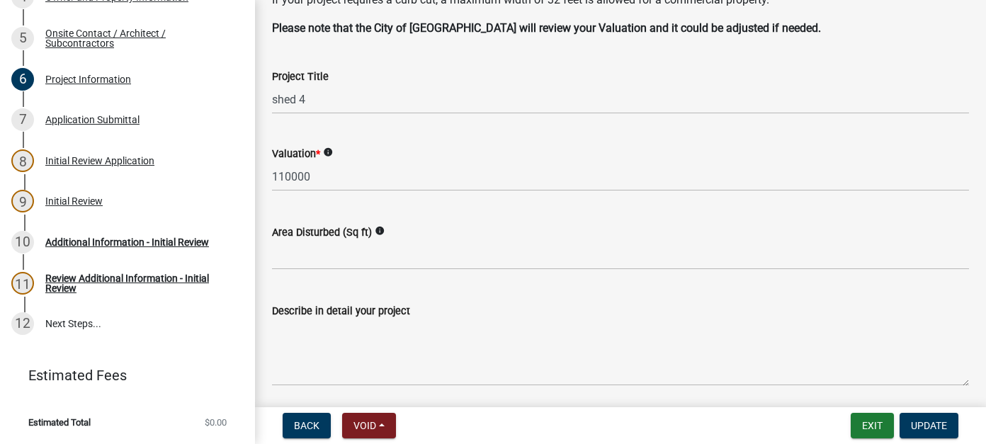
scroll to position [425, 0]
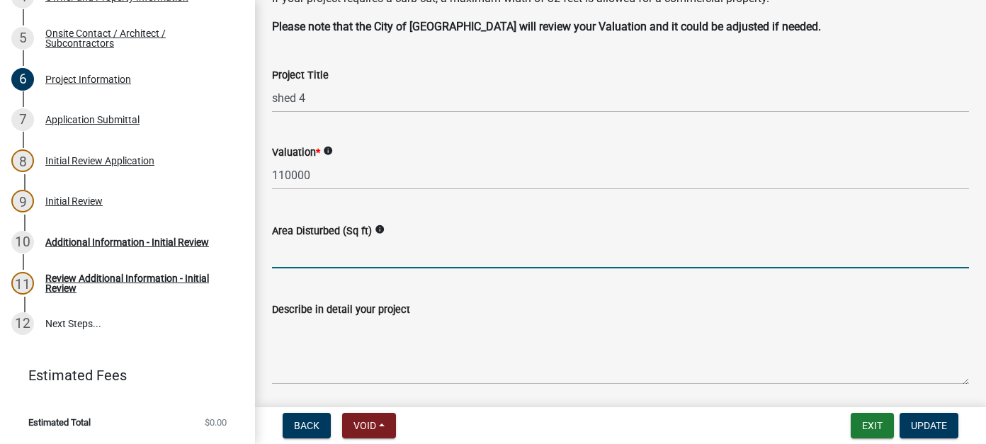
click at [402, 251] on input "text" at bounding box center [620, 253] width 697 height 29
type input "3840"
click at [928, 421] on span "Update" at bounding box center [929, 425] width 36 height 11
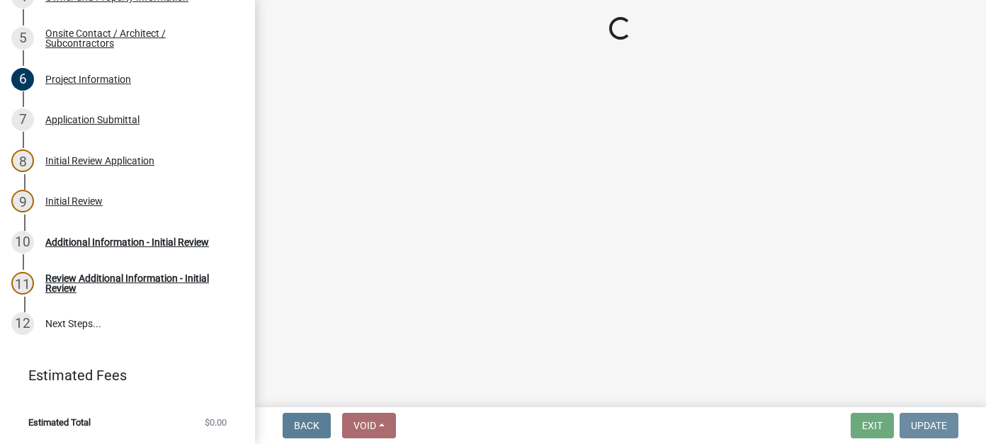
scroll to position [0, 0]
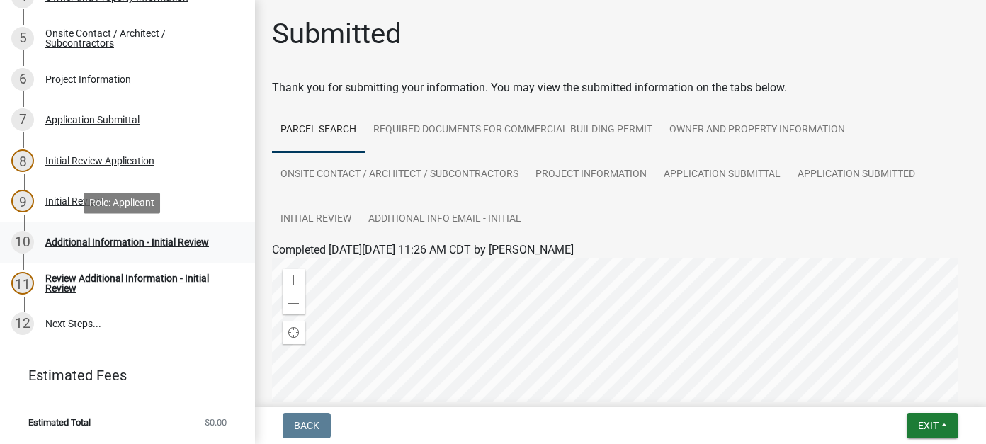
click at [143, 232] on div "10 Additional Information - Initial Review" at bounding box center [121, 242] width 221 height 23
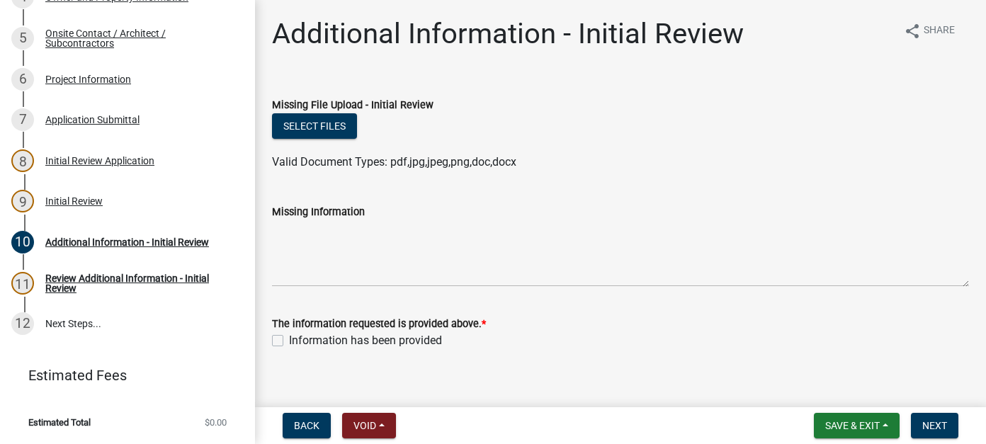
scroll to position [15, 0]
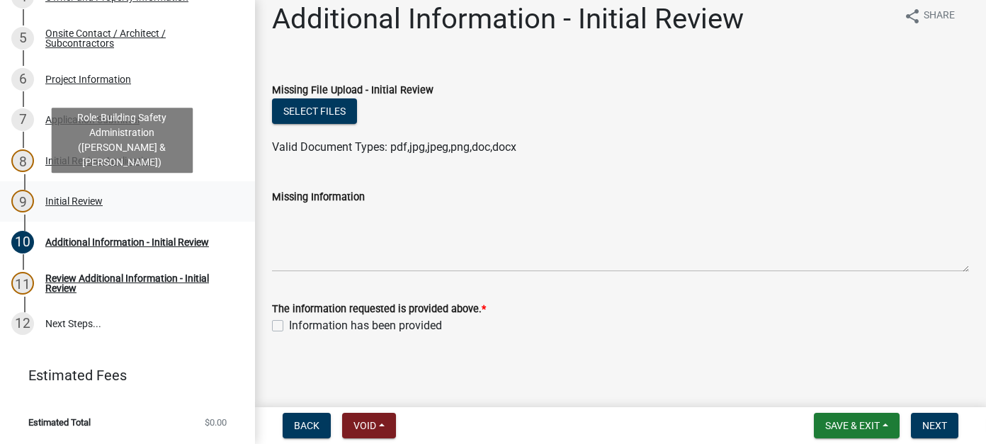
click at [67, 205] on div "Initial Review" at bounding box center [73, 201] width 57 height 10
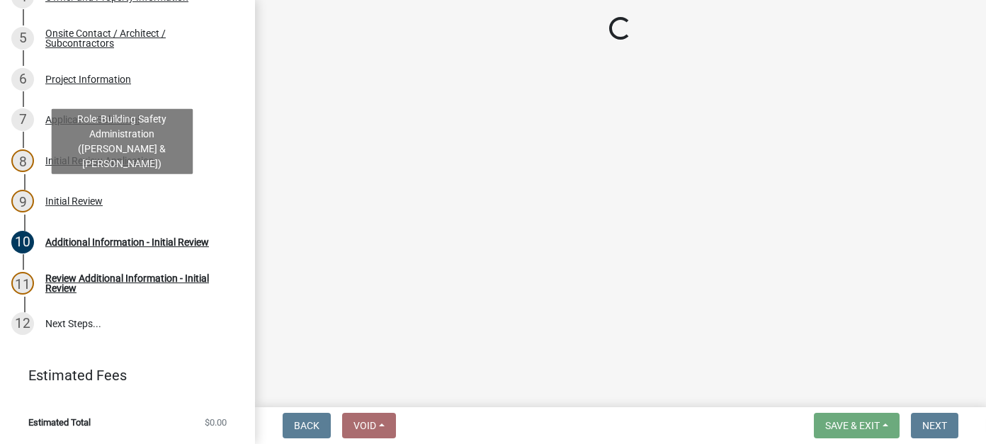
scroll to position [263, 0]
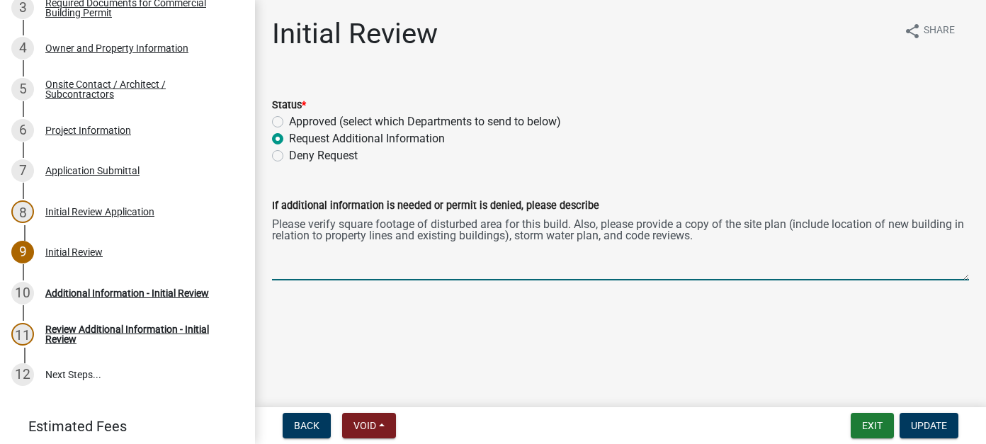
click at [692, 236] on textarea "Please verify square footage of disturbed area for this build. Also, please pro…" at bounding box center [620, 247] width 697 height 67
type textarea "Please verify square footage of disturbed area for this build. Also, please pro…"
click at [932, 424] on span "Update" at bounding box center [929, 425] width 36 height 11
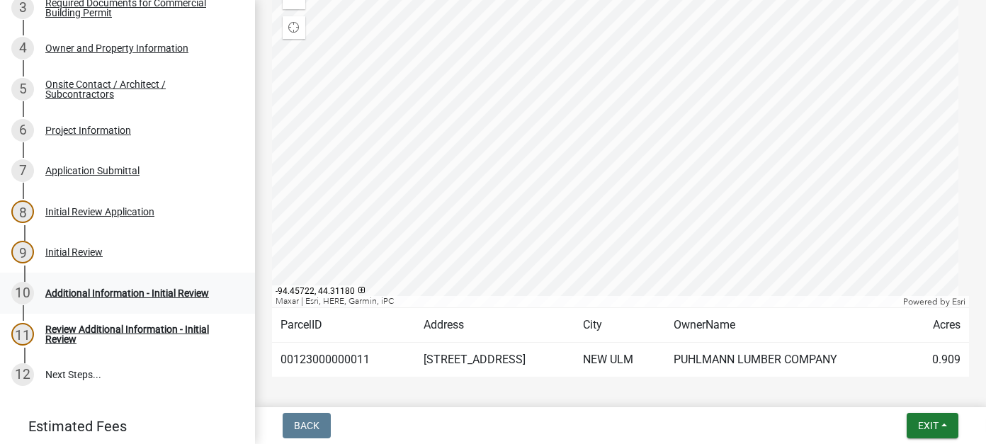
scroll to position [354, 0]
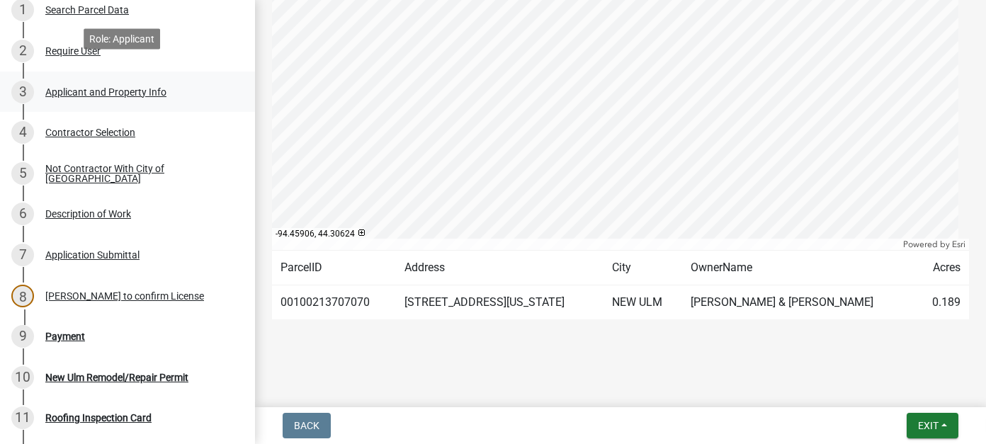
scroll to position [213, 0]
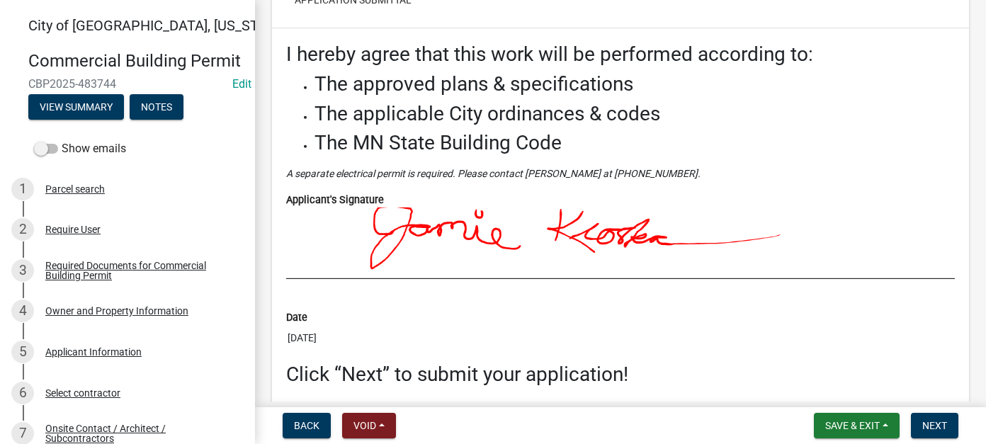
scroll to position [5086, 0]
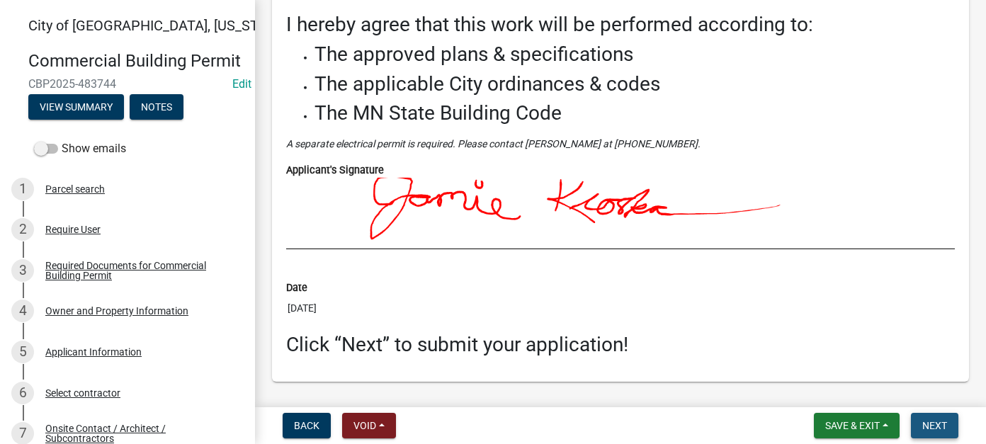
click at [938, 432] on button "Next" at bounding box center [934, 426] width 47 height 26
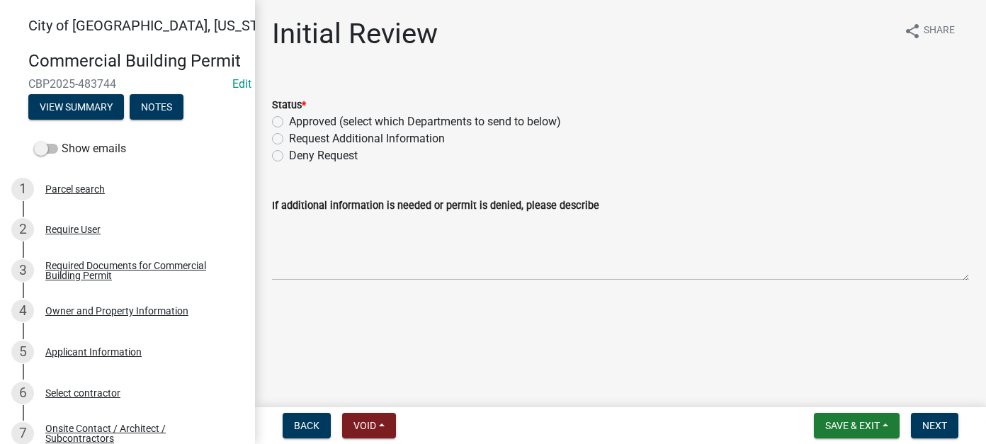
click at [289, 140] on label "Request Additional Information" at bounding box center [367, 138] width 156 height 17
click at [289, 140] on input "Request Additional Information" at bounding box center [293, 134] width 9 height 9
radio input "true"
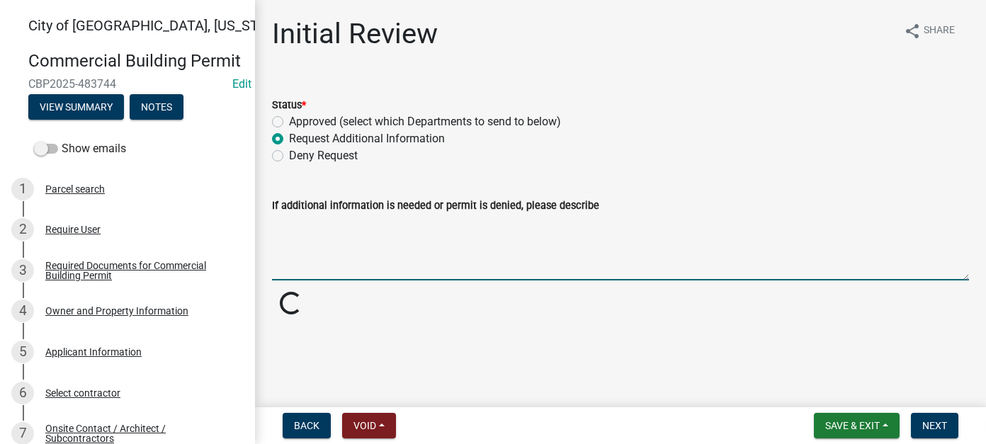
click at [312, 247] on textarea "If additional information is needed or permit is denied, please describe" at bounding box center [620, 247] width 697 height 67
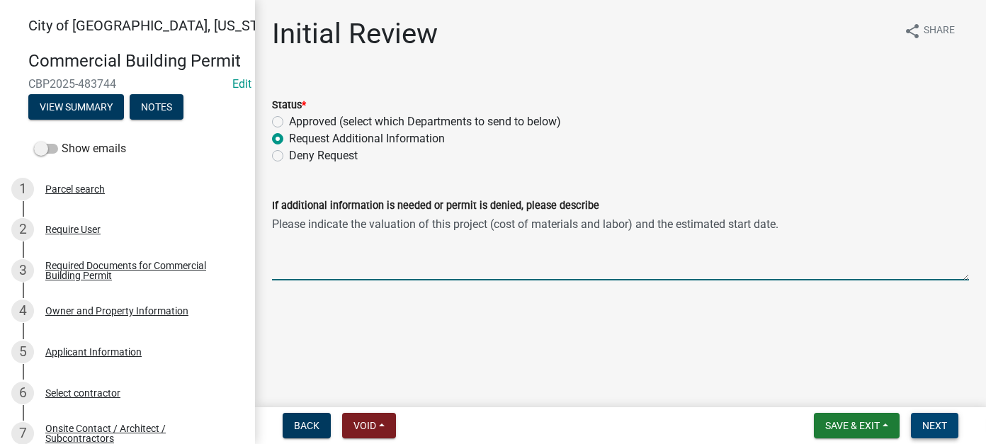
type textarea "Please indicate the valuation of this project (cost of materials and labor) and…"
click at [946, 426] on span "Next" at bounding box center [934, 425] width 25 height 11
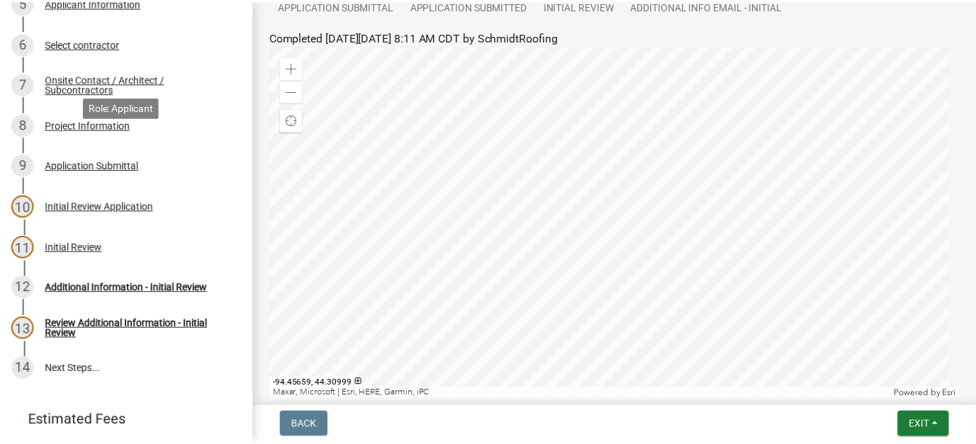
scroll to position [354, 0]
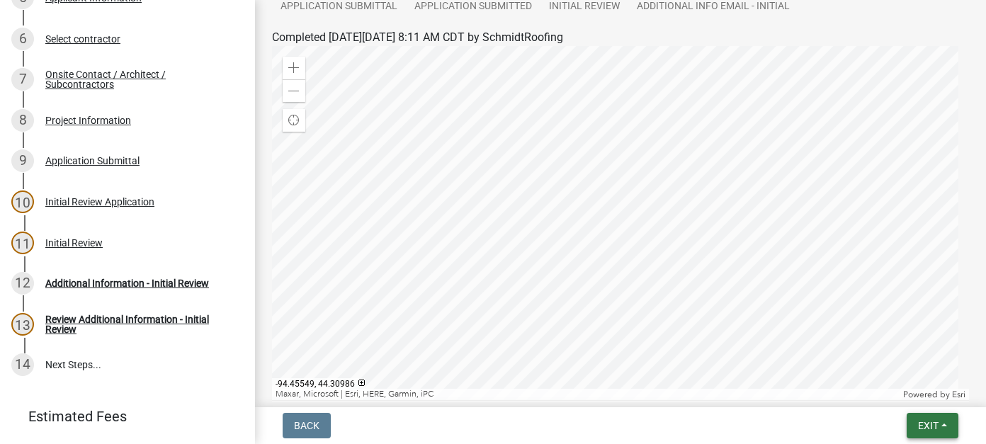
click at [925, 423] on span "Exit" at bounding box center [928, 425] width 21 height 11
click at [910, 393] on button "Save & Exit" at bounding box center [901, 389] width 113 height 34
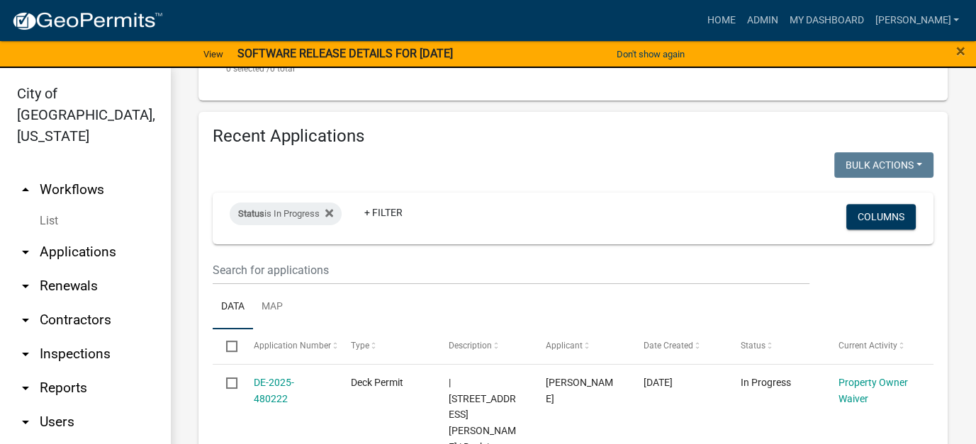
scroll to position [142, 0]
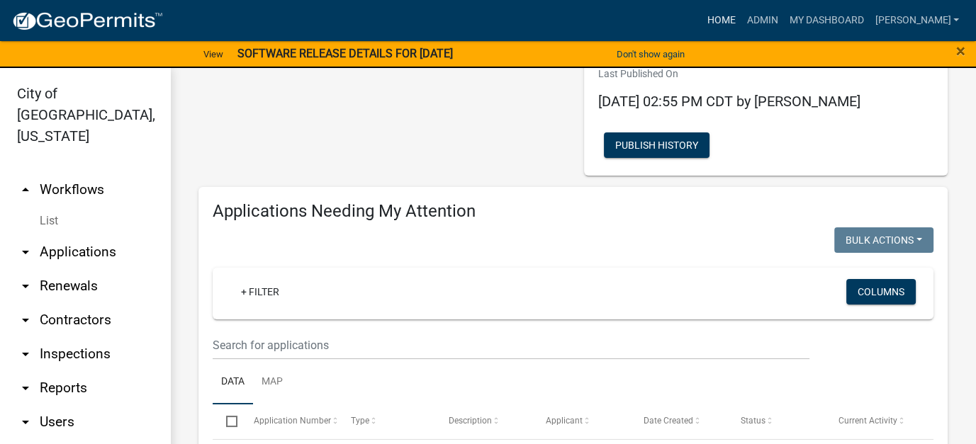
click at [740, 16] on link "Home" at bounding box center [721, 20] width 40 height 27
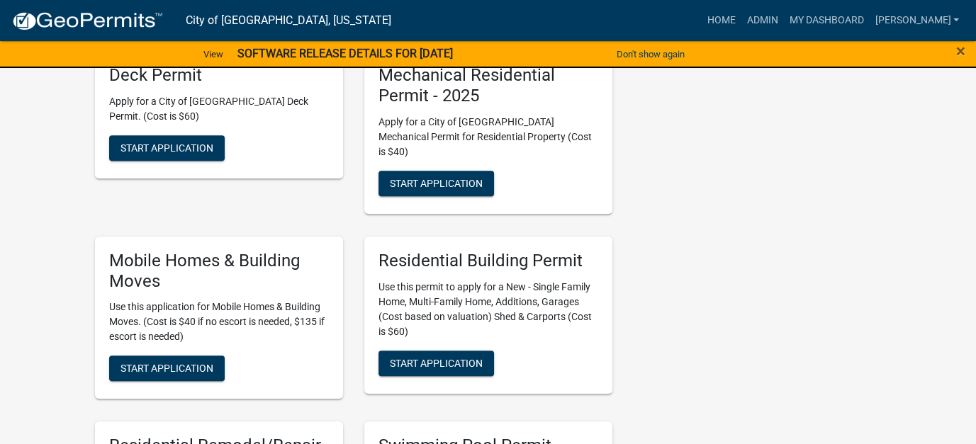
scroll to position [850, 0]
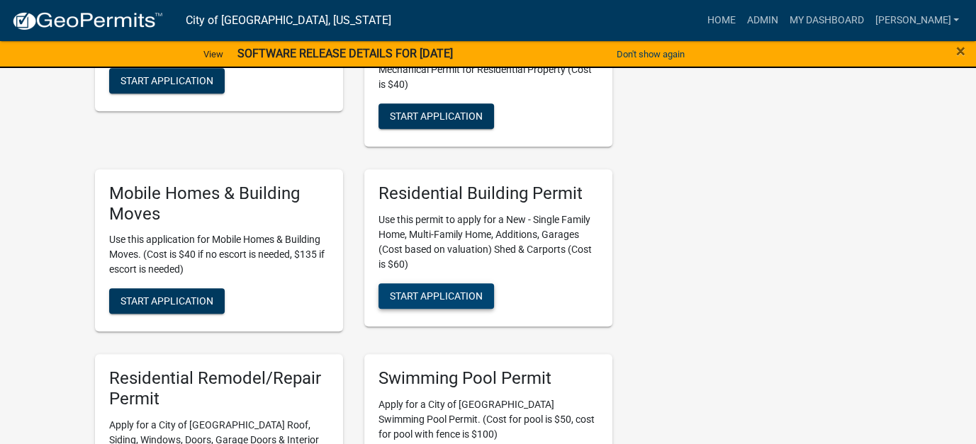
click at [462, 290] on span "Start Application" at bounding box center [436, 295] width 93 height 11
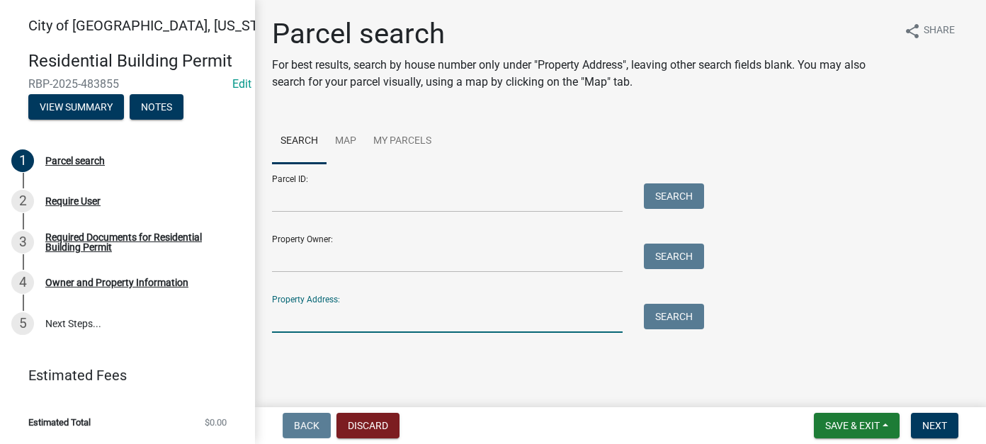
click at [348, 314] on input "Property Address:" at bounding box center [447, 318] width 351 height 29
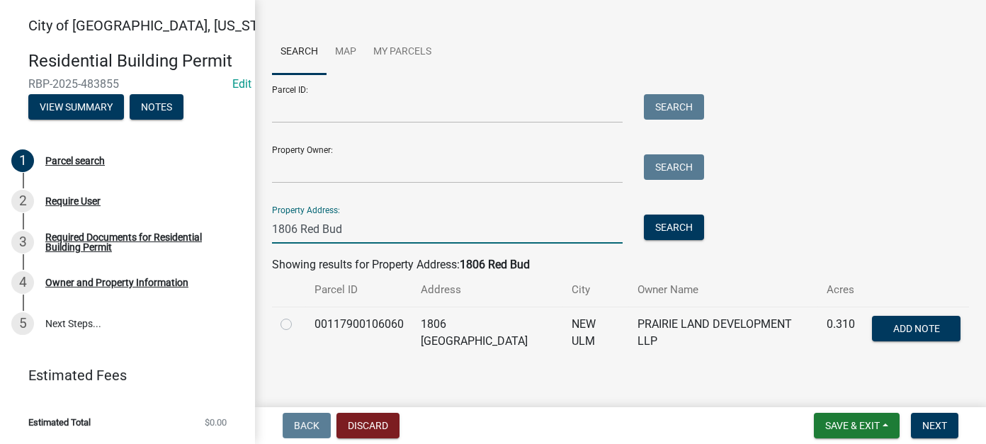
scroll to position [95, 0]
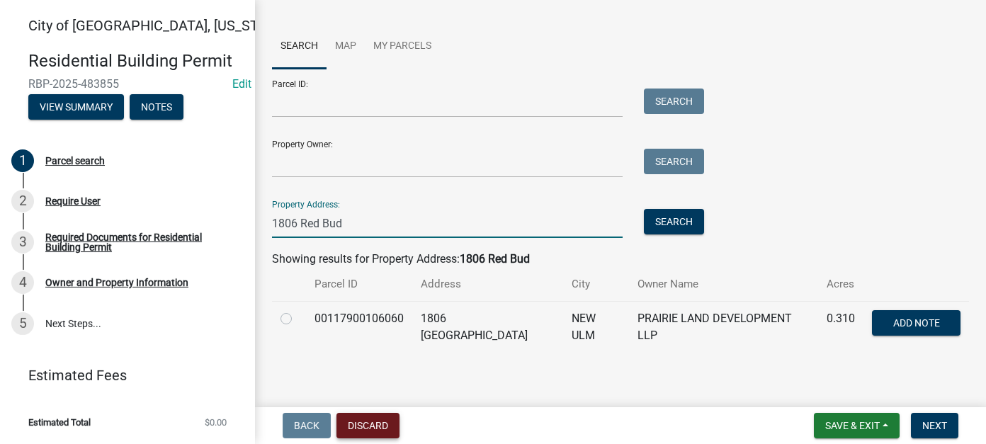
type input "1806 Red Bud"
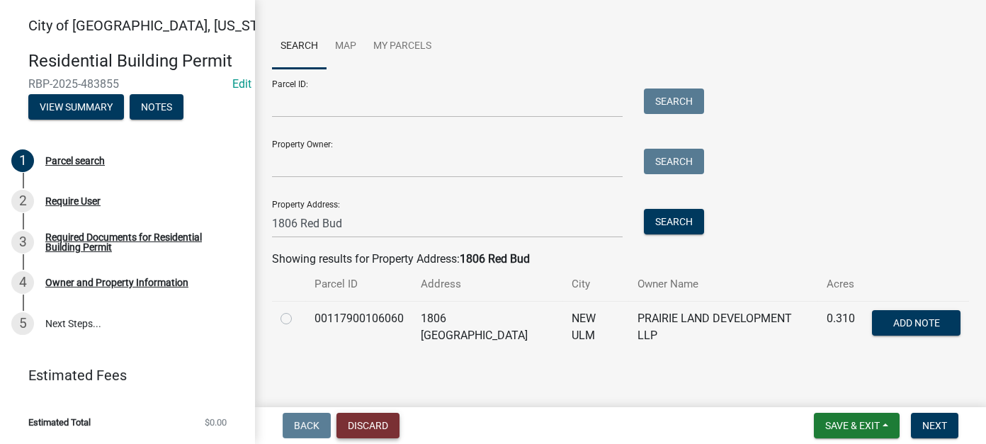
click at [361, 422] on button "Discard" at bounding box center [368, 426] width 63 height 26
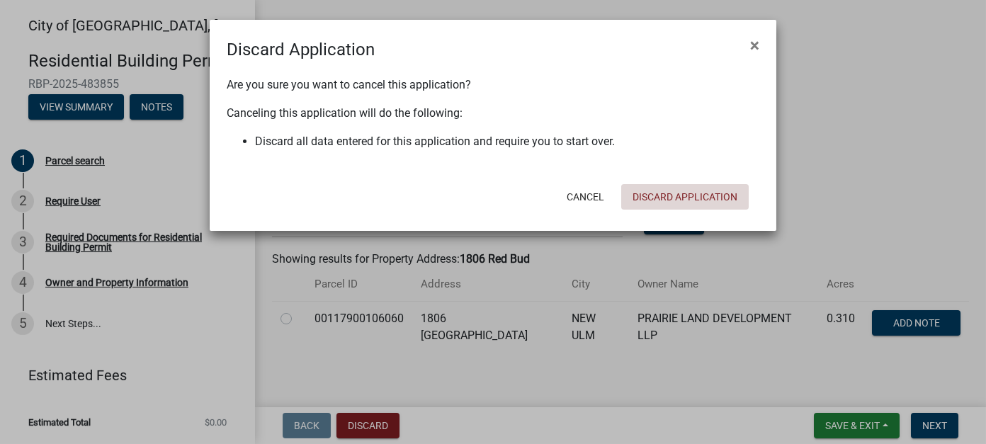
click at [706, 196] on button "Discard Application" at bounding box center [685, 197] width 128 height 26
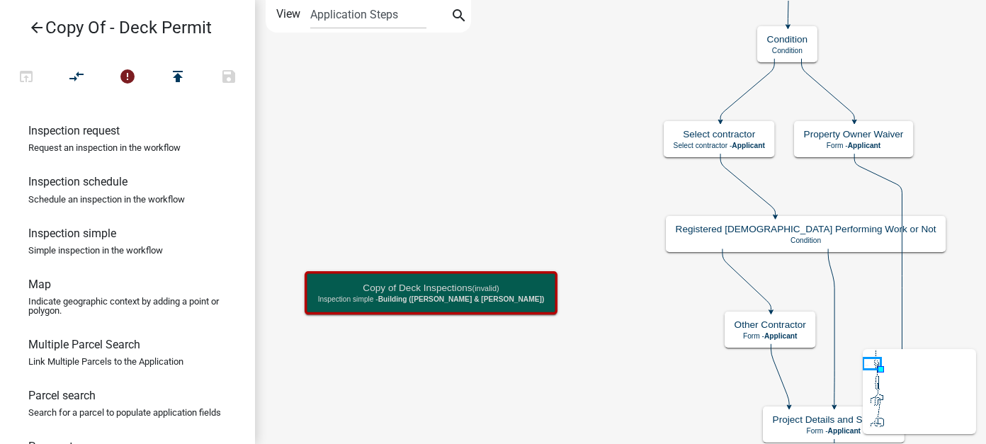
scroll to position [283, 0]
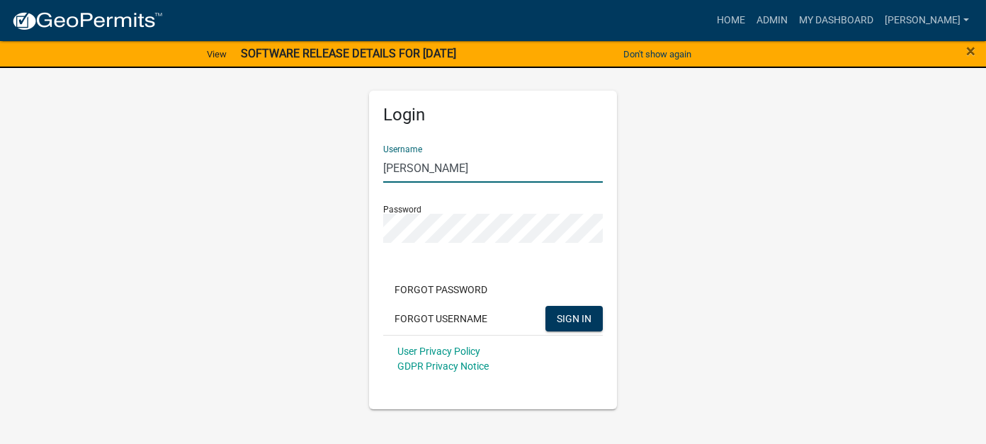
drag, startPoint x: 417, startPoint y: 171, endPoint x: 373, endPoint y: 169, distance: 44.7
click at [373, 169] on div "Login Username [PERSON_NAME] Password Forgot Password Forgot Username SIGN IN U…" at bounding box center [493, 250] width 248 height 319
click at [436, 167] on input "[PERSON_NAME]" at bounding box center [493, 168] width 220 height 29
drag, startPoint x: 436, startPoint y: 167, endPoint x: 357, endPoint y: 164, distance: 78.7
click at [357, 164] on div "Login Username [PERSON_NAME] Password Forgot Password Forgot Username SIGN IN U…" at bounding box center [493, 233] width 808 height 353
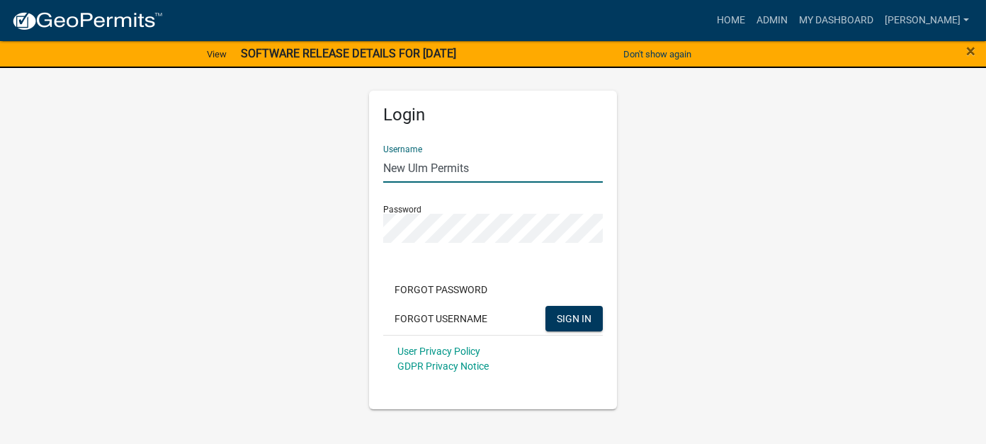
type input "New Ulm Permits"
click at [356, 227] on div "Login Username New Ulm Permits Password Forgot Password Forgot Username SIGN IN…" at bounding box center [493, 233] width 808 height 353
click at [545, 306] on button "SIGN IN" at bounding box center [573, 319] width 57 height 26
